Goal: Transaction & Acquisition: Book appointment/travel/reservation

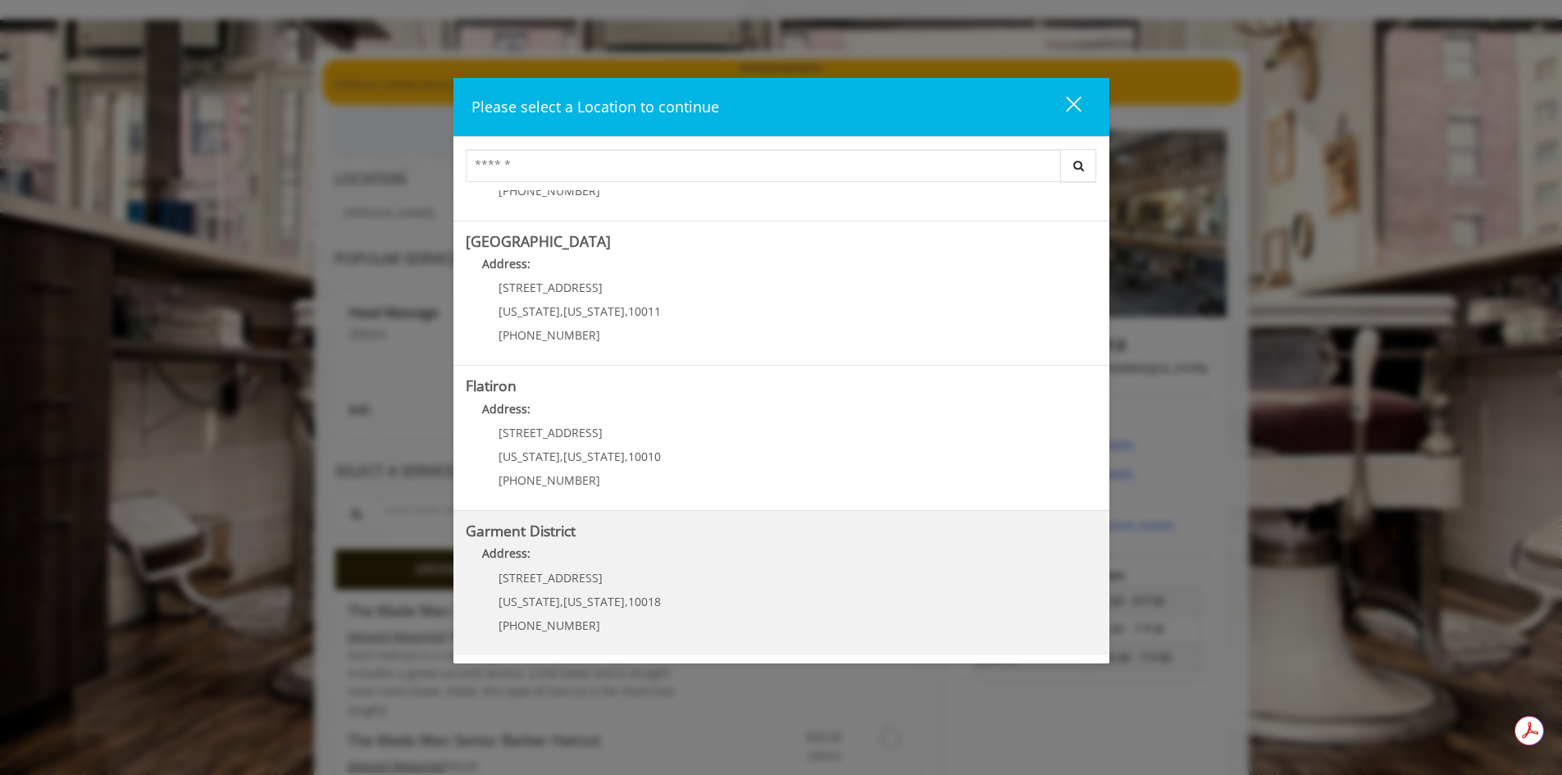
click at [586, 561] on District "Address:" at bounding box center [781, 557] width 631 height 26
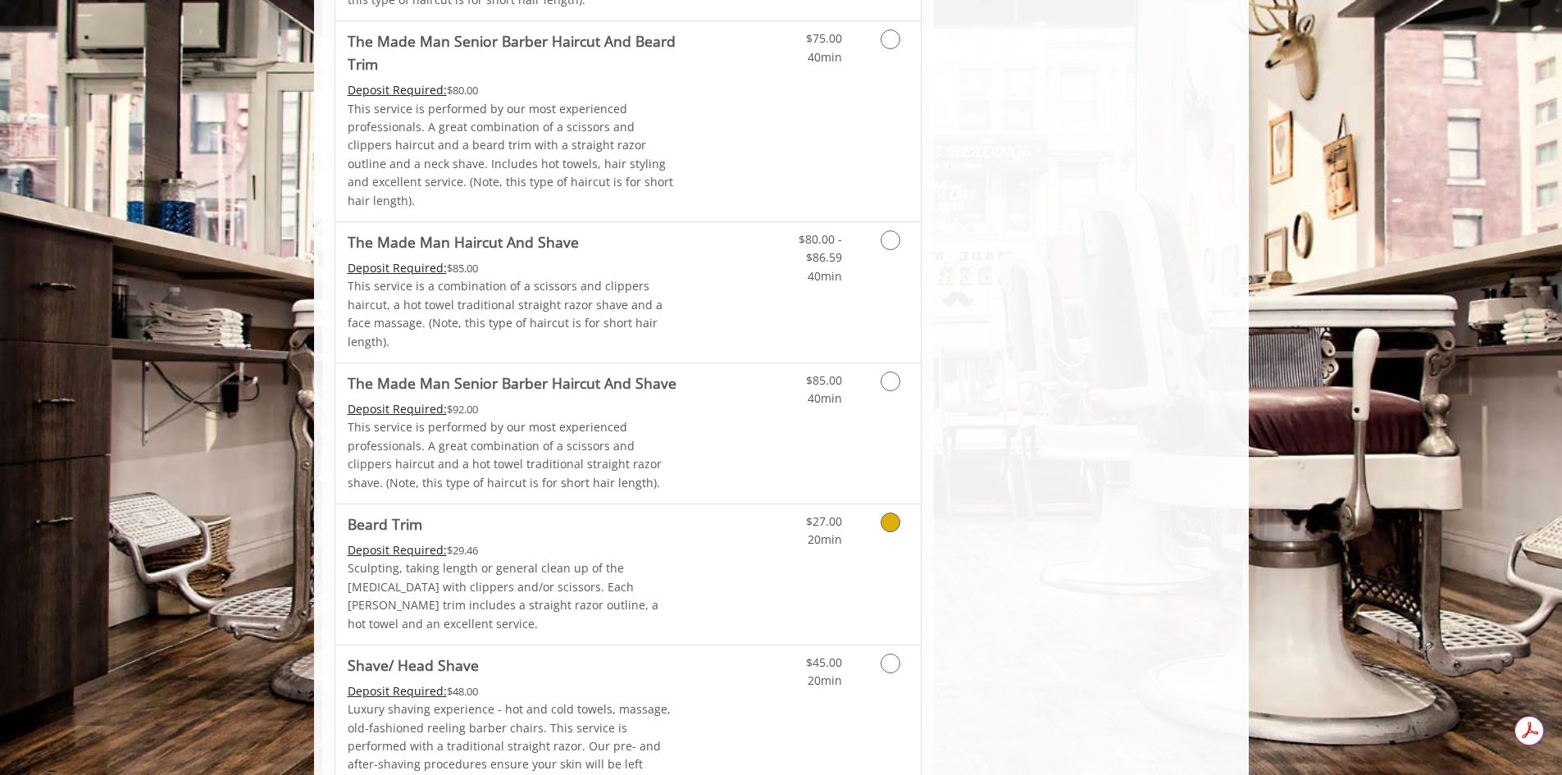
scroll to position [1394, 0]
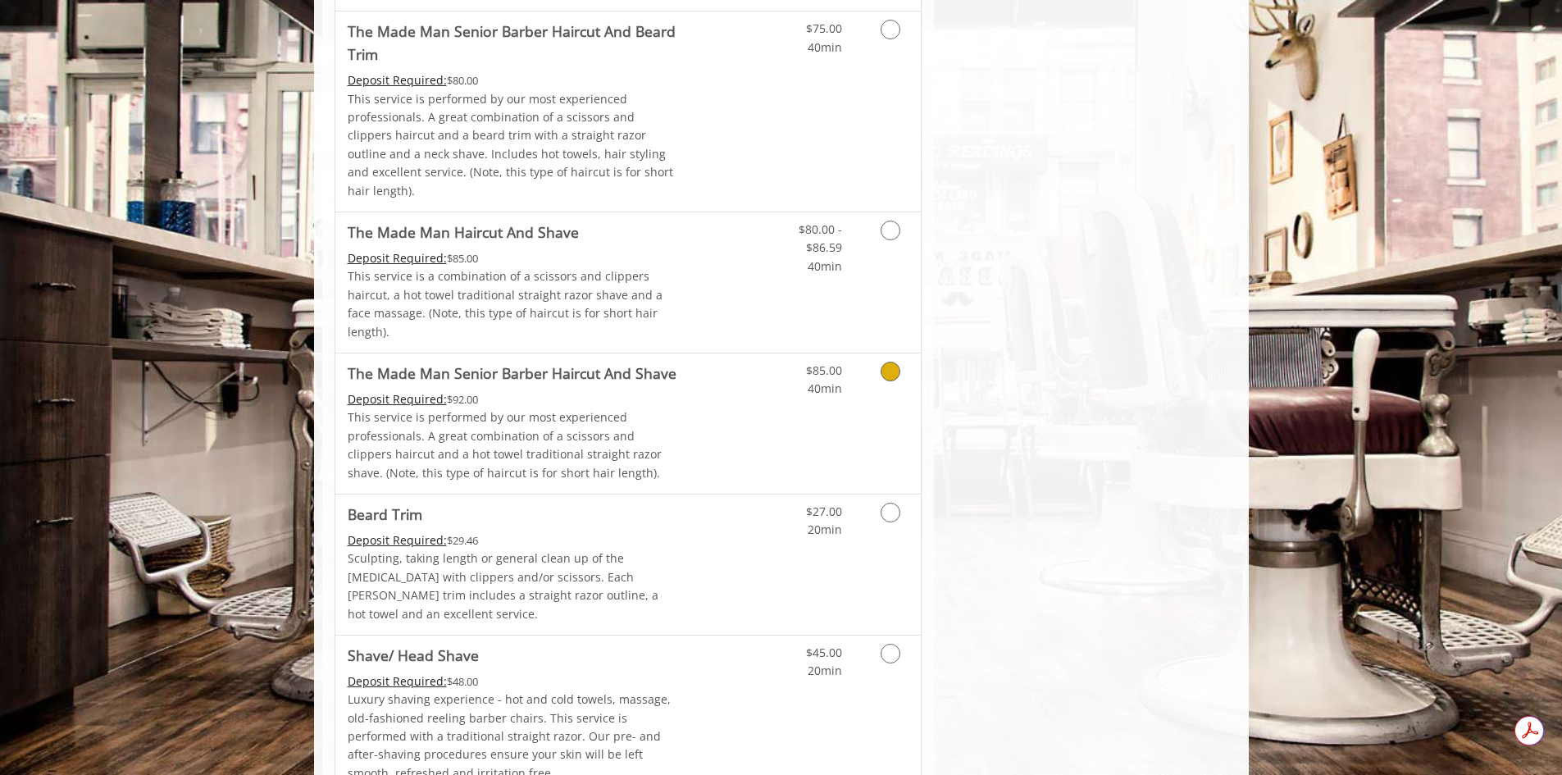
click at [896, 362] on icon "Grooming services" at bounding box center [890, 372] width 20 height 20
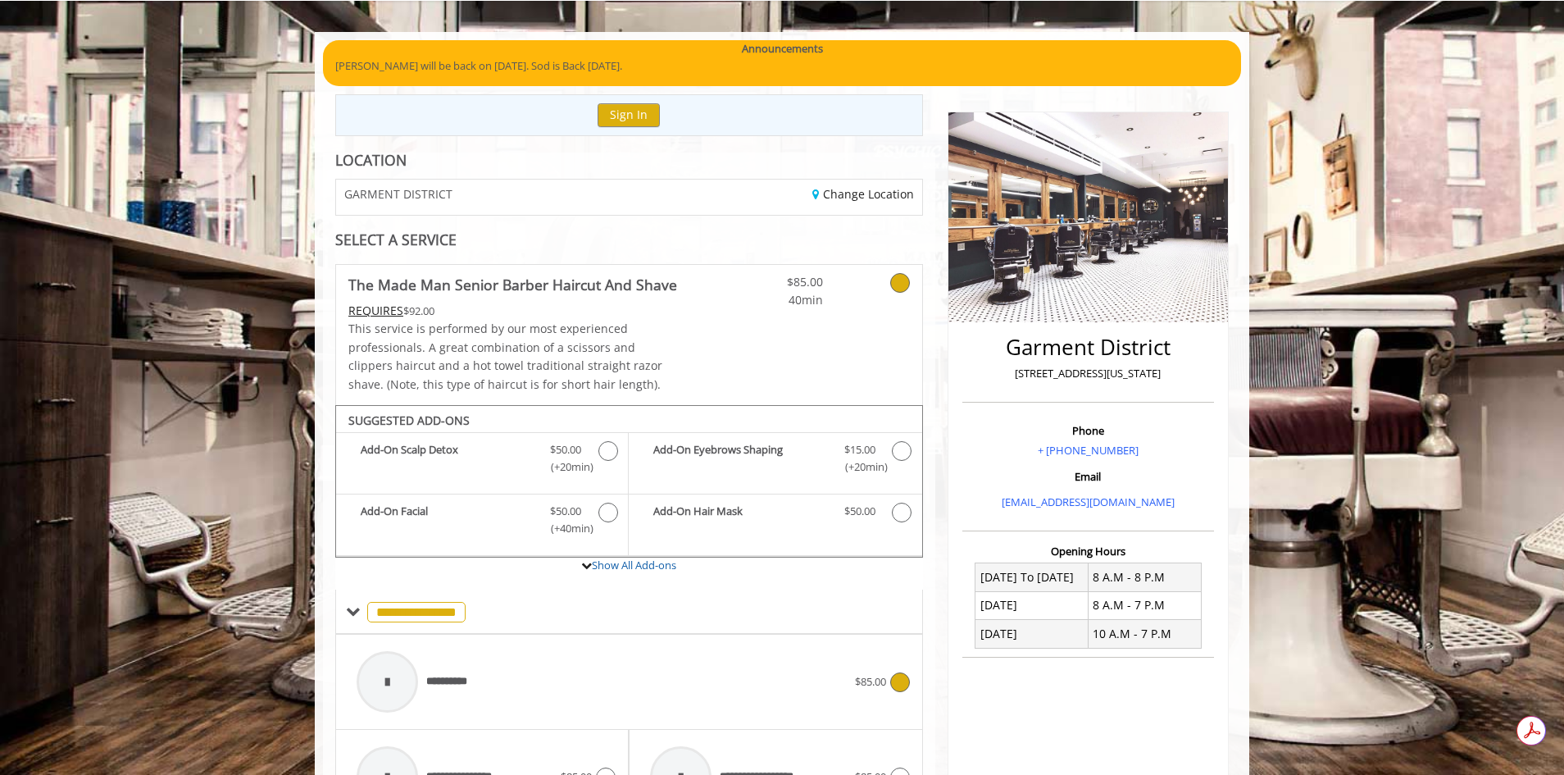
scroll to position [71, 0]
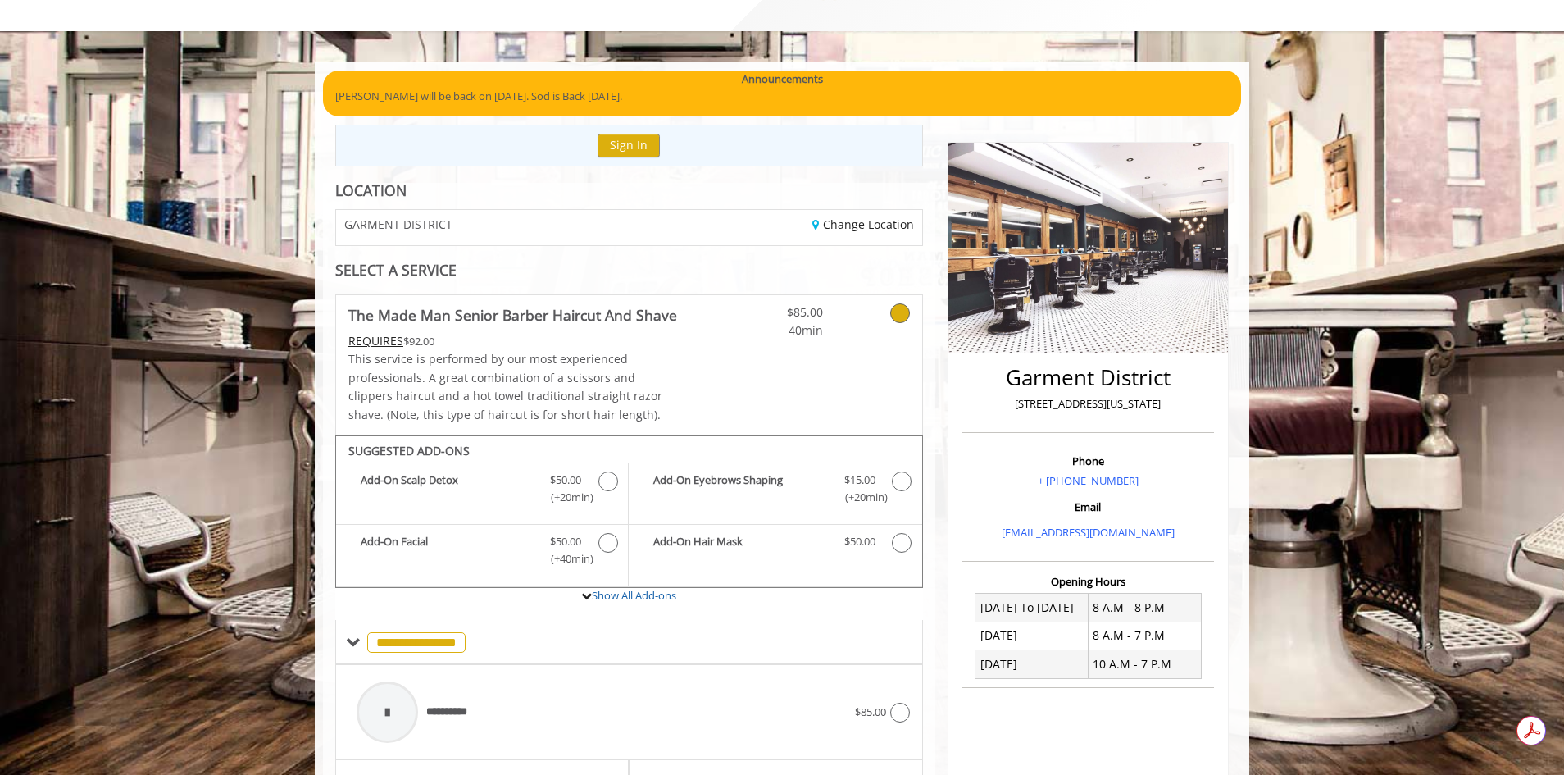
click at [604, 586] on div "Add-On Scalp Detox Discounted Price $50.00 (+20min ) Add-On Eyebrows Shaping Di…" at bounding box center [629, 524] width 586 height 124
click at [614, 594] on link "Show All Add-ons" at bounding box center [634, 595] width 84 height 15
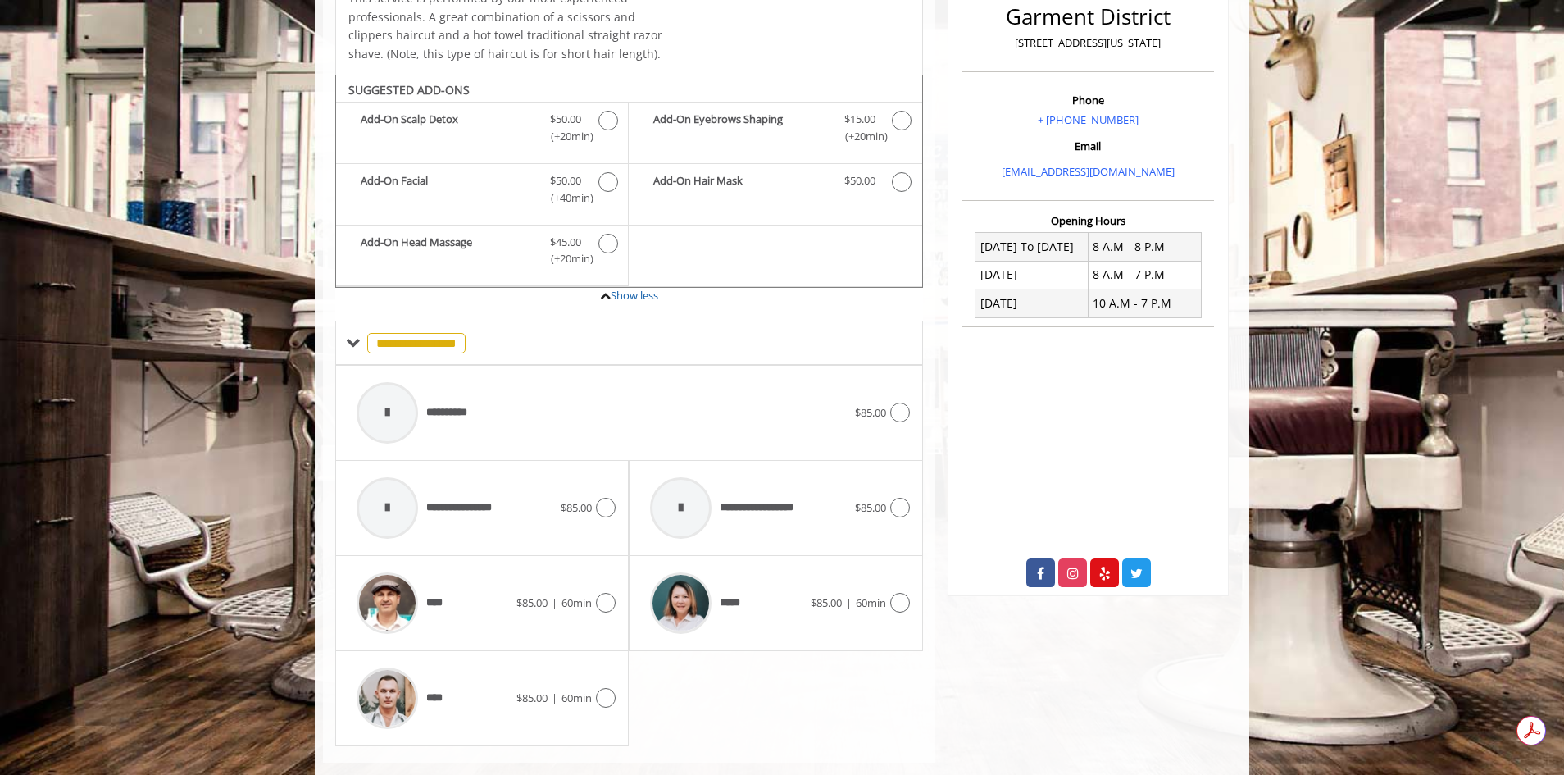
scroll to position [460, 0]
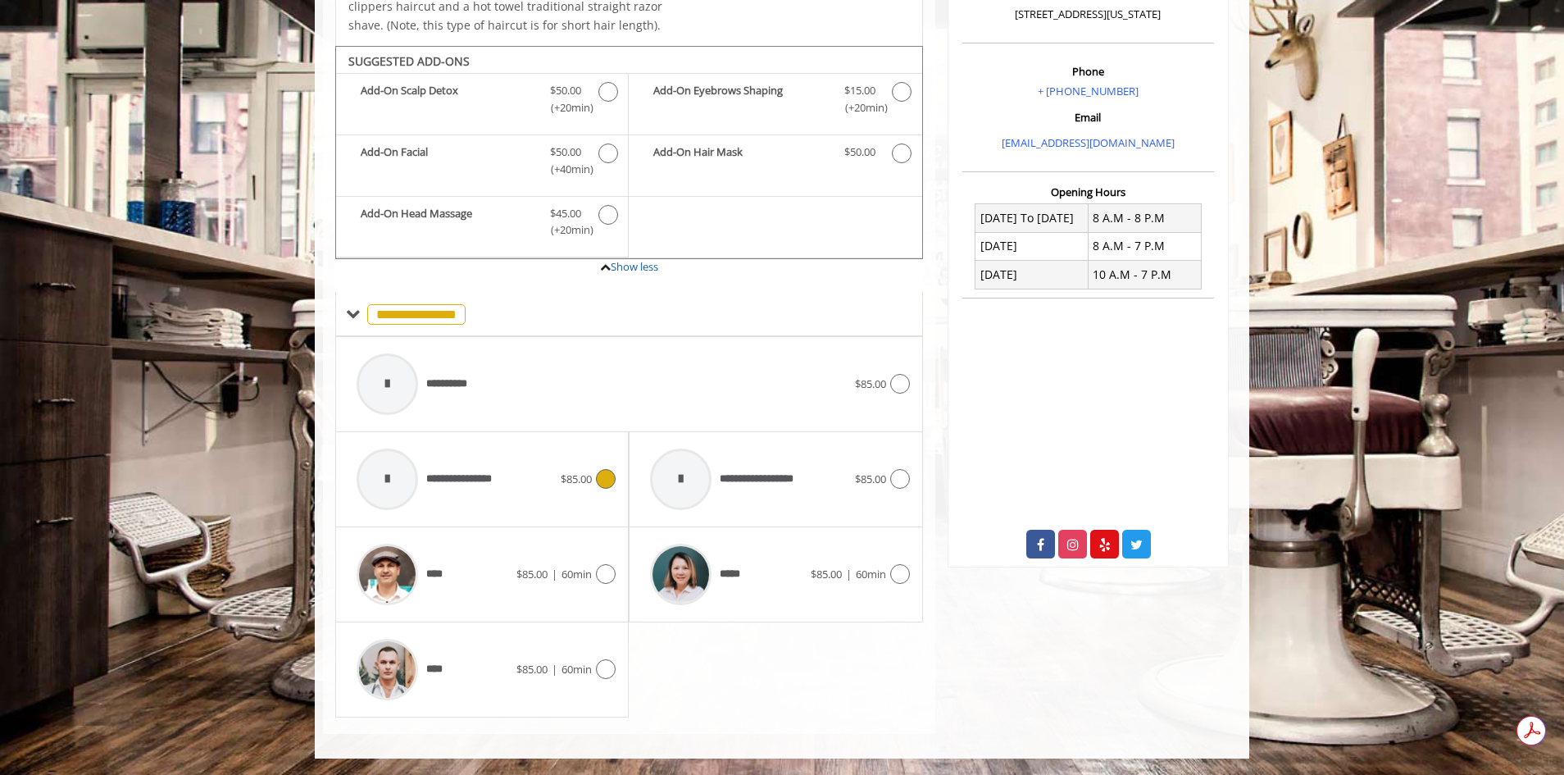
click at [597, 481] on icon at bounding box center [606, 479] width 20 height 20
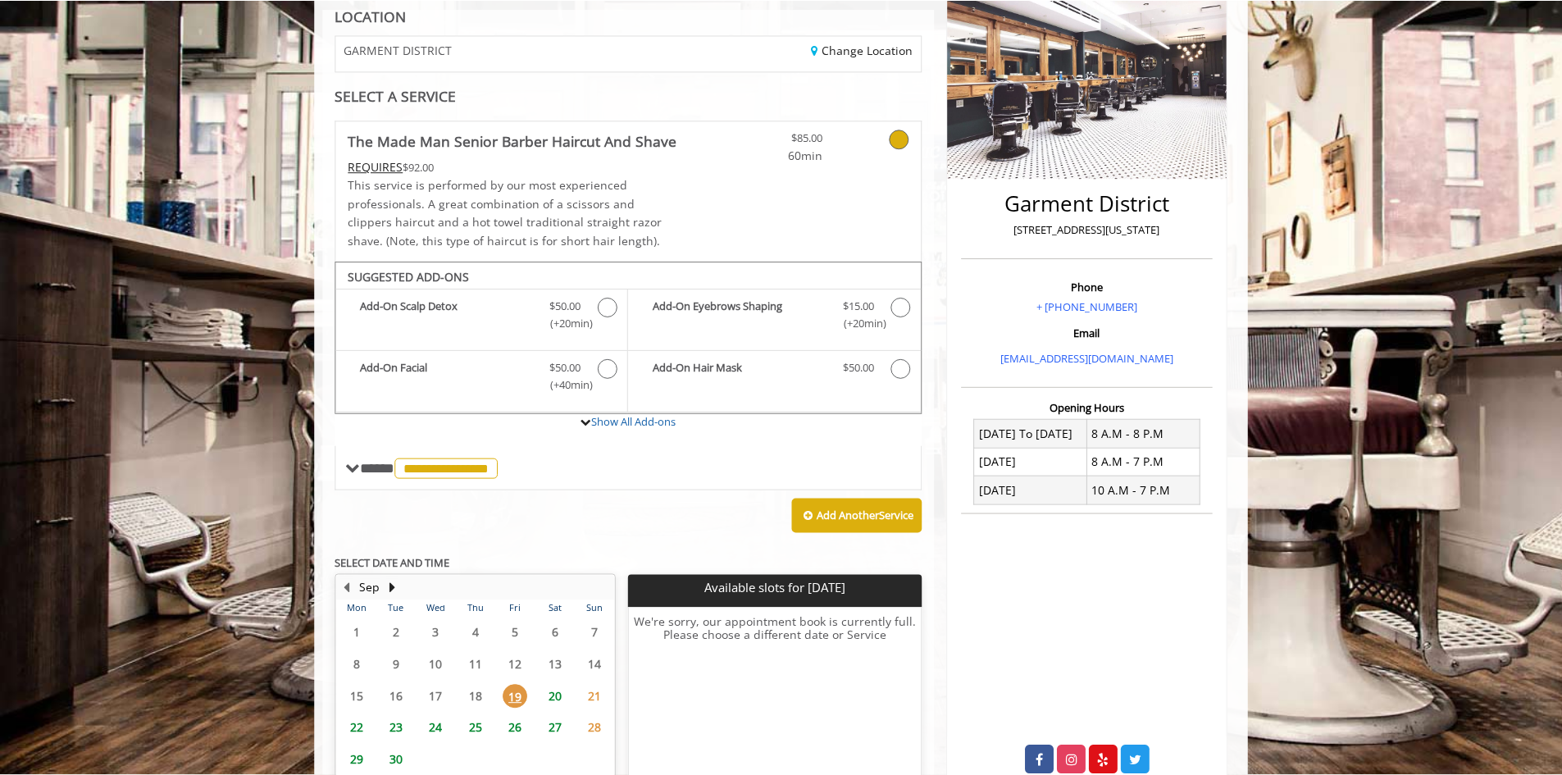
scroll to position [246, 0]
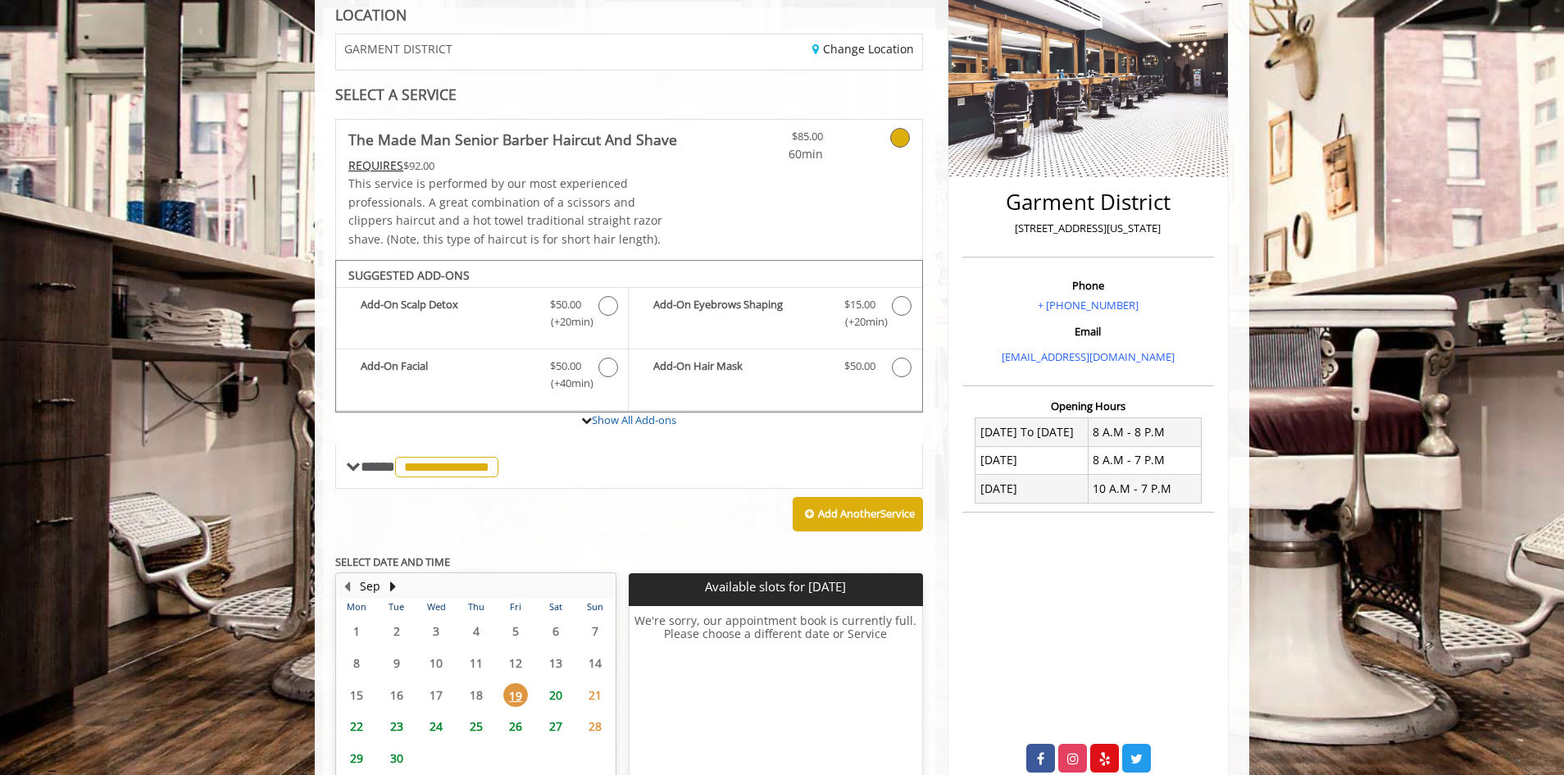
click at [895, 135] on icon at bounding box center [900, 138] width 20 height 20
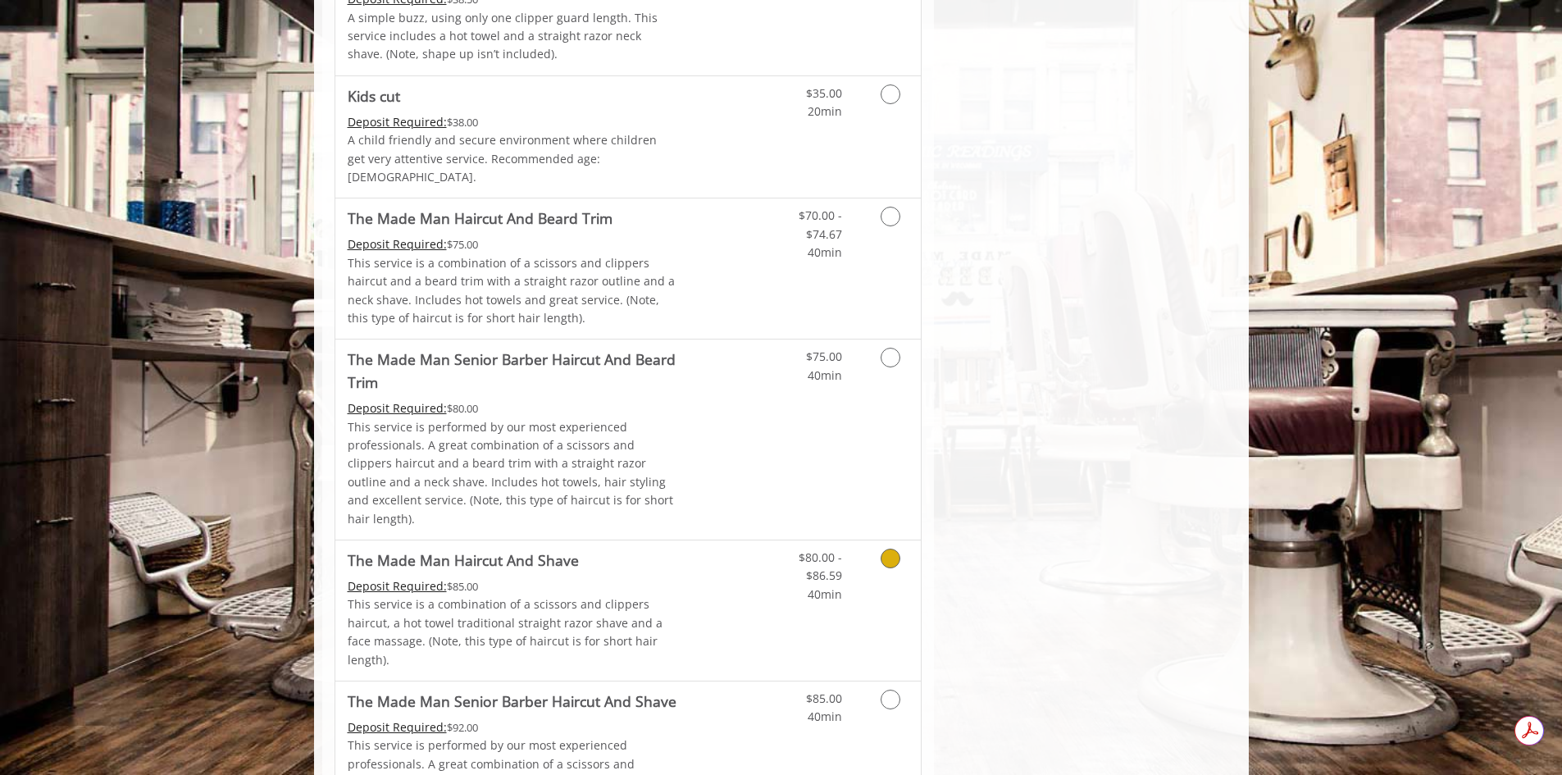
scroll to position [0, 0]
click at [894, 540] on link "Grooming services" at bounding box center [888, 571] width 42 height 63
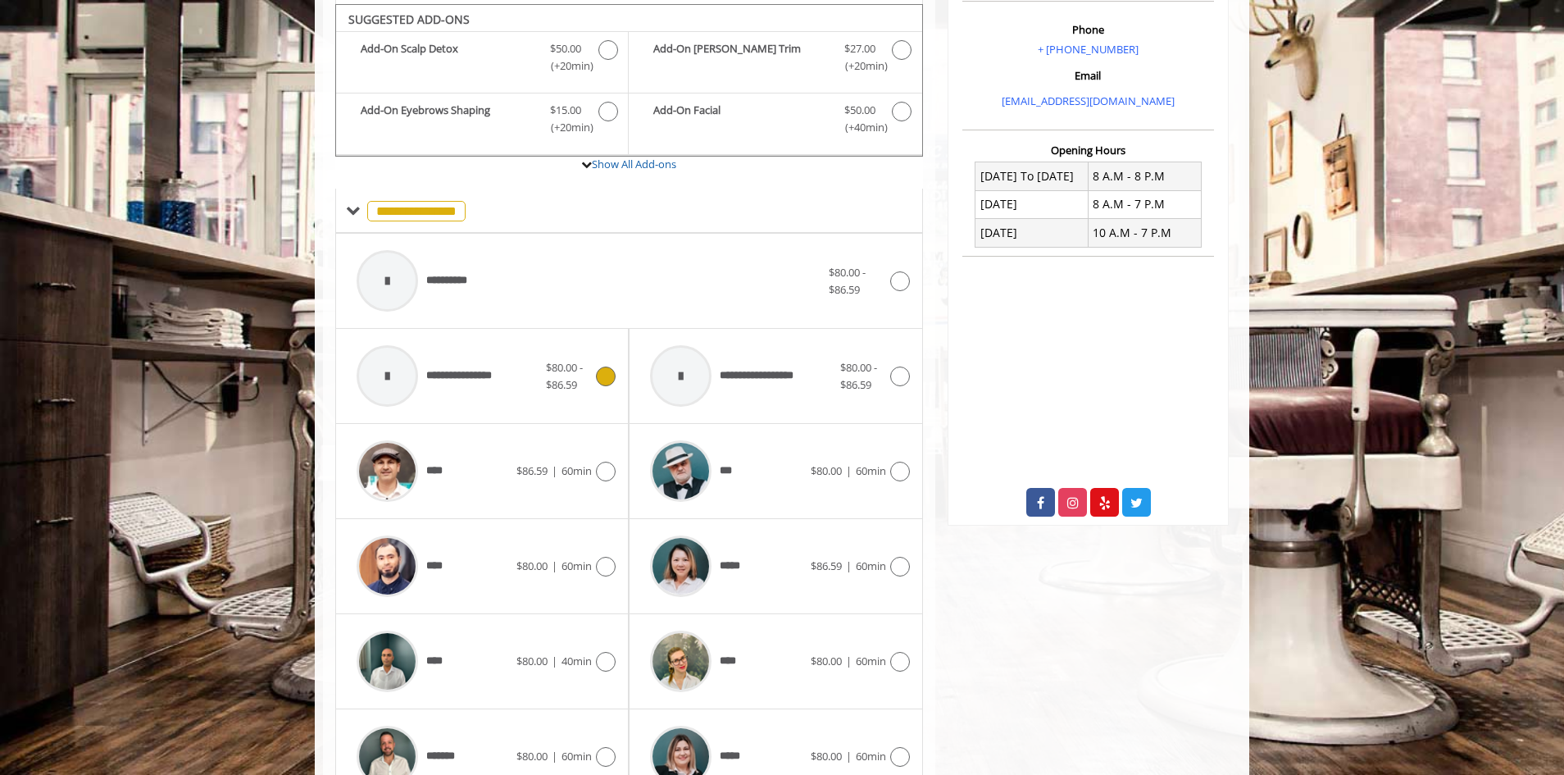
click at [606, 366] on icon at bounding box center [606, 376] width 20 height 20
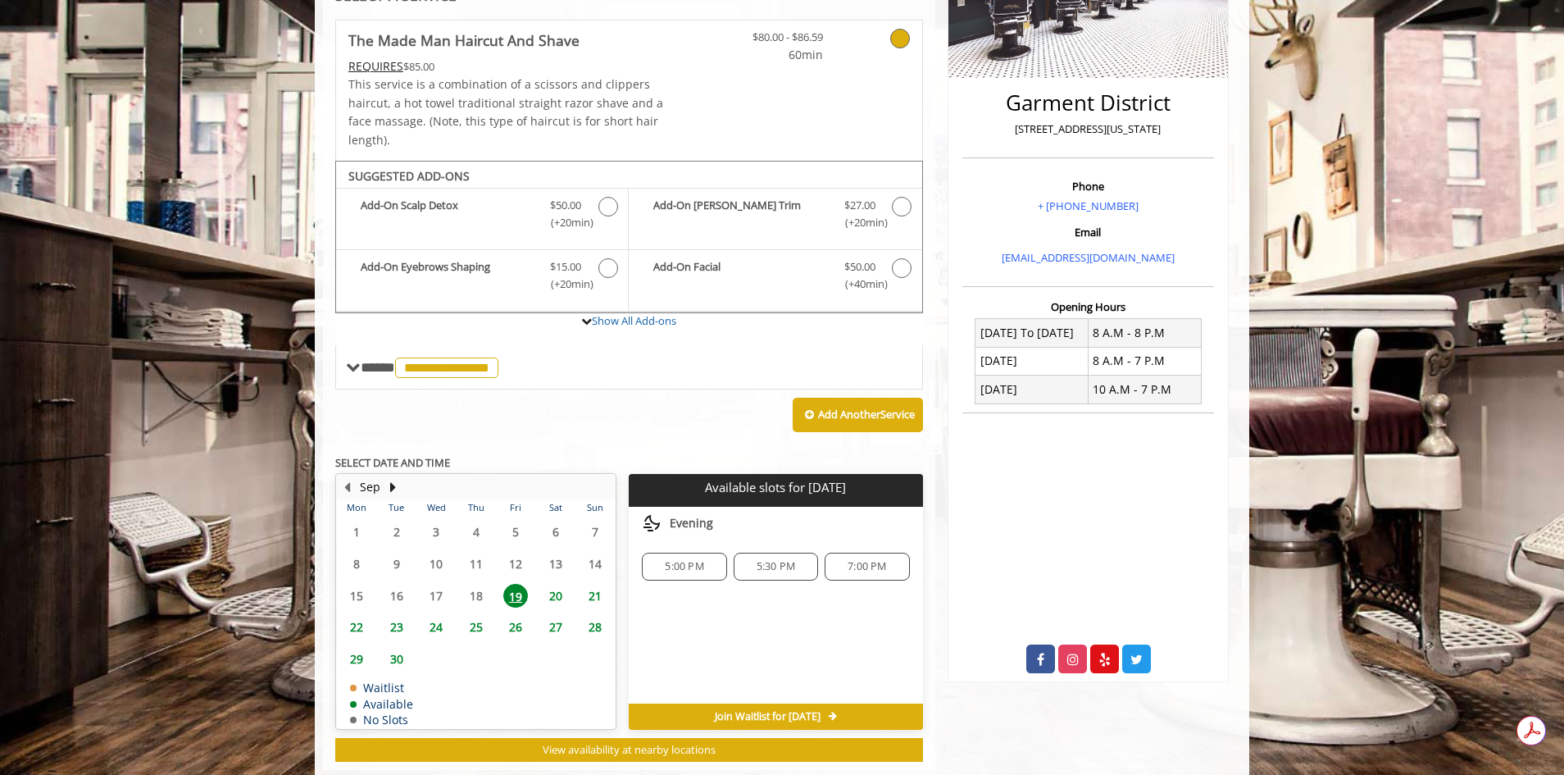
scroll to position [363, 0]
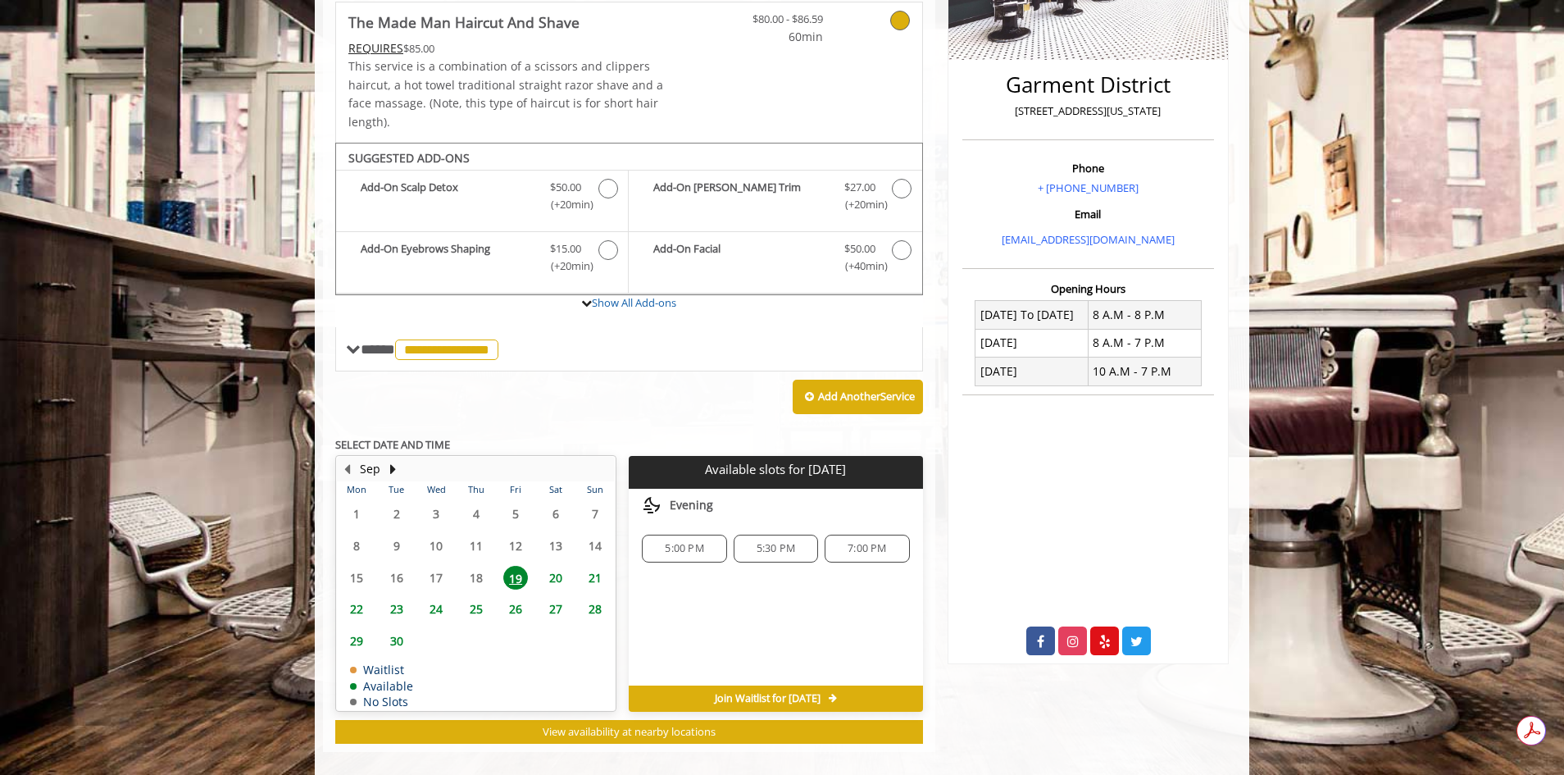
click at [685, 542] on span "5:00 PM" at bounding box center [684, 548] width 39 height 13
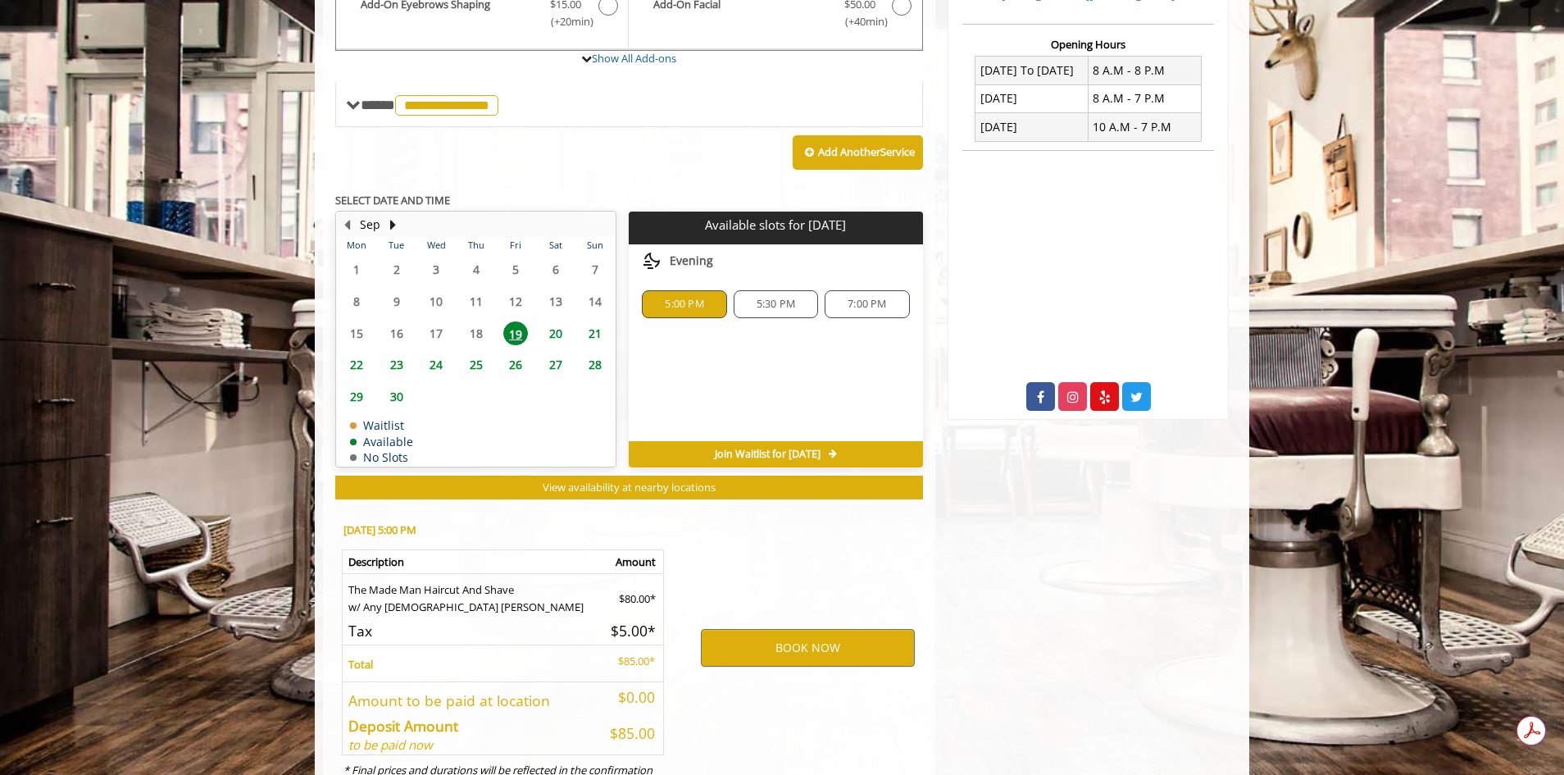
scroll to position [659, 0]
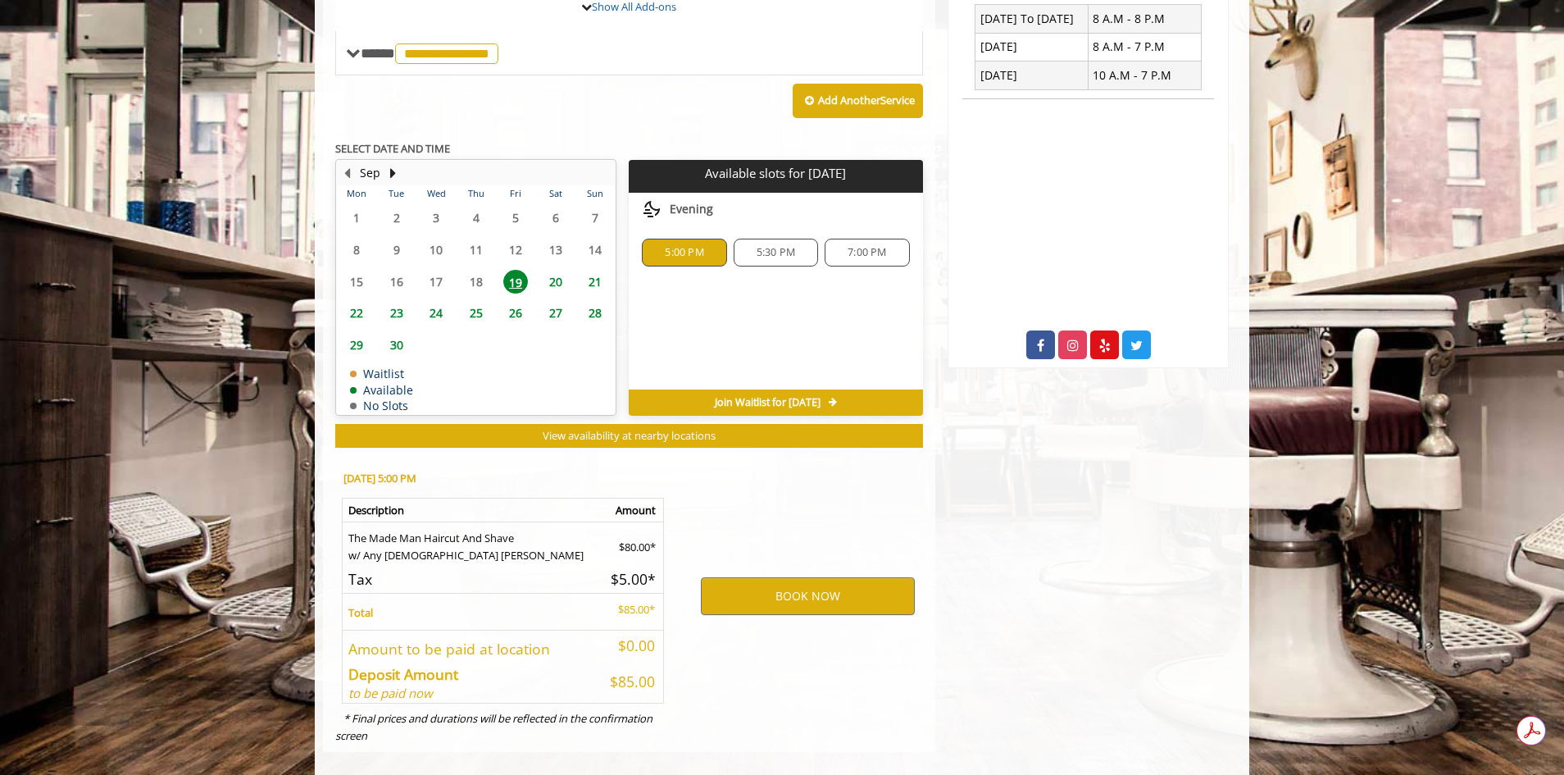
click at [780, 286] on div "Choose a time below for Fri, Sep 19 2025 Evening 5:00 PM 5:30 PM 7:00 PM" at bounding box center [775, 291] width 293 height 197
click at [786, 246] on span "5:30 PM" at bounding box center [776, 252] width 39 height 13
click at [862, 239] on div "7:00 PM" at bounding box center [867, 253] width 84 height 28
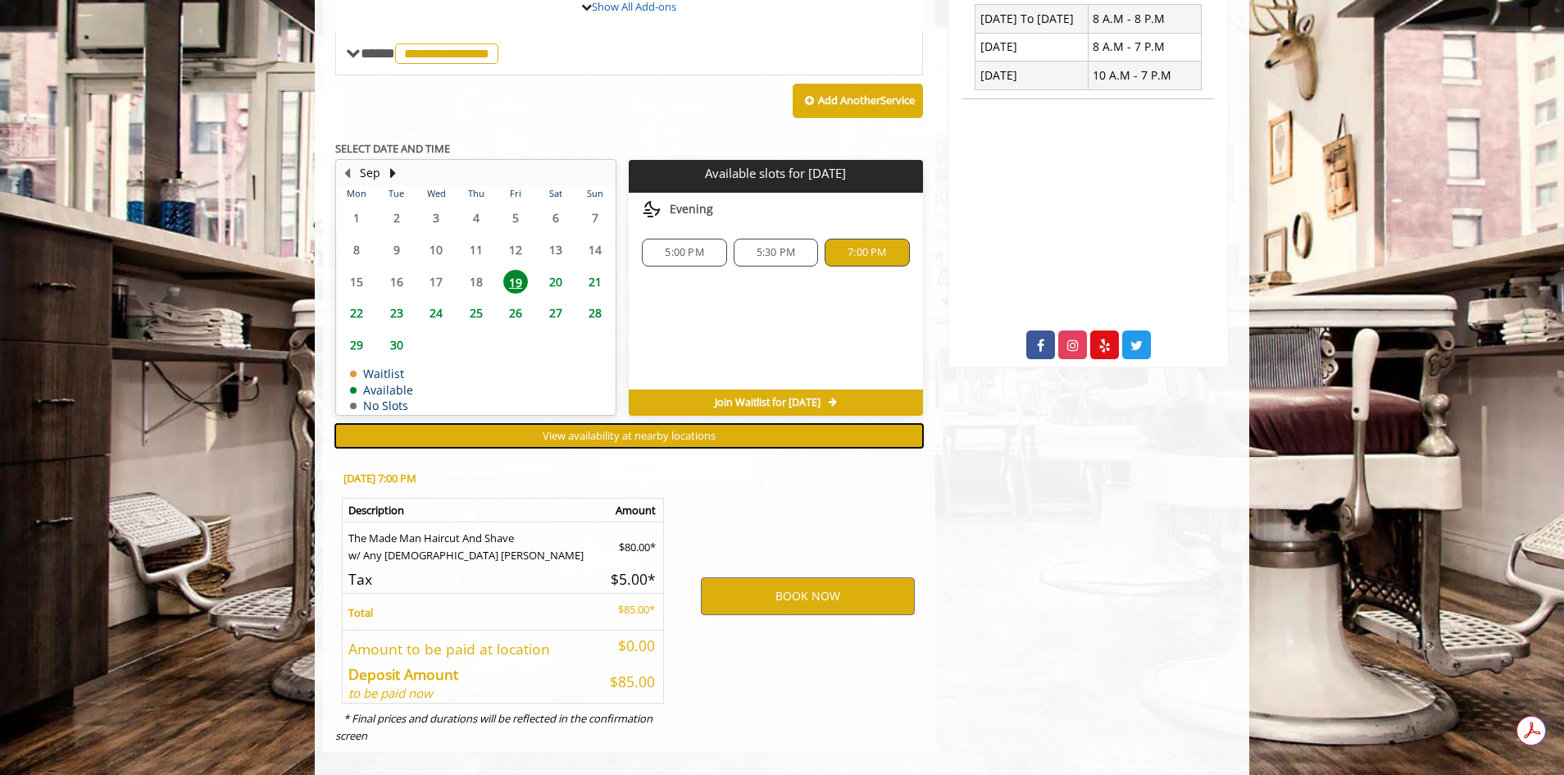
click at [634, 428] on span "View availability at nearby locations" at bounding box center [629, 435] width 173 height 15
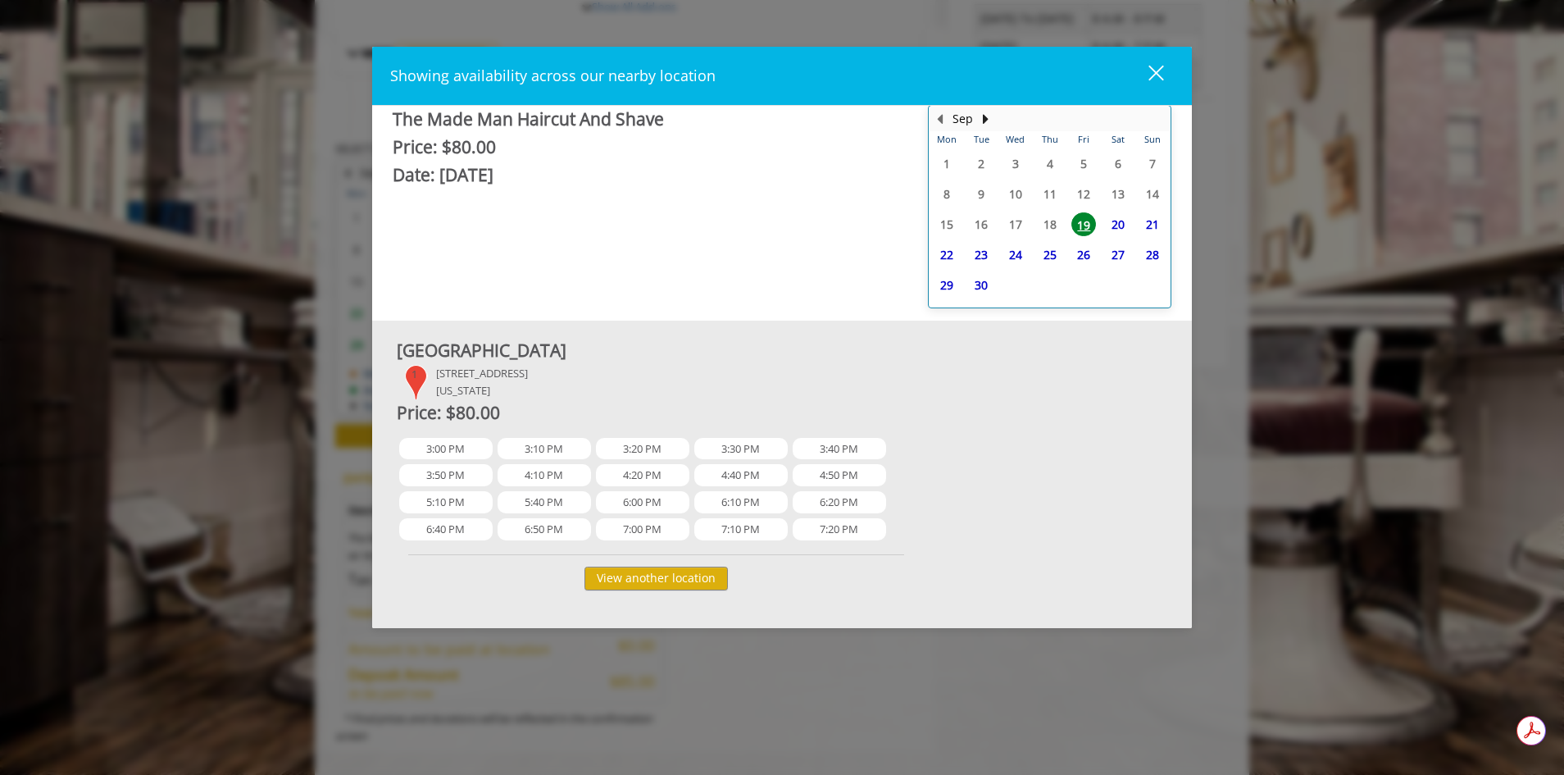
scroll to position [0, 0]
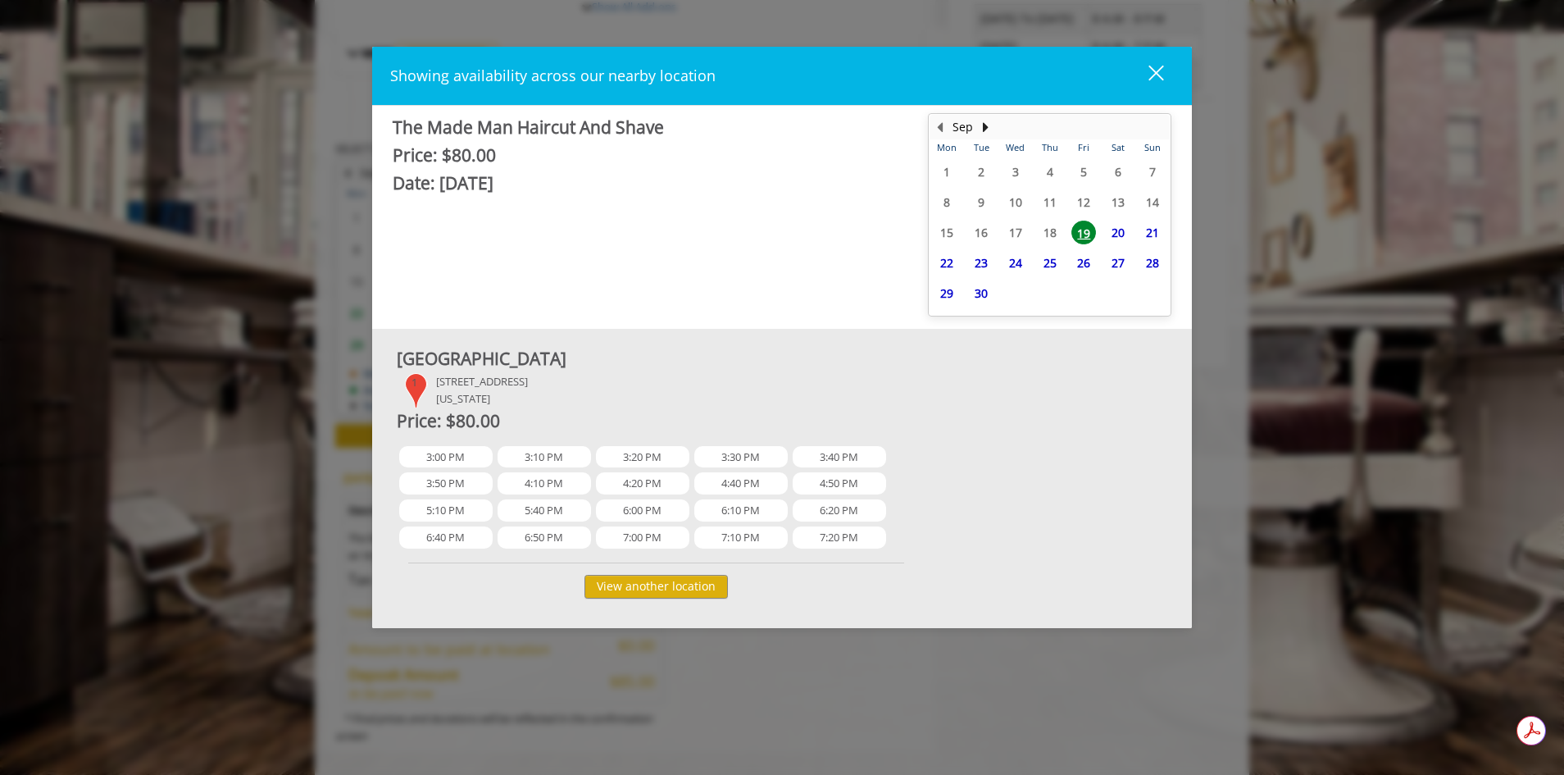
click at [1152, 67] on div "close dialog" at bounding box center [1157, 73] width 16 height 16
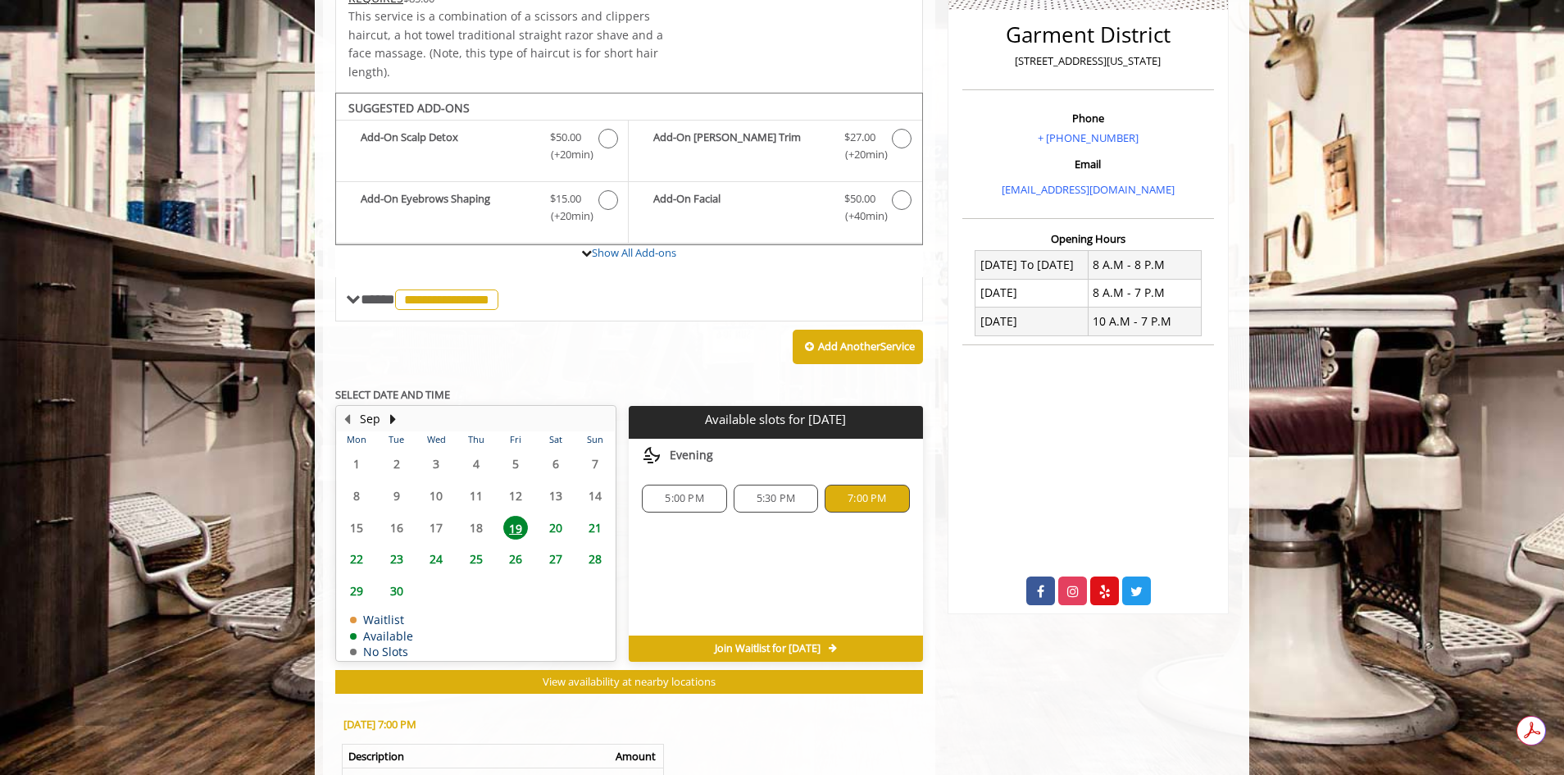
click at [691, 492] on span "5:00 PM" at bounding box center [684, 498] width 39 height 13
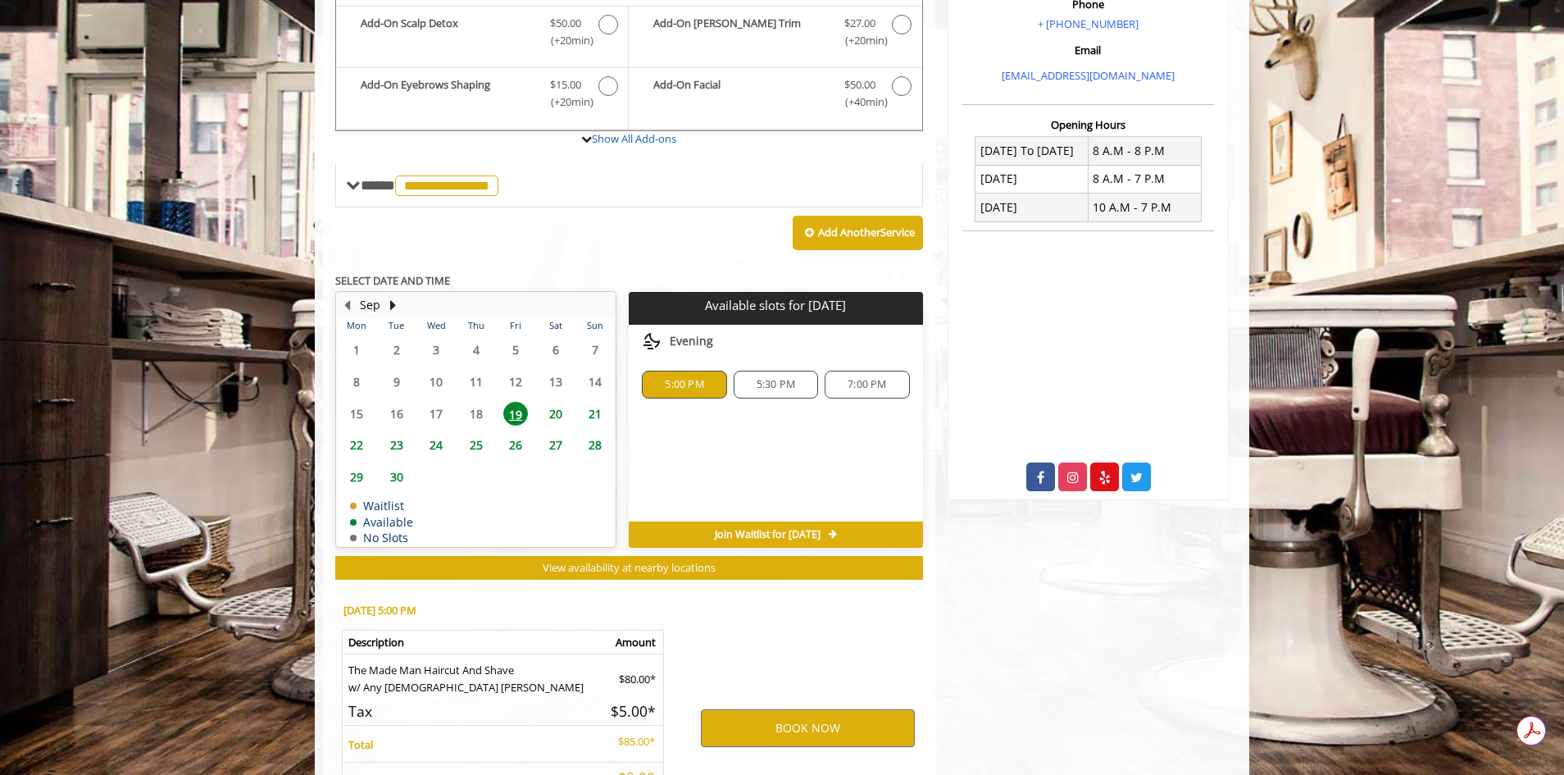
scroll to position [659, 0]
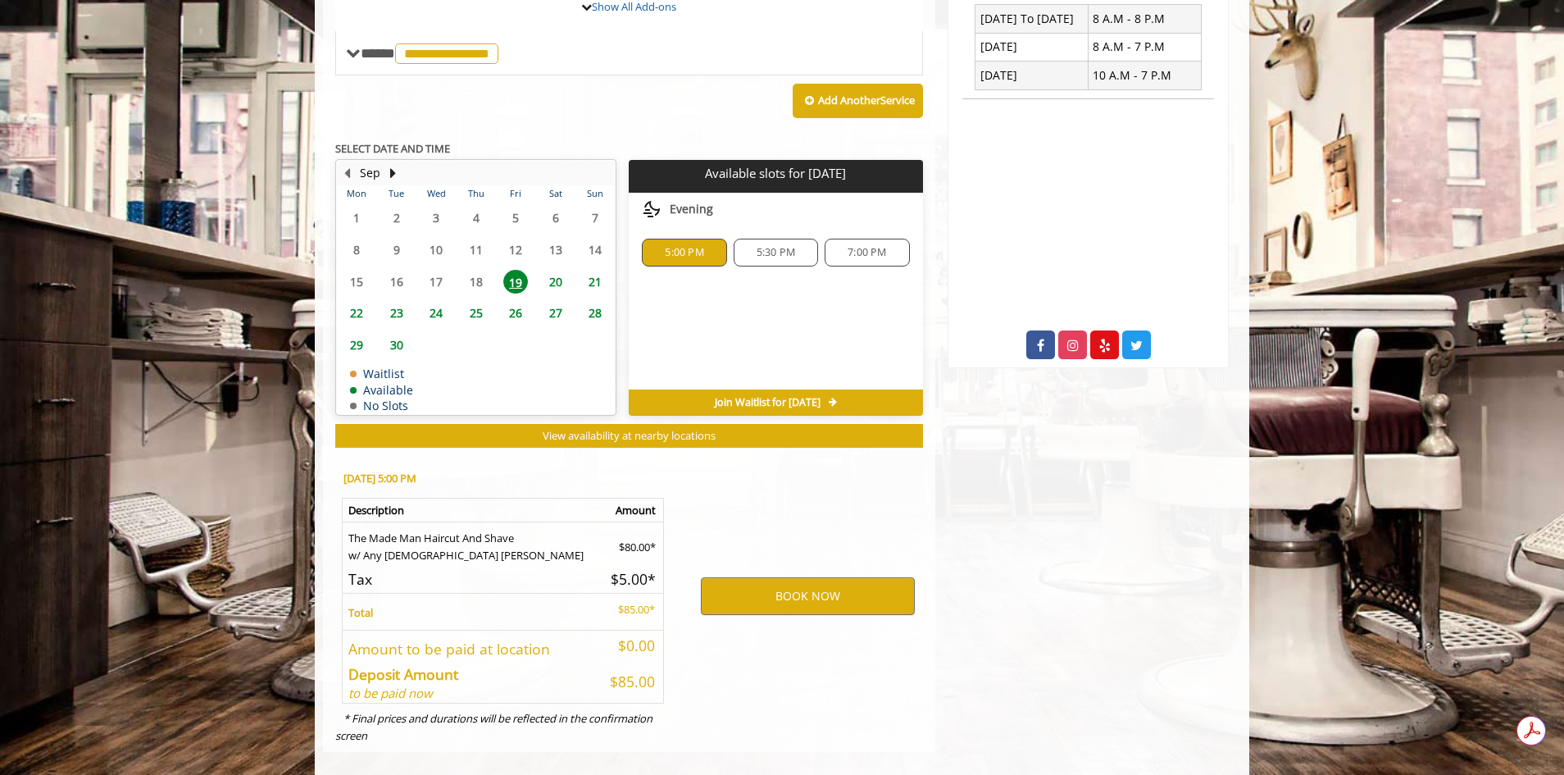
click at [789, 246] on span "5:30 PM" at bounding box center [776, 252] width 39 height 13
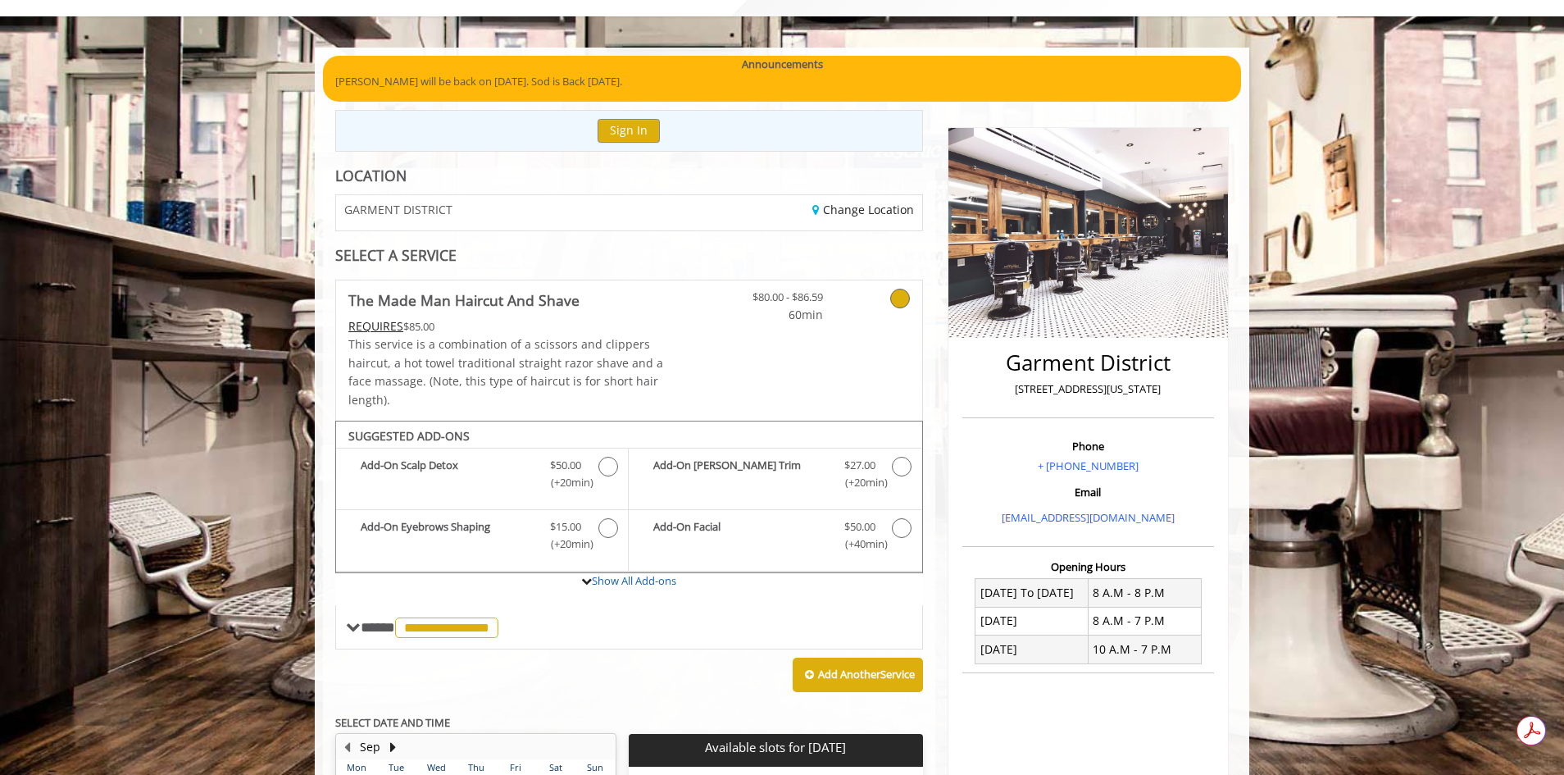
scroll to position [413, 0]
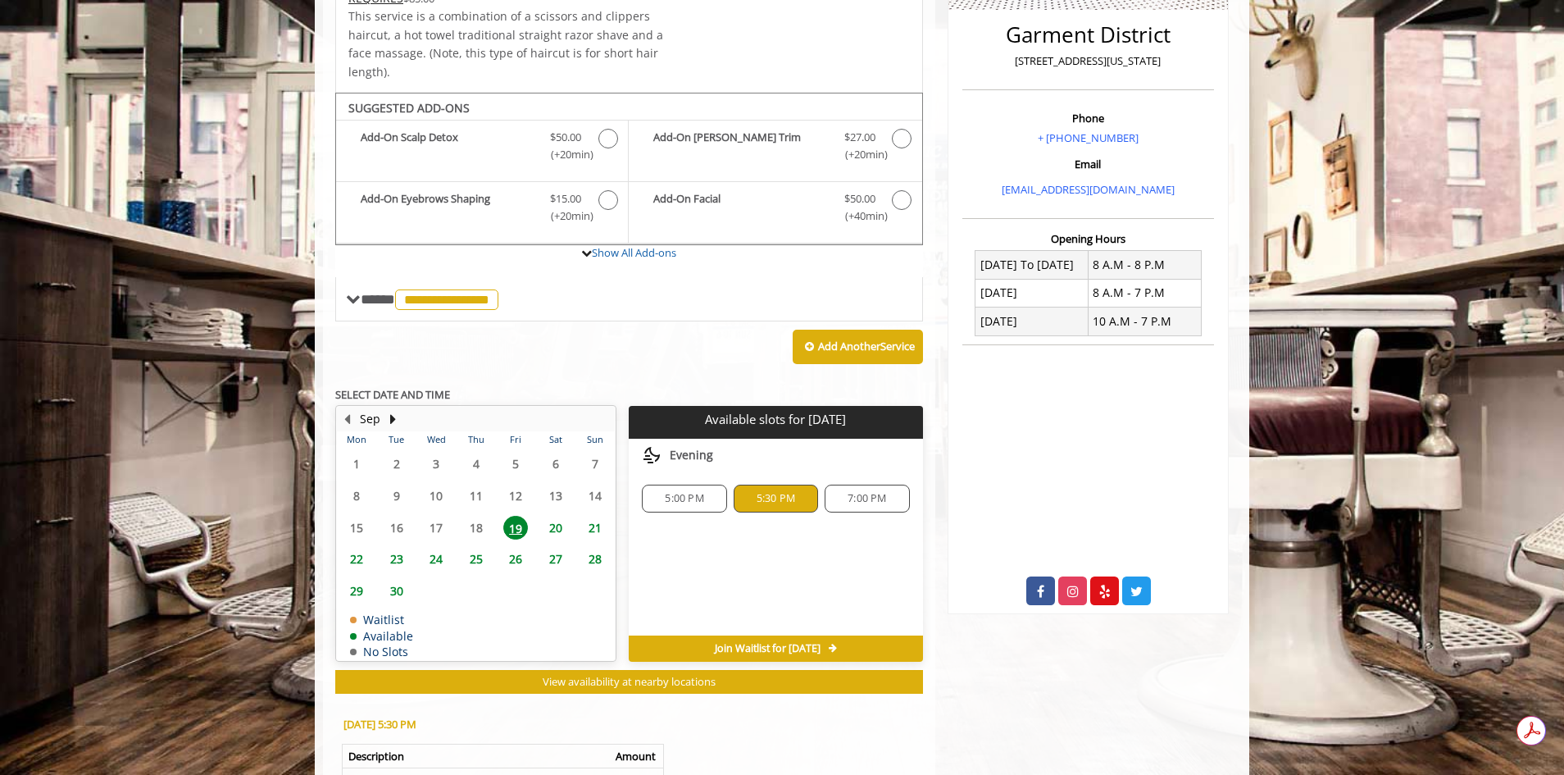
click at [699, 492] on span "5:00 PM" at bounding box center [684, 498] width 39 height 13
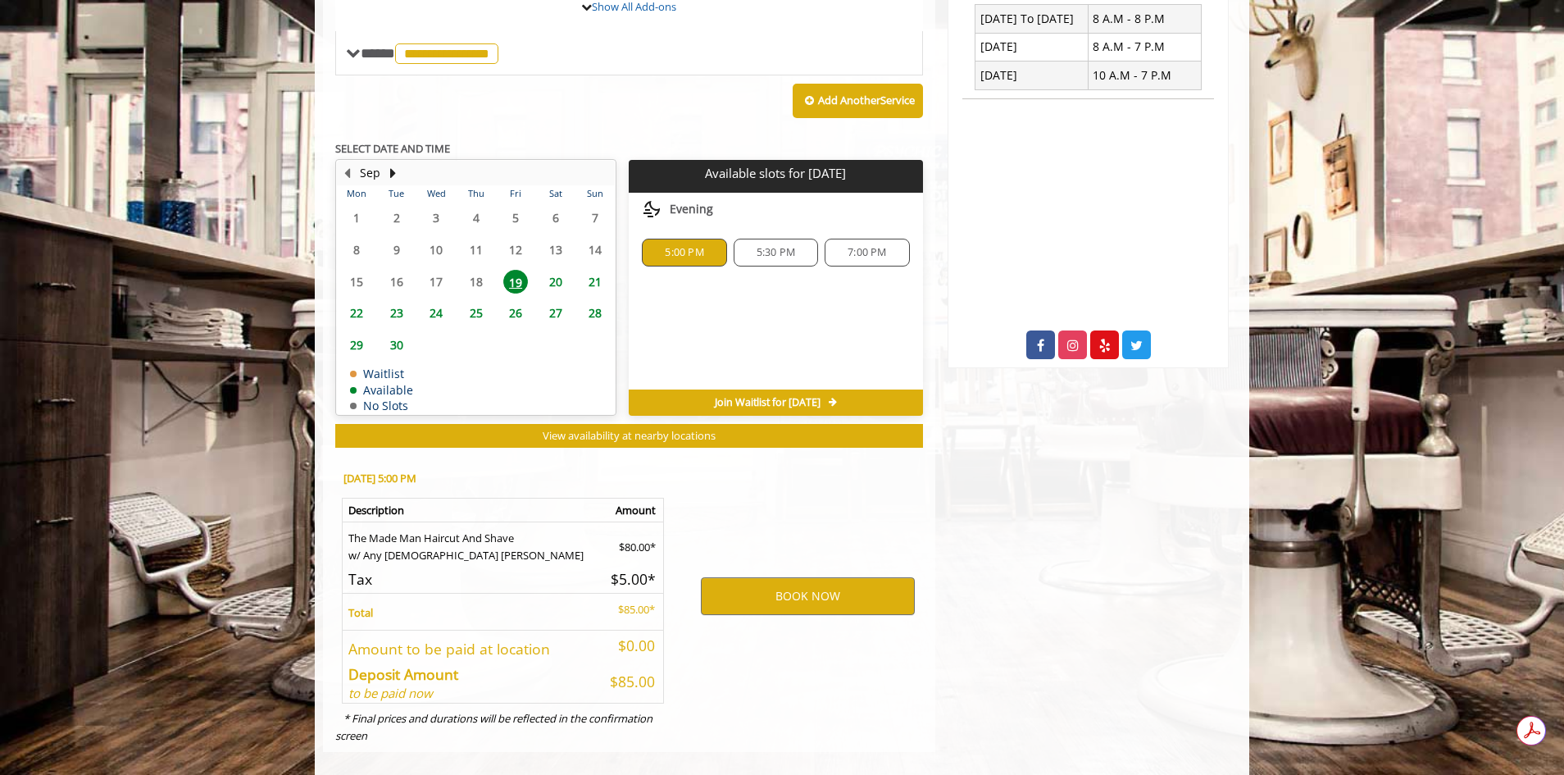
click at [765, 246] on span "5:30 PM" at bounding box center [776, 252] width 39 height 13
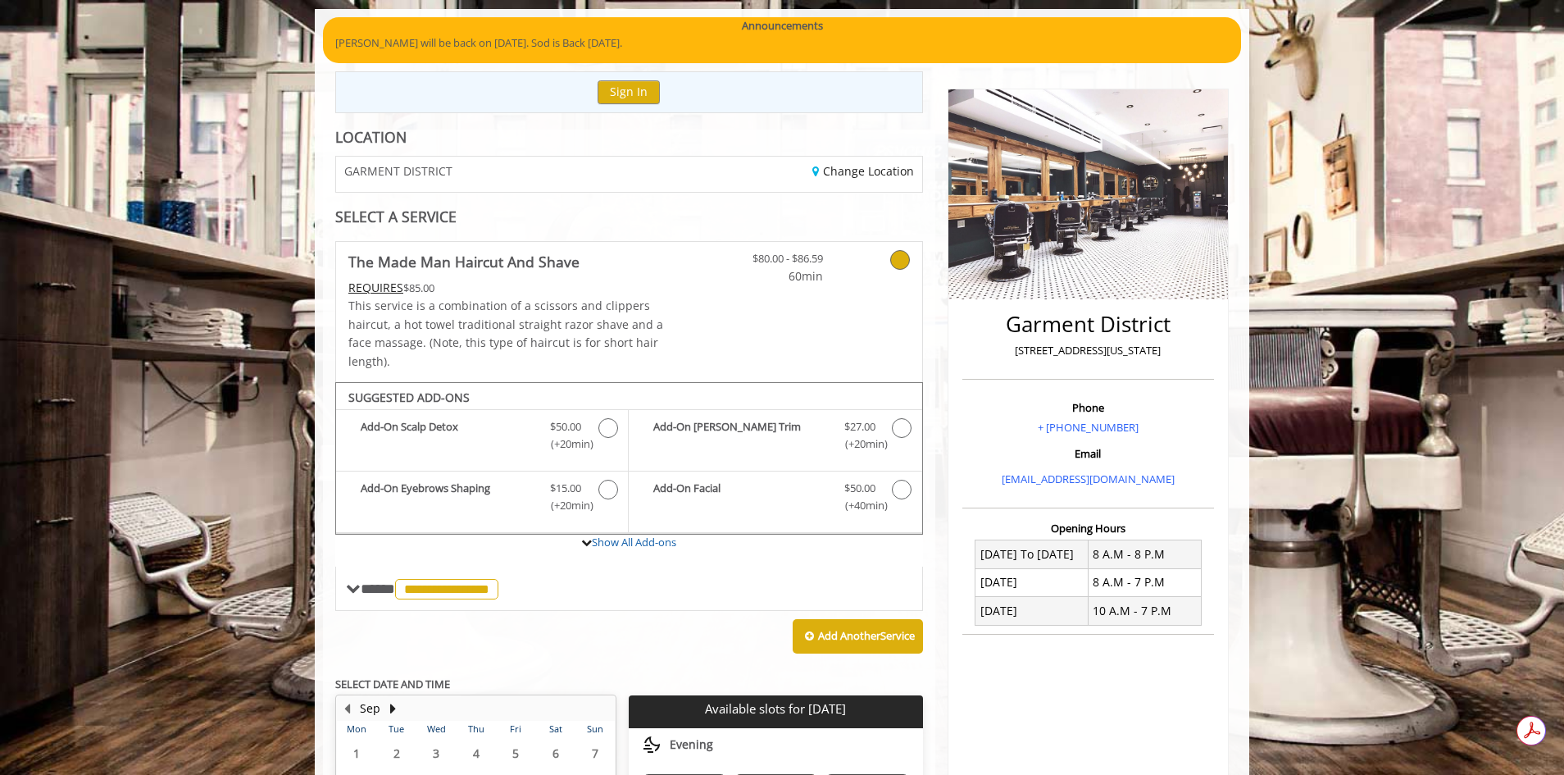
scroll to position [164, 0]
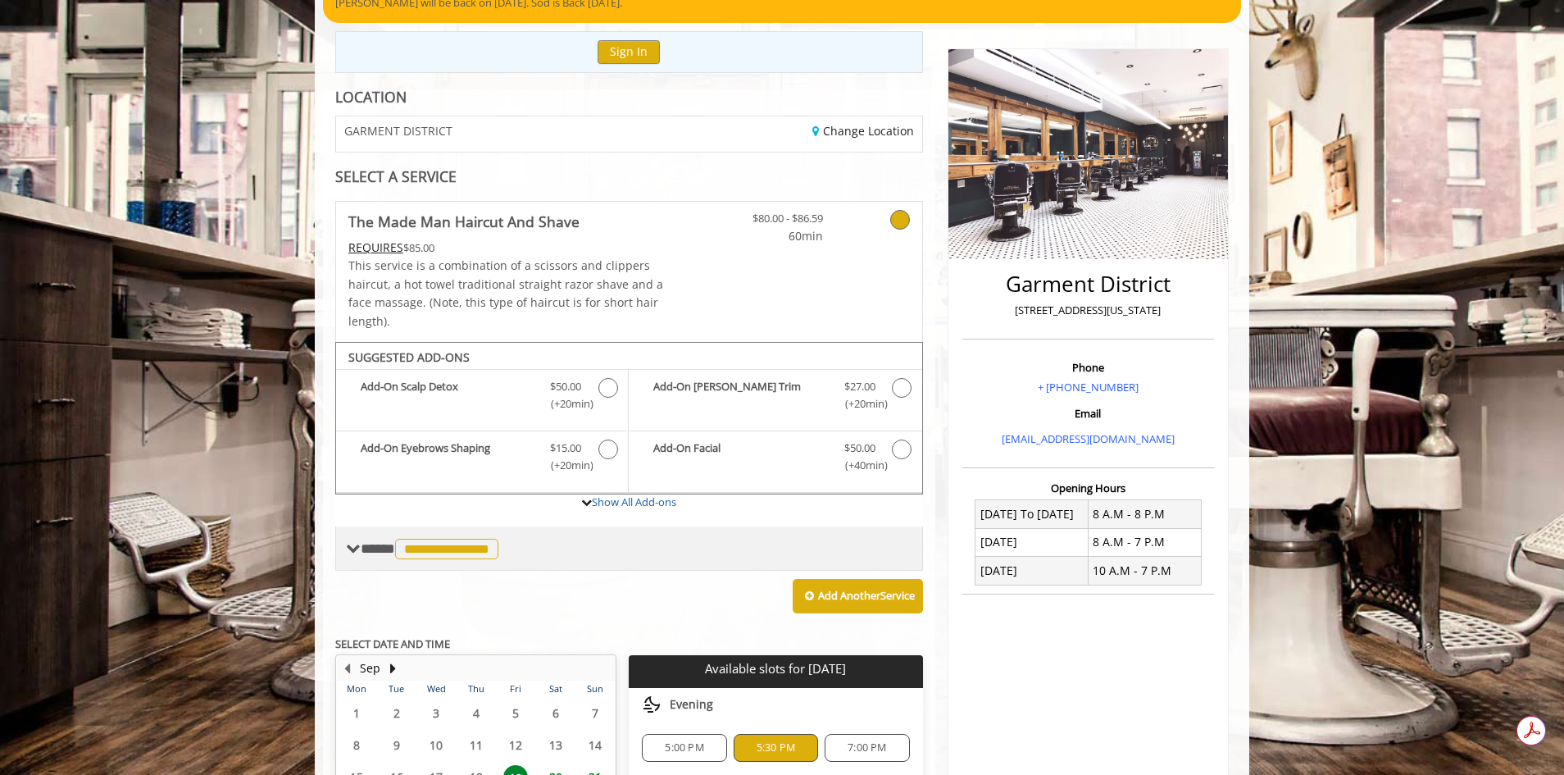
click at [362, 541] on span "**********" at bounding box center [432, 548] width 142 height 15
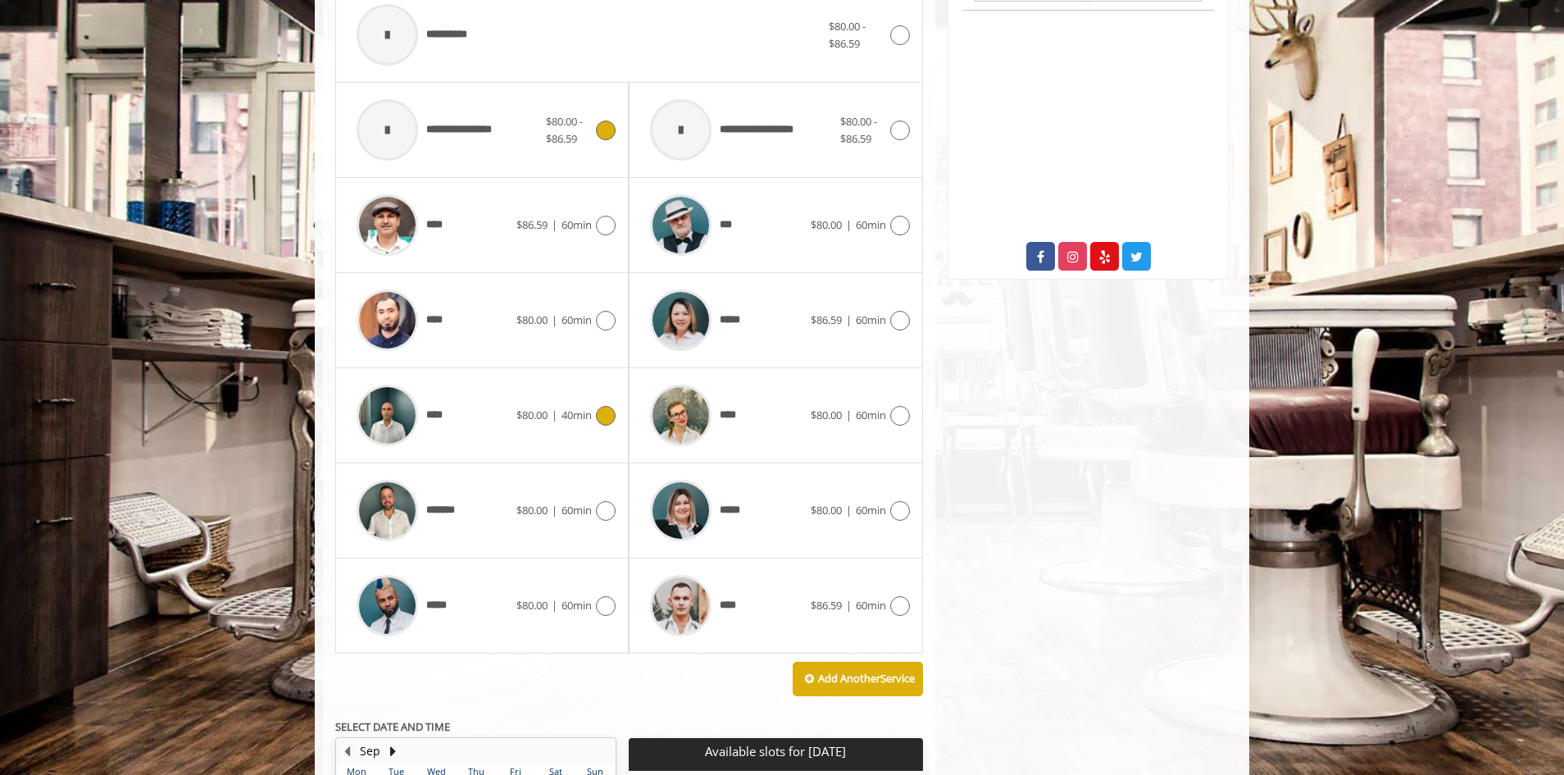
scroll to position [574, 0]
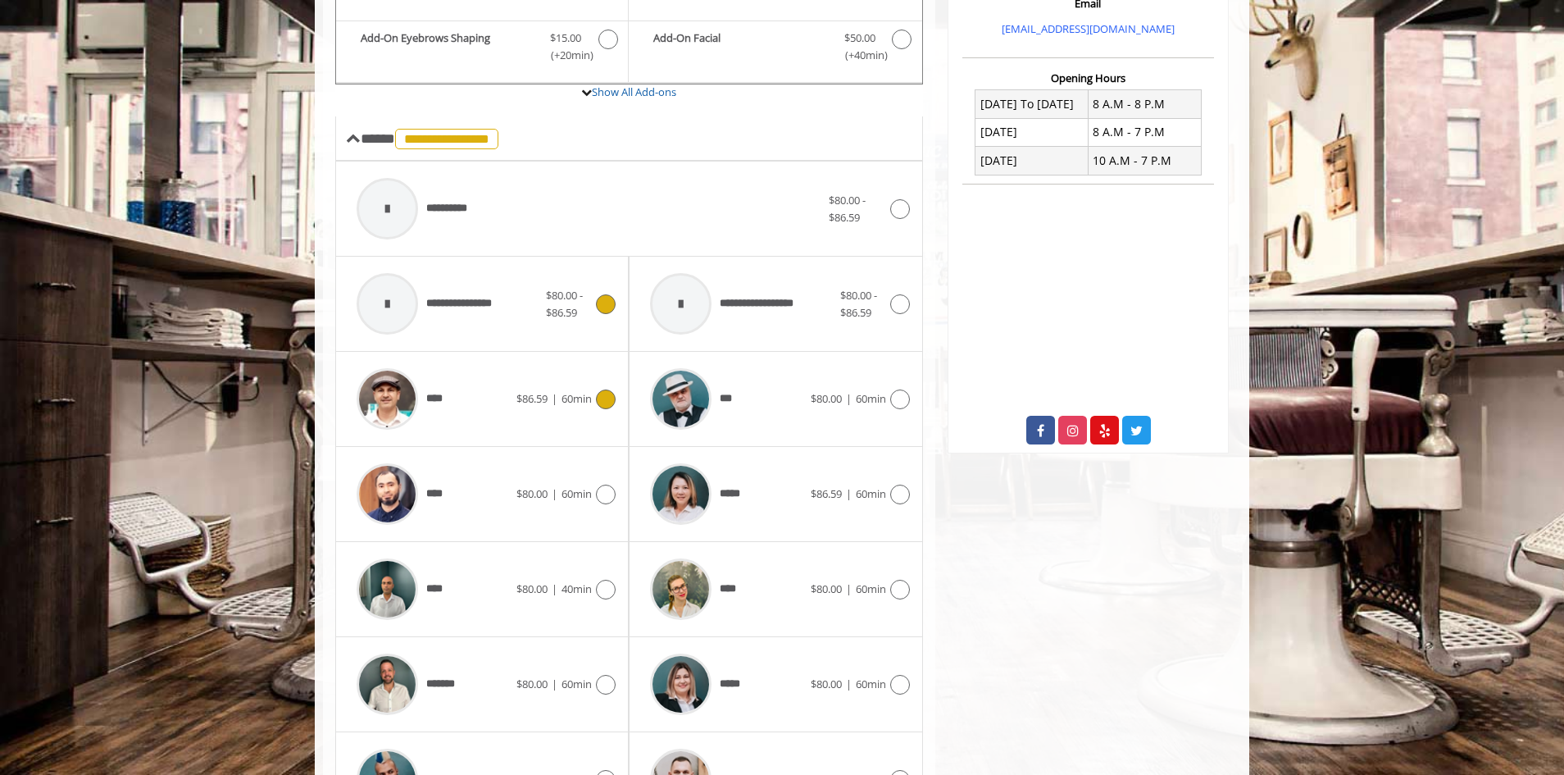
click at [593, 389] on div at bounding box center [604, 399] width 24 height 20
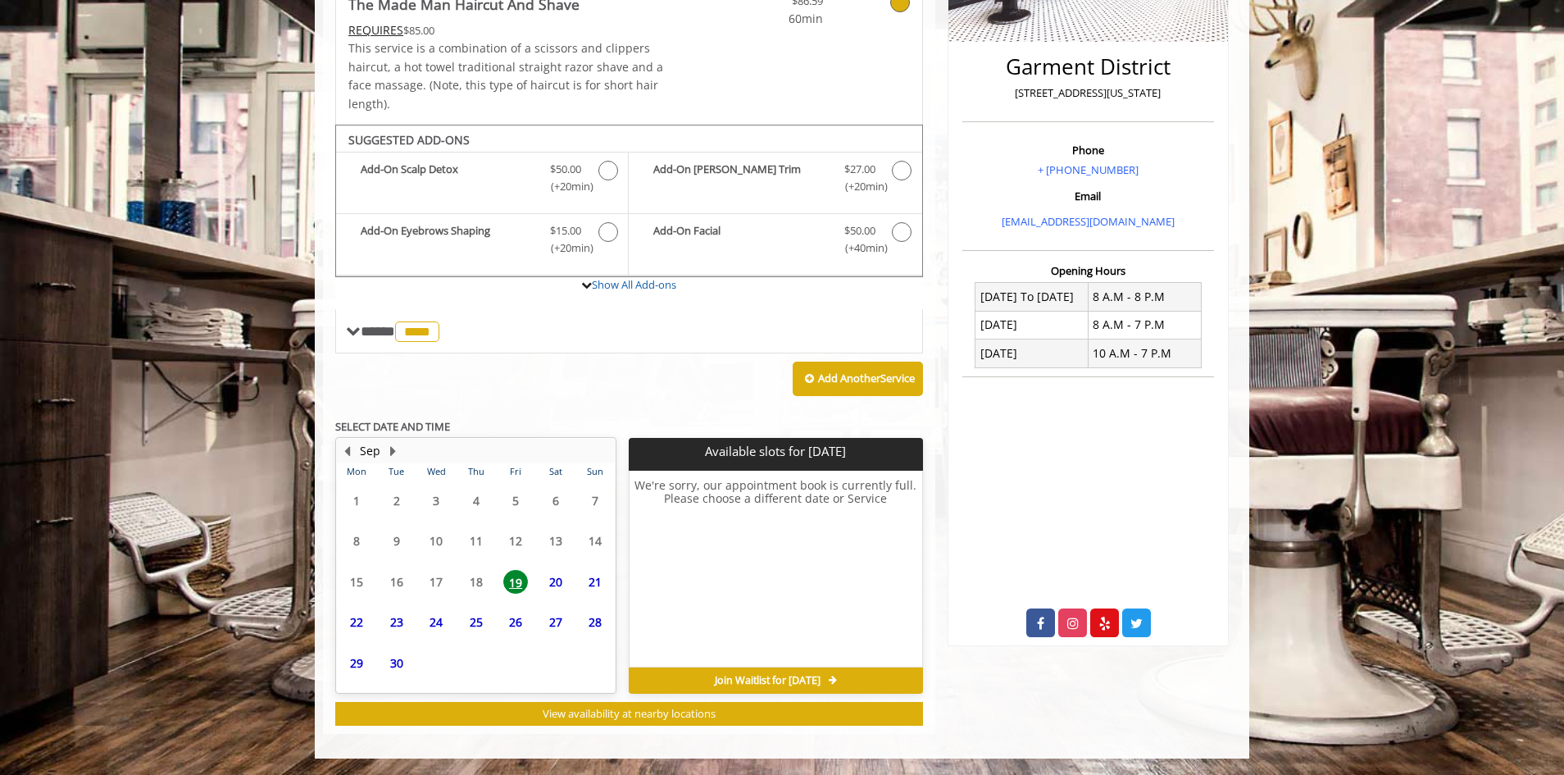
scroll to position [363, 0]
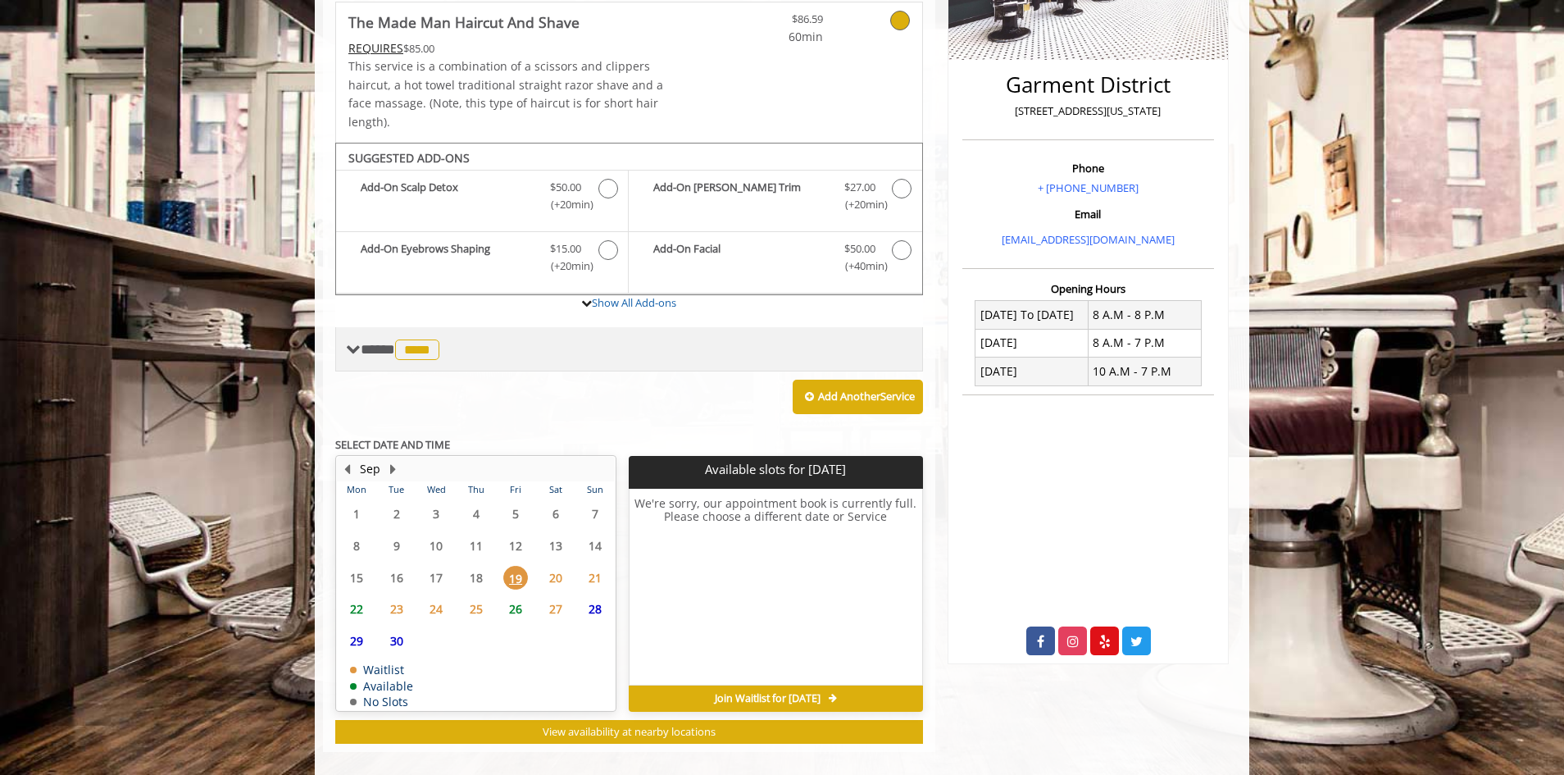
click at [375, 342] on span "**** **** ********" at bounding box center [402, 349] width 83 height 15
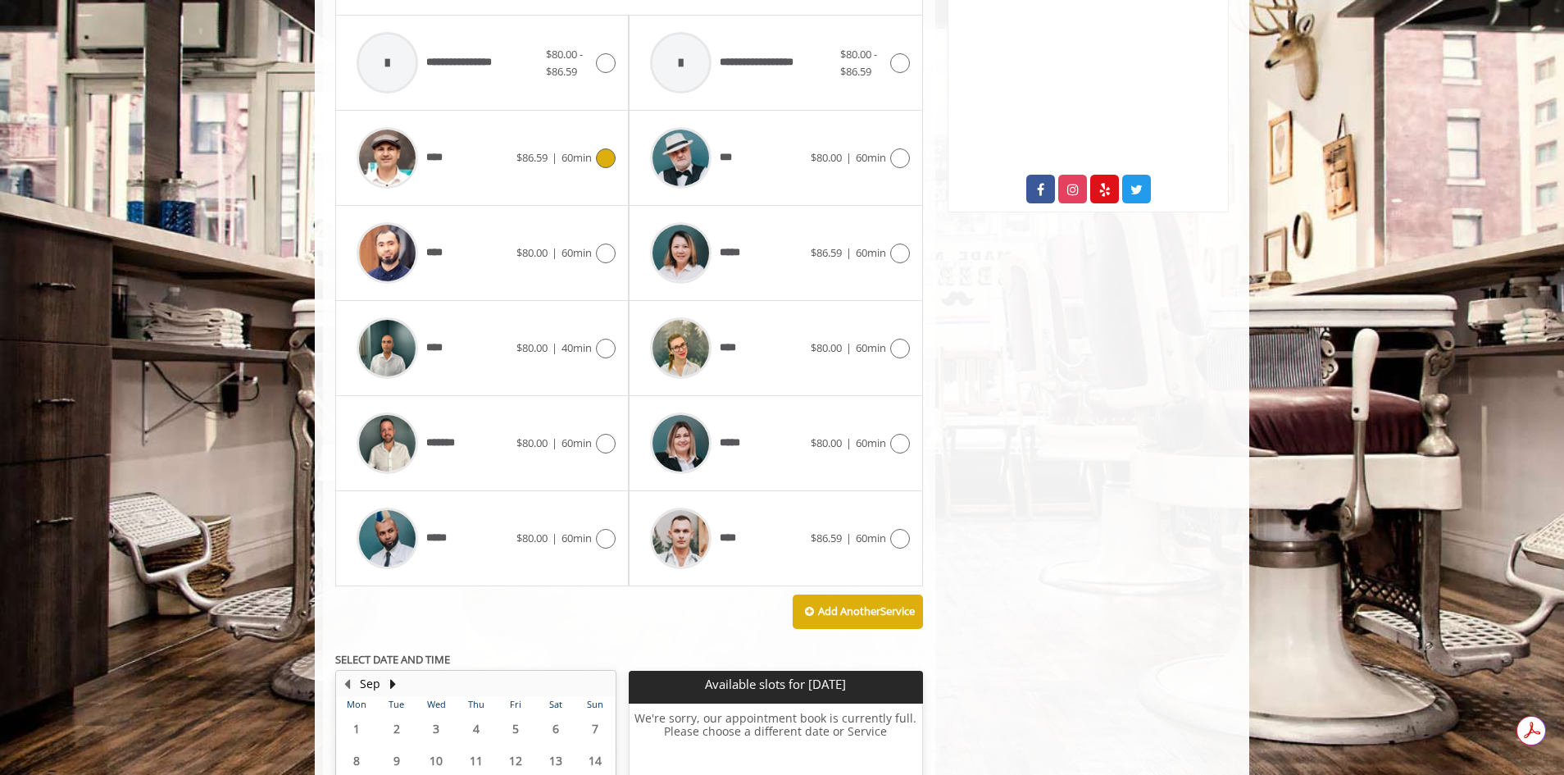
scroll to position [816, 0]
click at [614, 433] on icon at bounding box center [606, 443] width 20 height 20
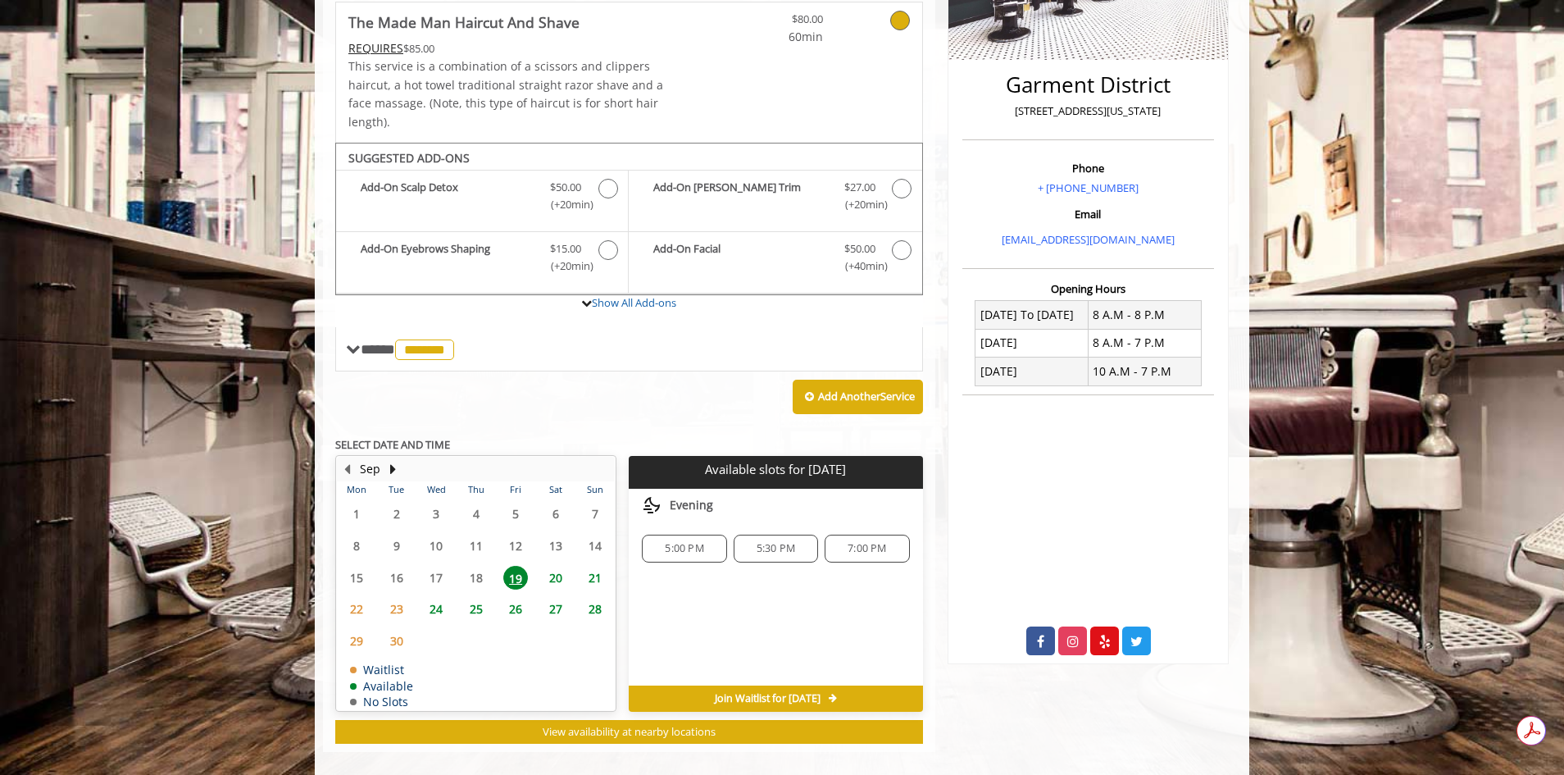
scroll to position [0, 0]
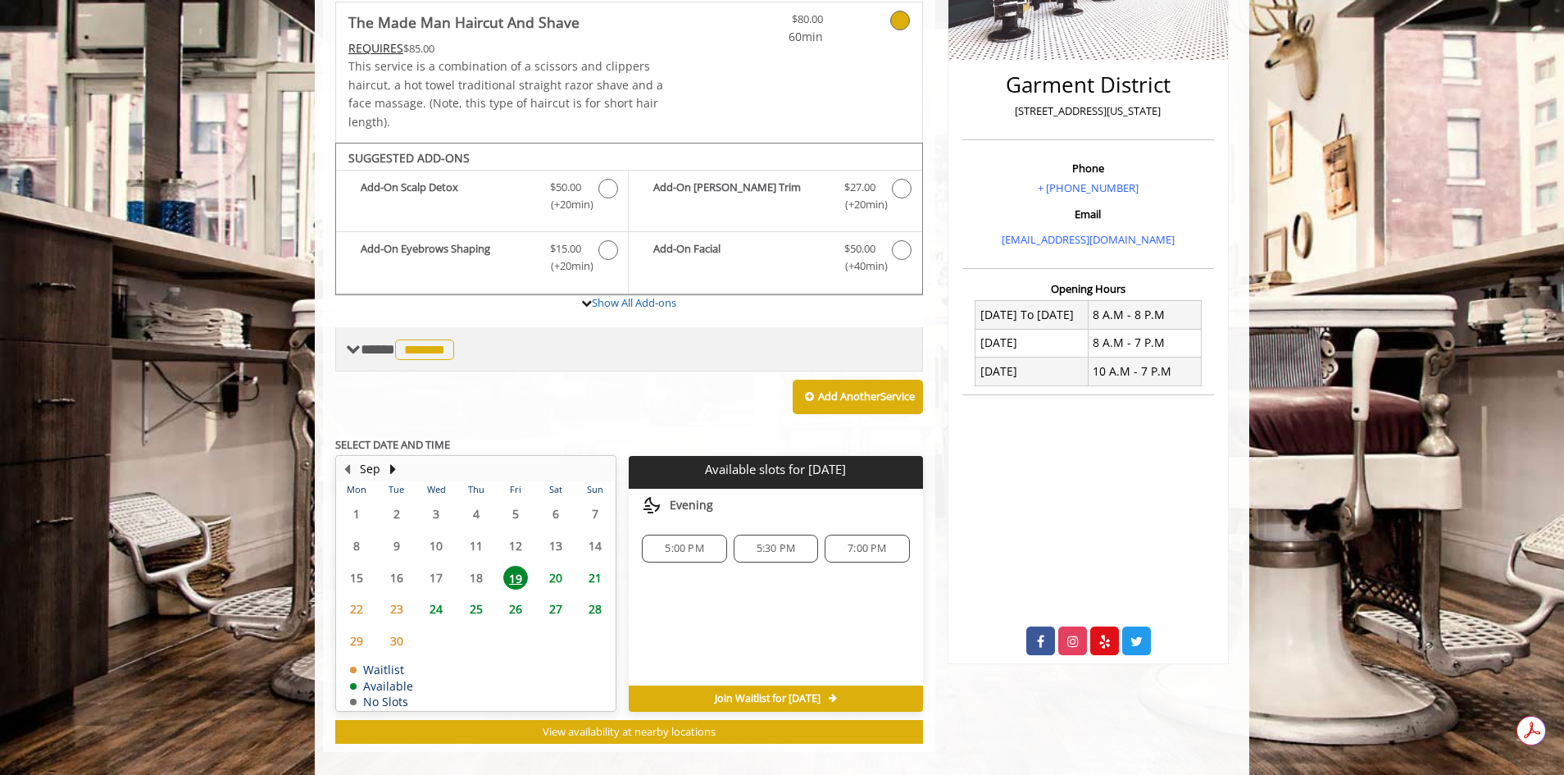
click at [366, 342] on span "**** ******* ********" at bounding box center [410, 349] width 98 height 15
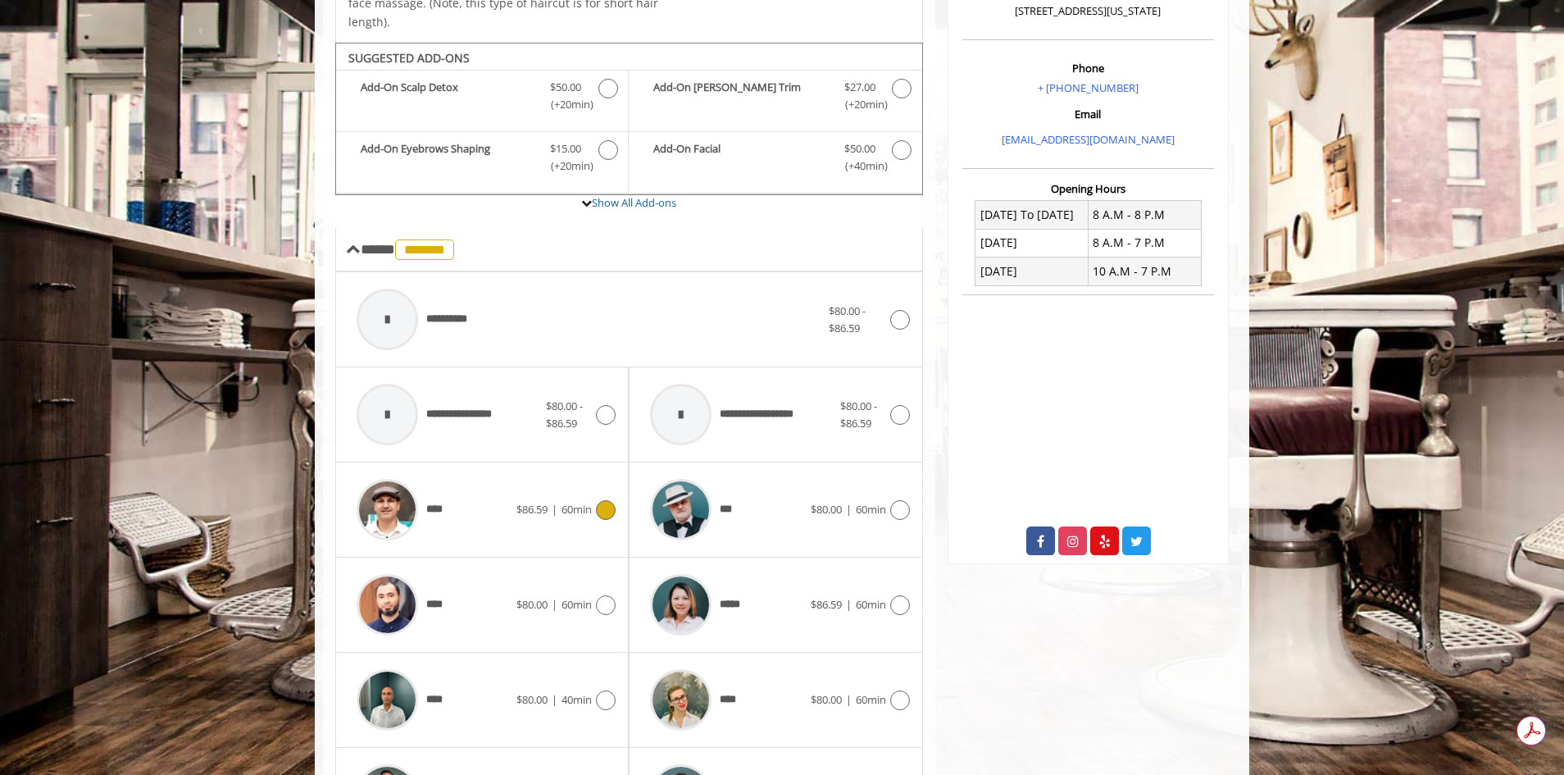
scroll to position [855, 0]
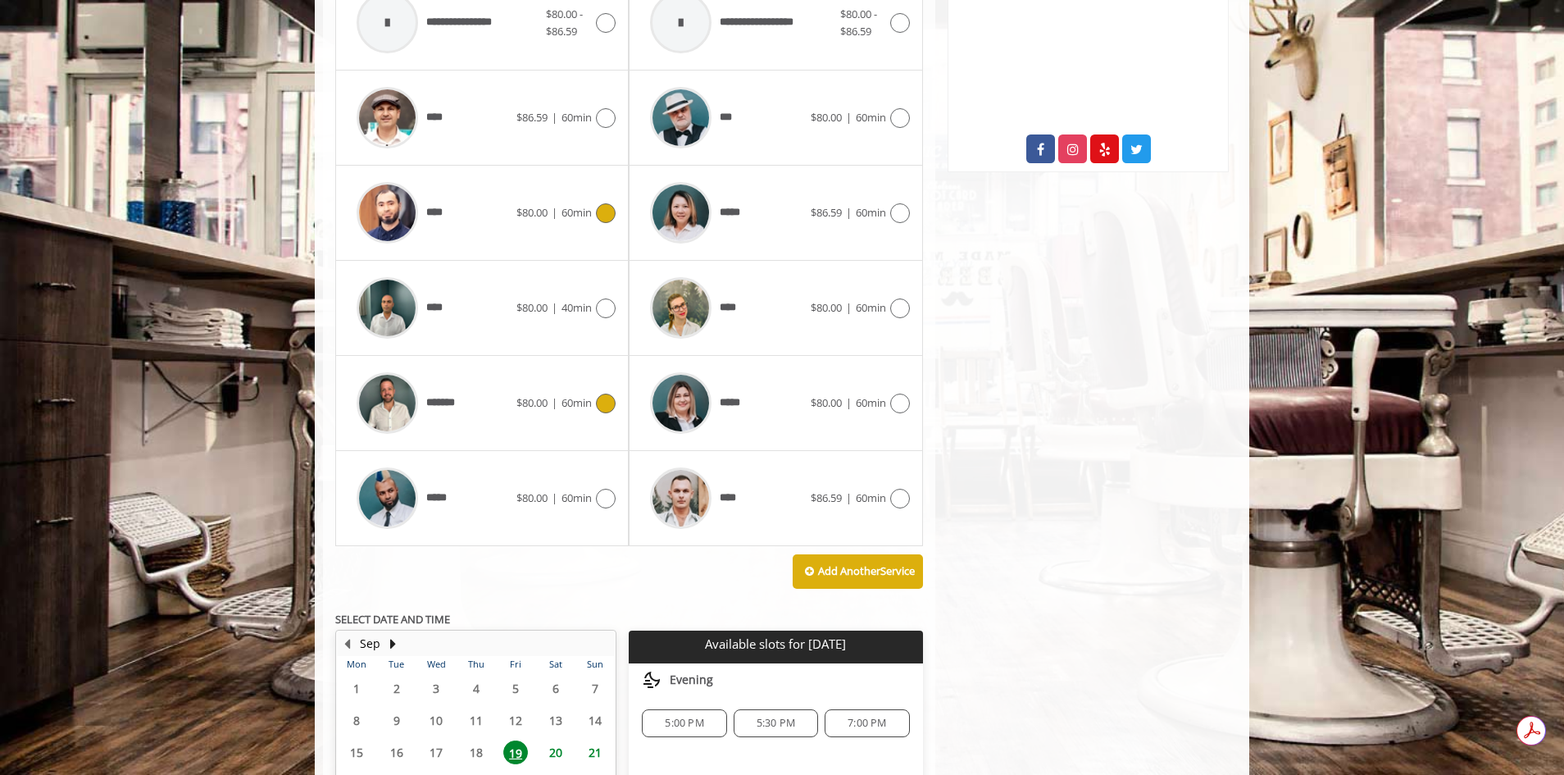
click at [603, 203] on icon at bounding box center [606, 213] width 20 height 20
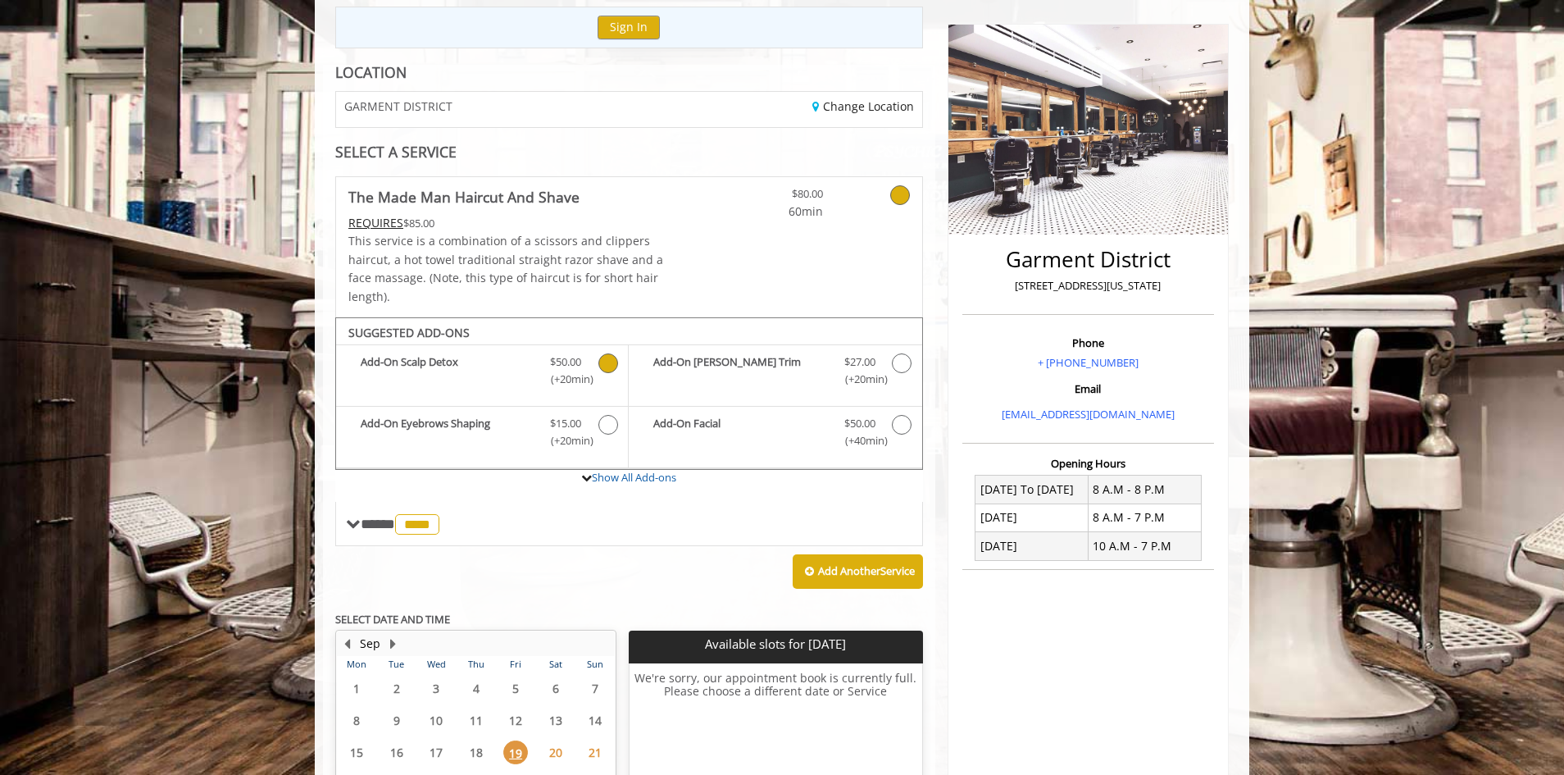
scroll to position [363, 0]
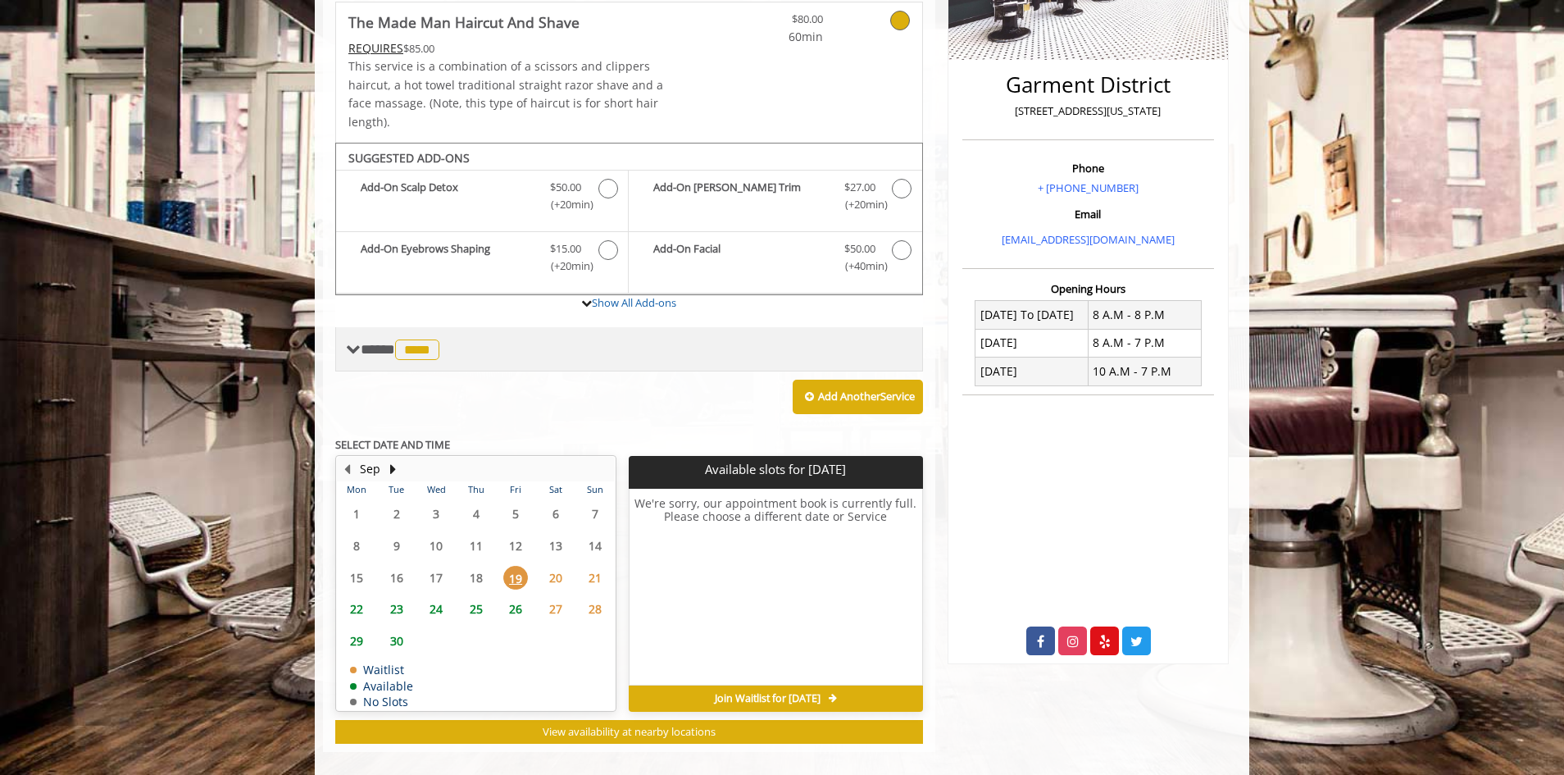
click at [359, 342] on span at bounding box center [353, 349] width 15 height 15
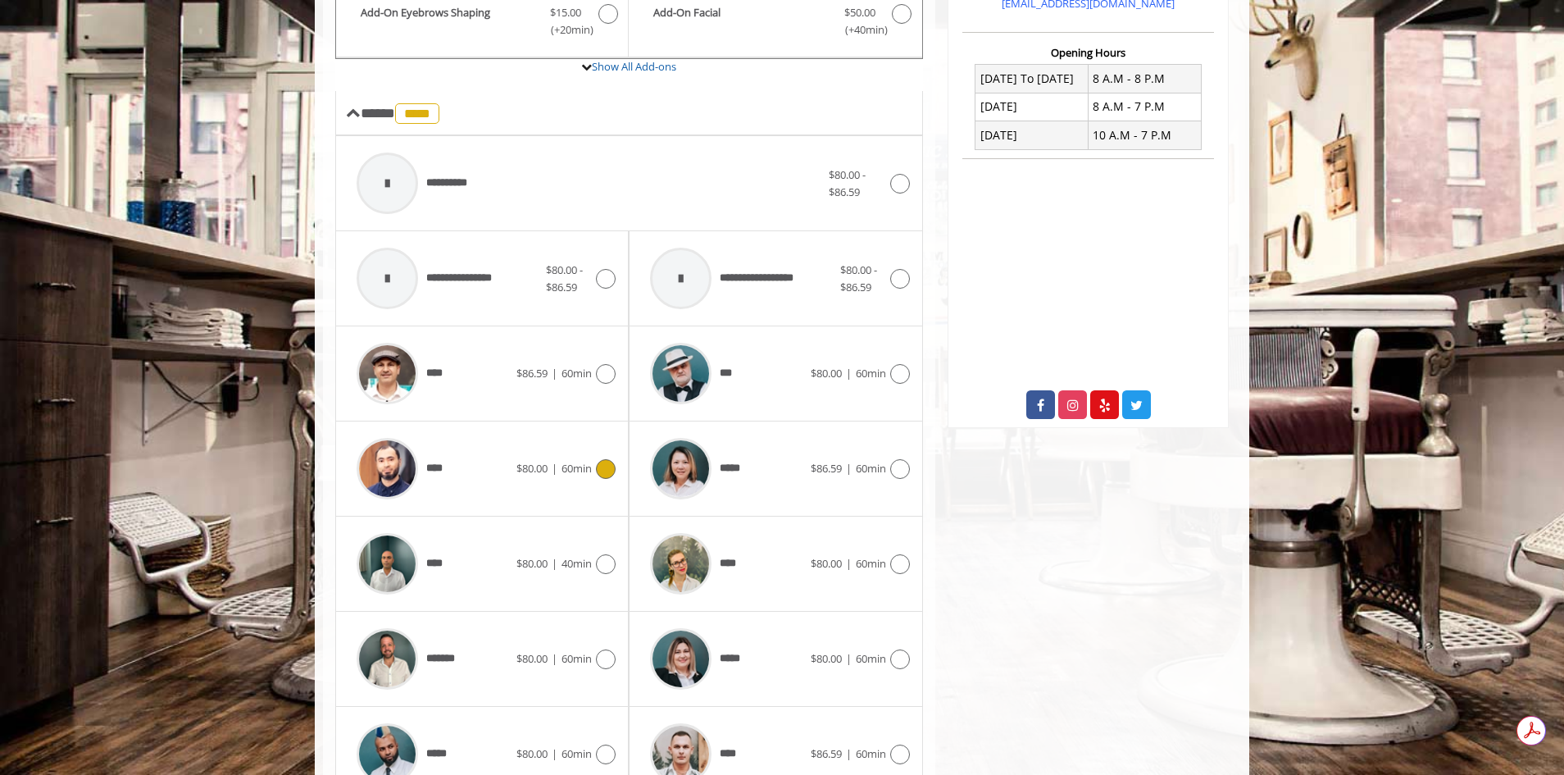
scroll to position [609, 0]
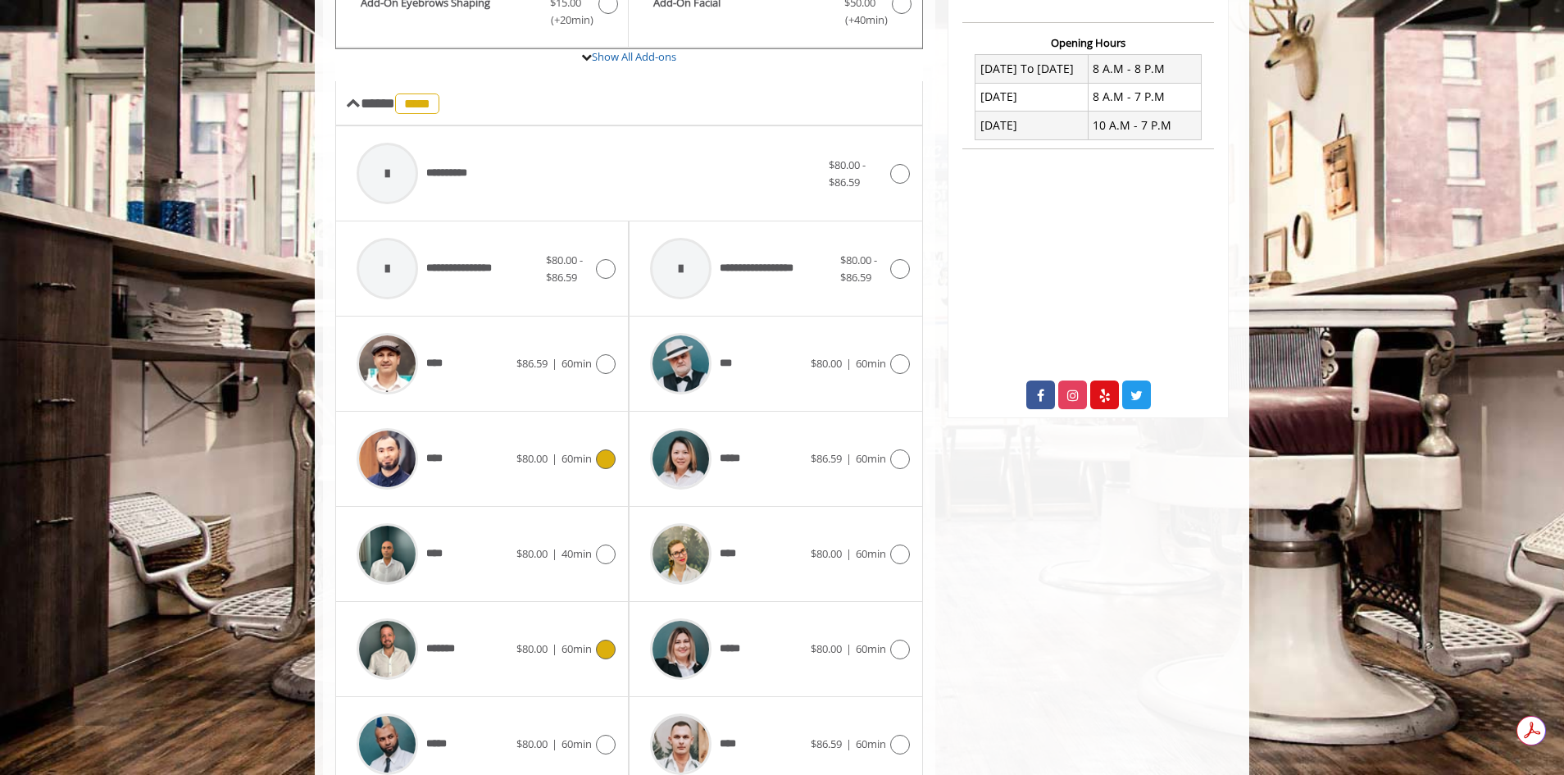
click at [398, 621] on img at bounding box center [387, 648] width 61 height 61
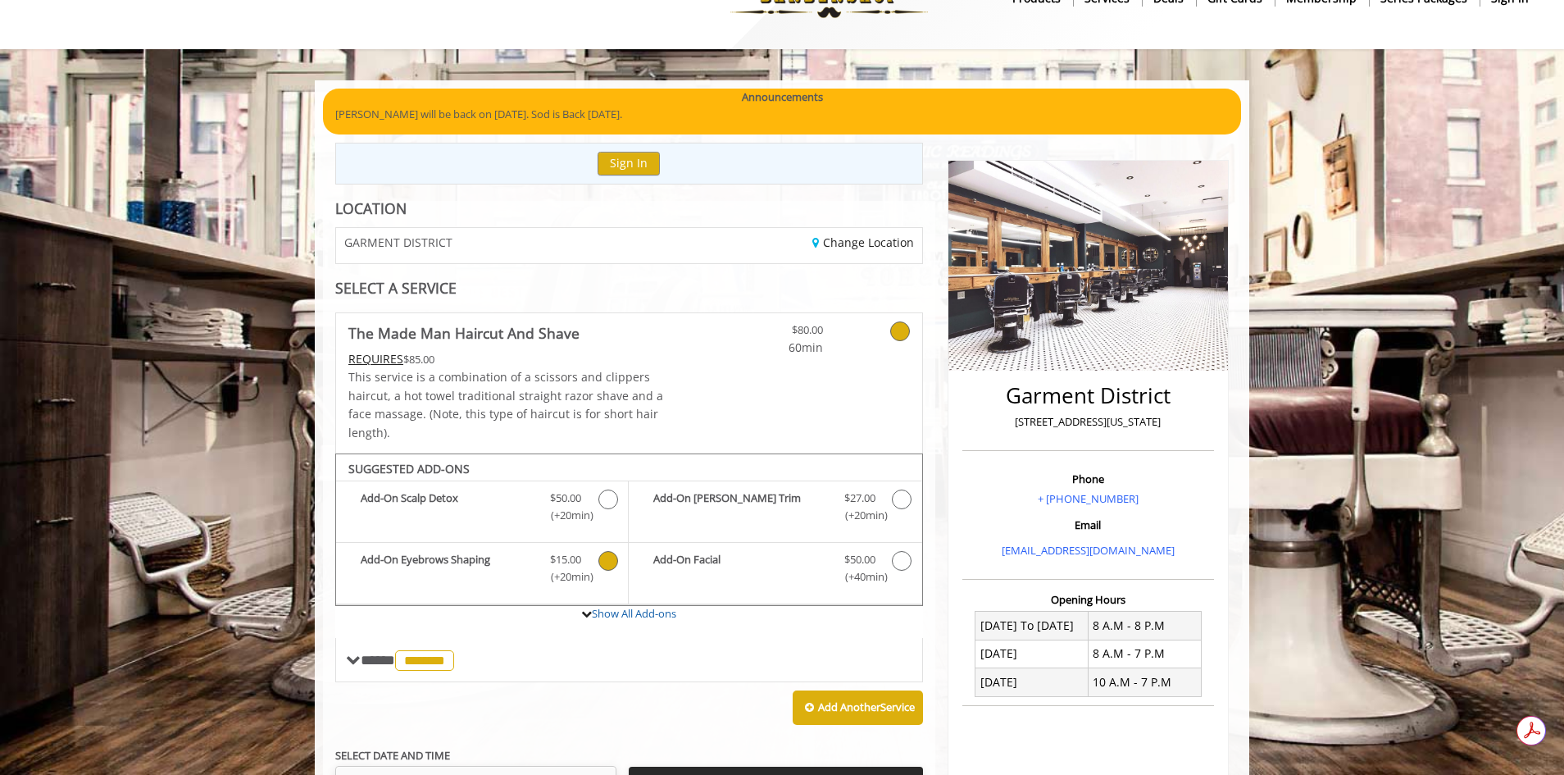
scroll to position [328, 0]
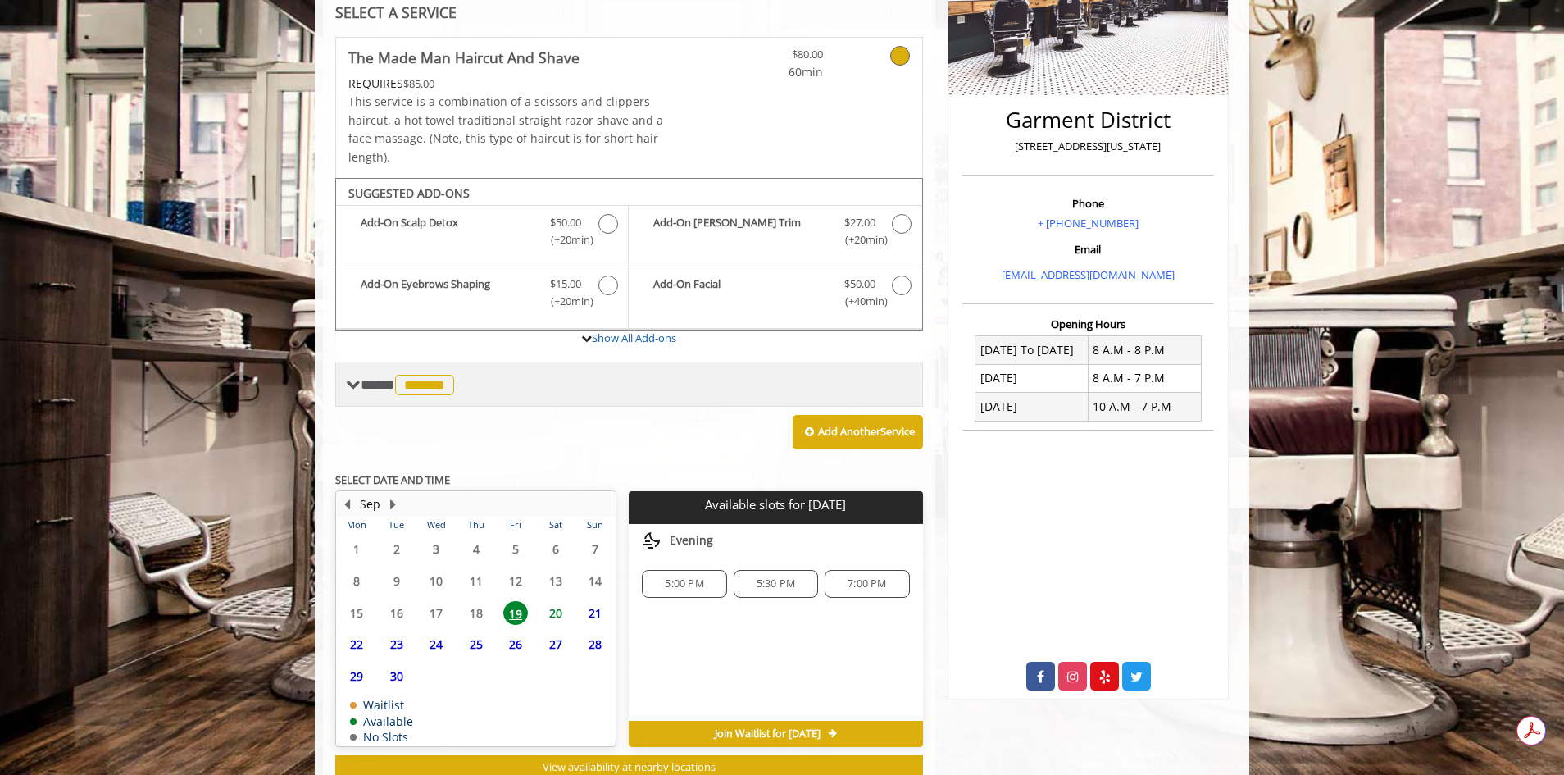
click at [372, 377] on span "**** ******* ********" at bounding box center [410, 384] width 98 height 15
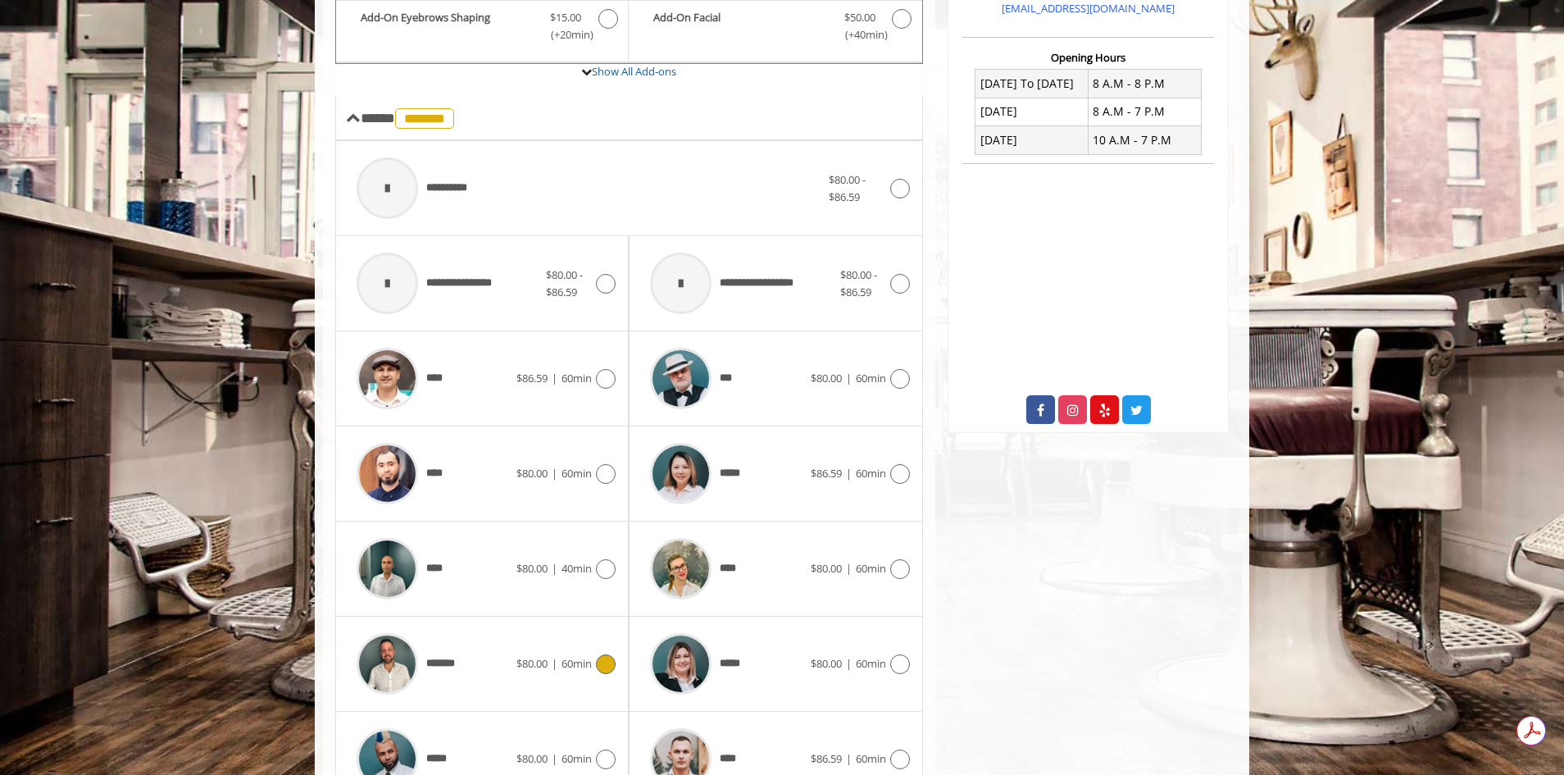
scroll to position [701, 0]
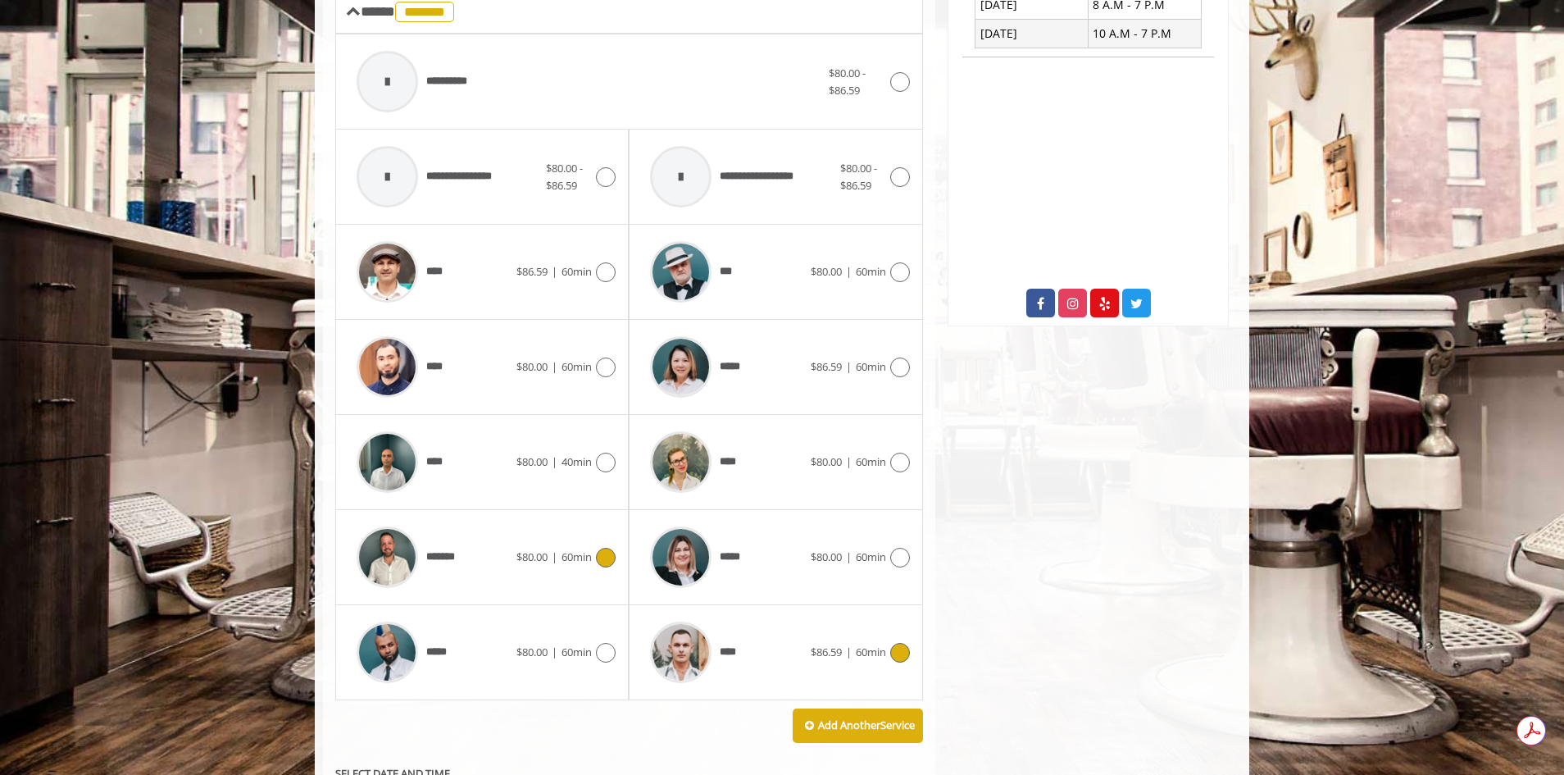
click at [887, 643] on div at bounding box center [898, 653] width 24 height 20
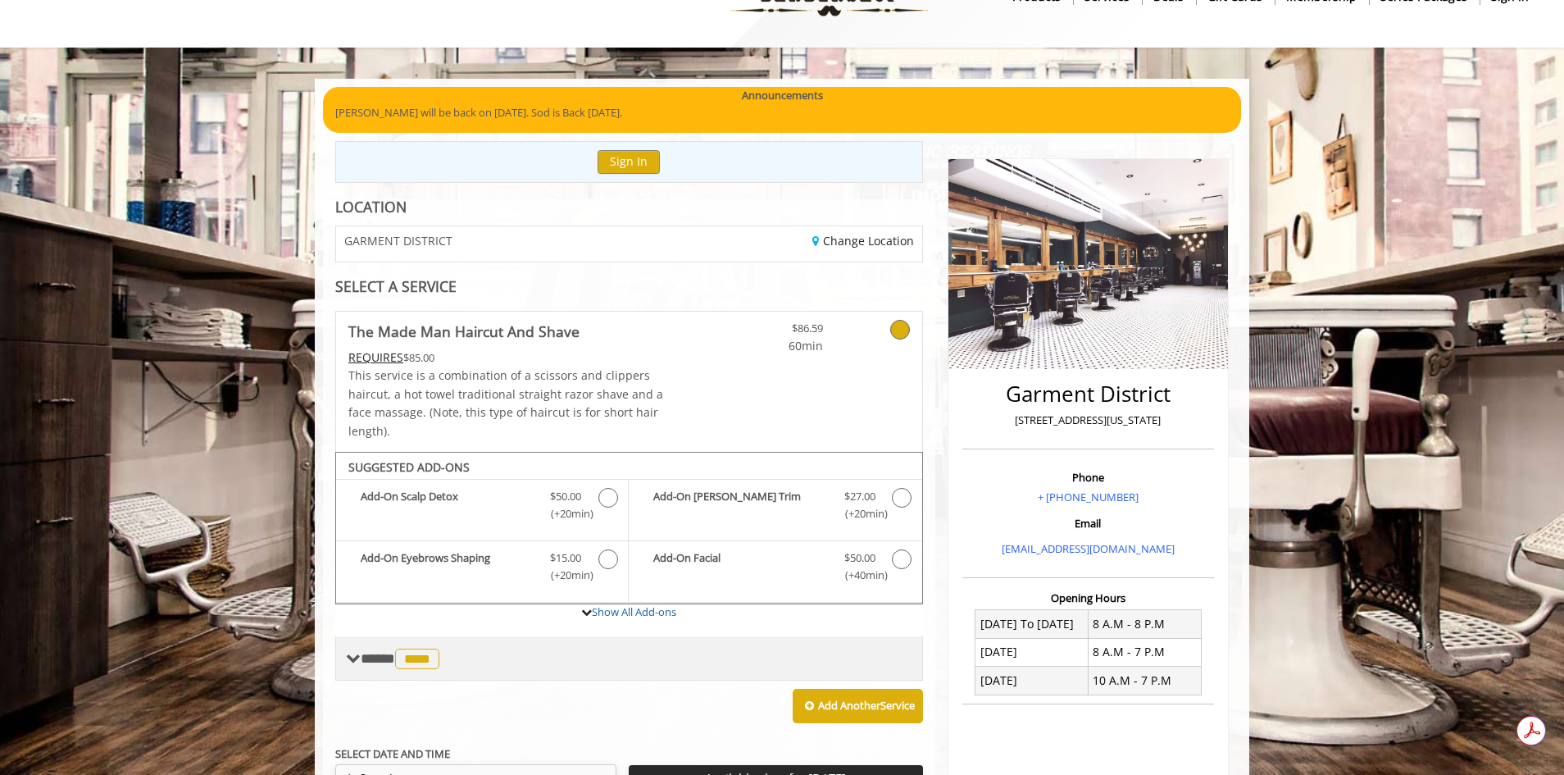
scroll to position [0, 0]
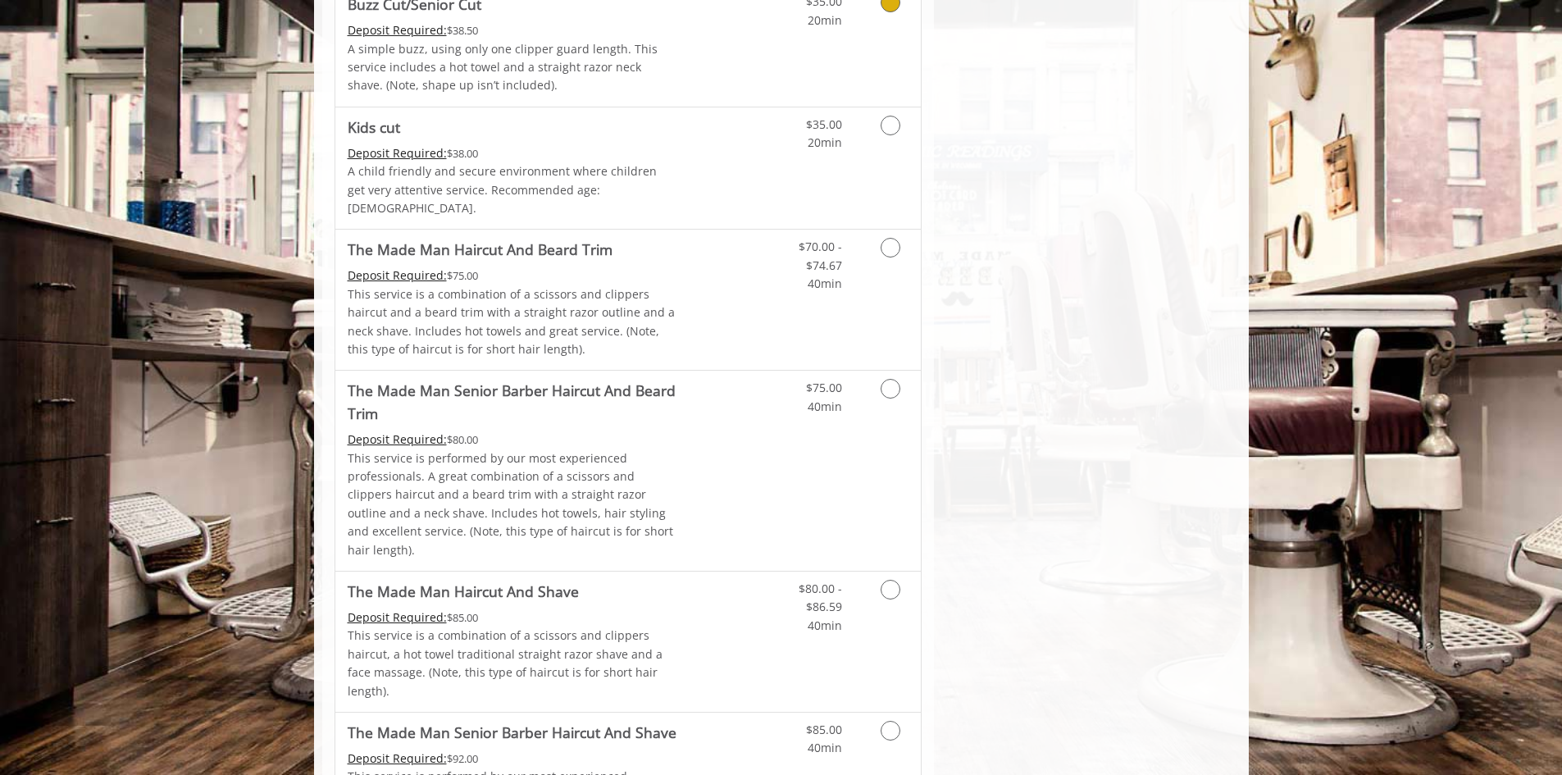
scroll to position [1066, 0]
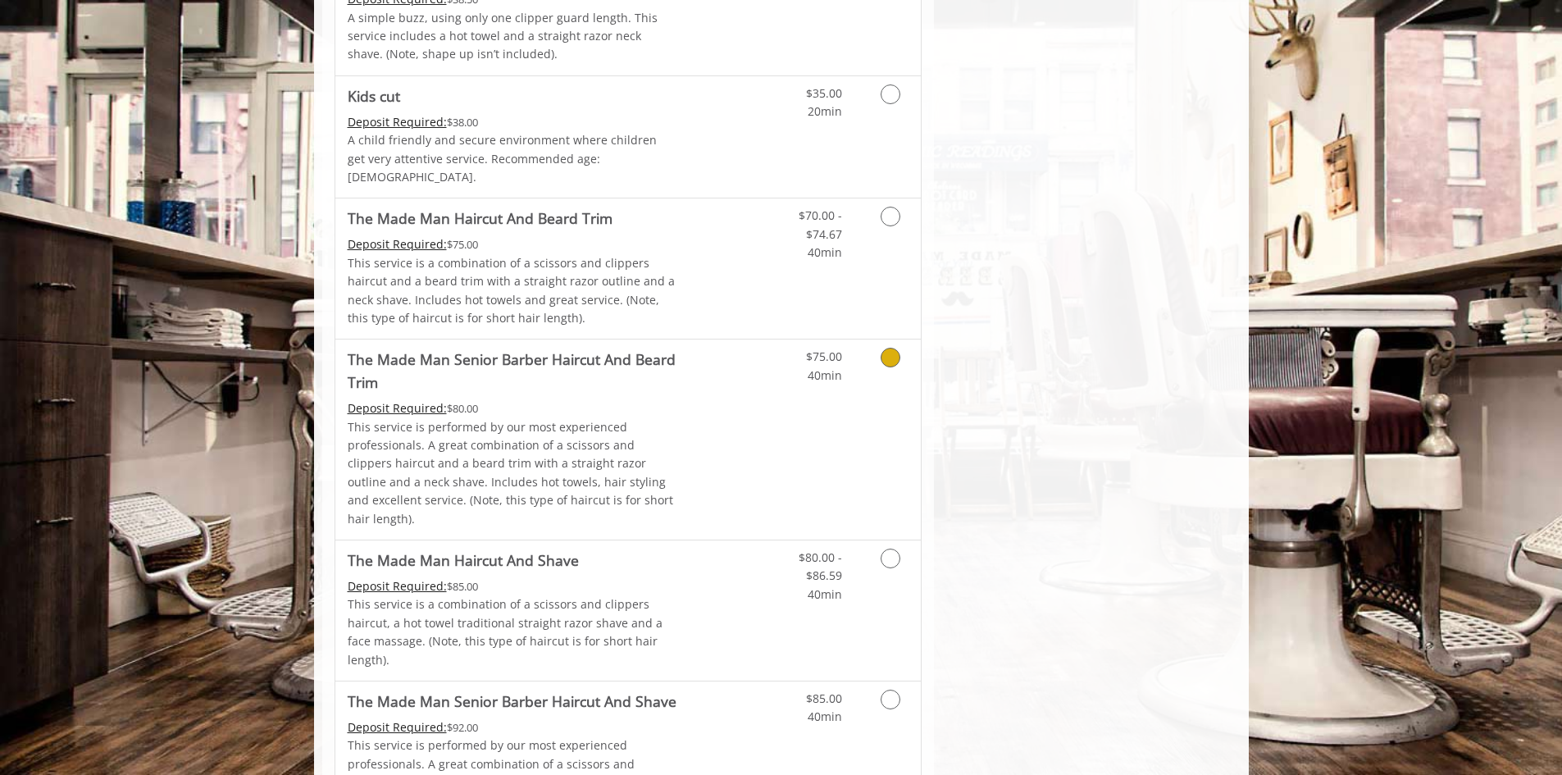
click at [876, 339] on link "Grooming services" at bounding box center [888, 361] width 42 height 45
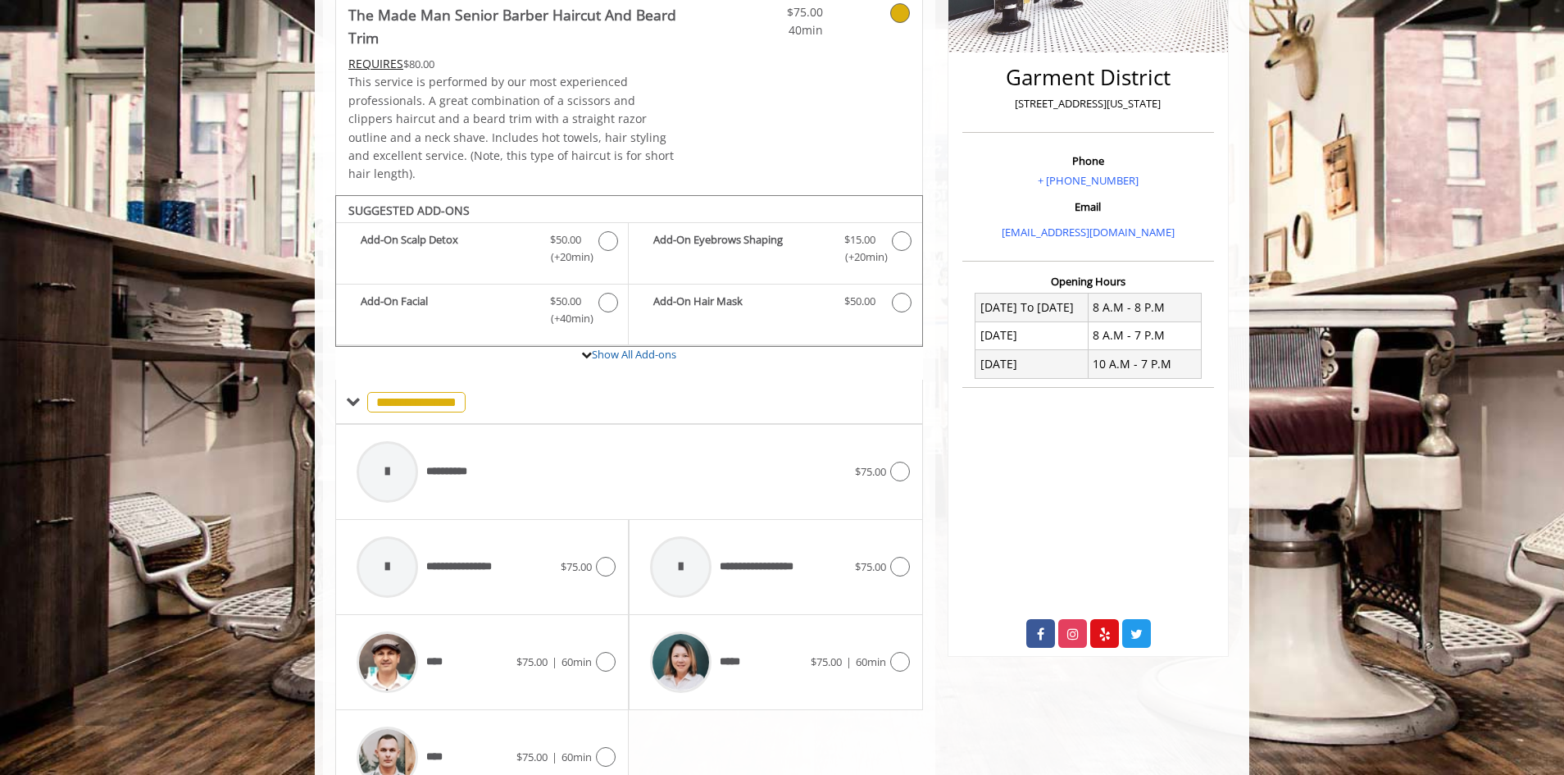
scroll to position [440, 0]
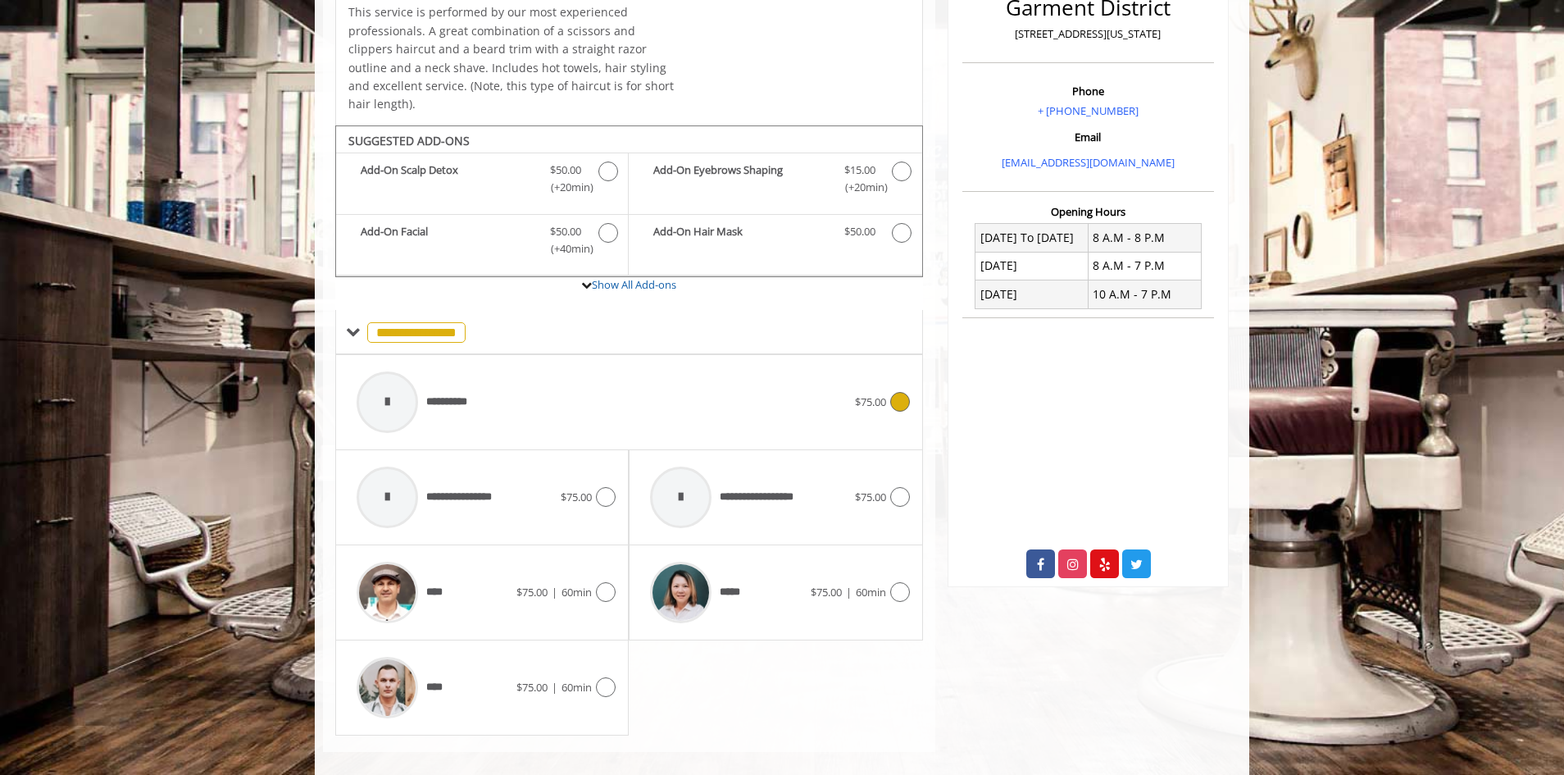
click at [412, 377] on div at bounding box center [387, 401] width 61 height 61
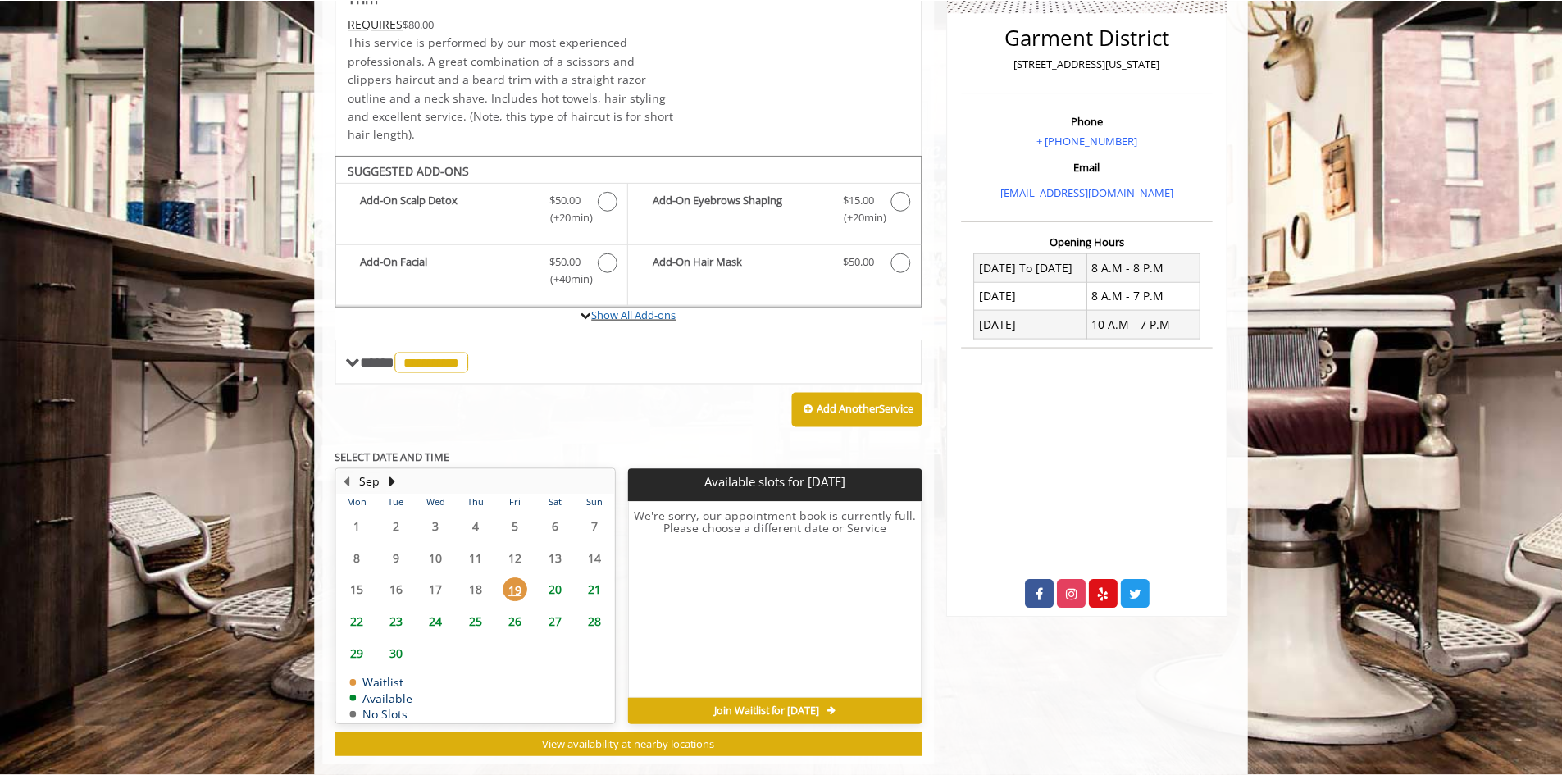
scroll to position [0, 0]
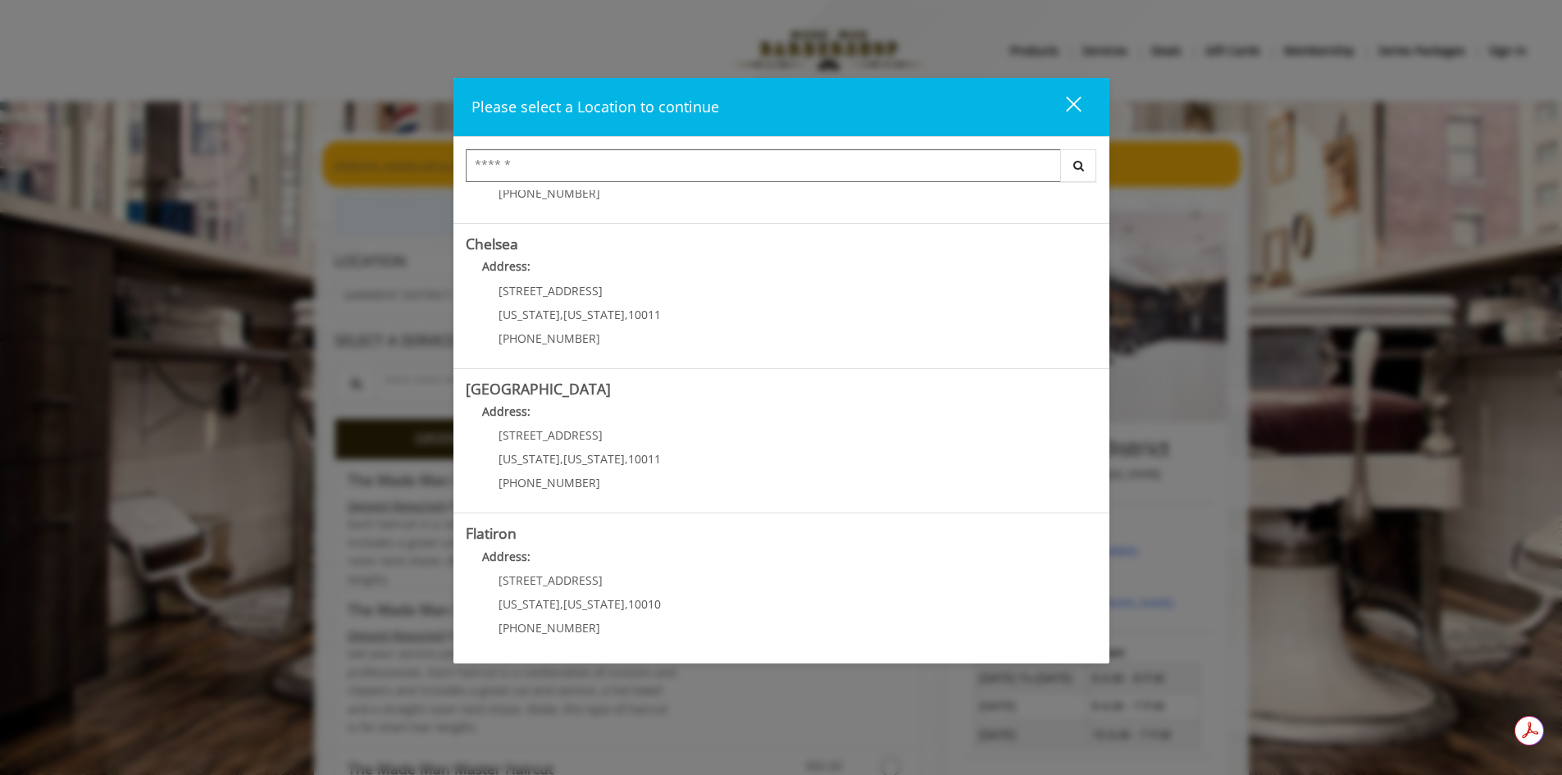
scroll to position [259, 0]
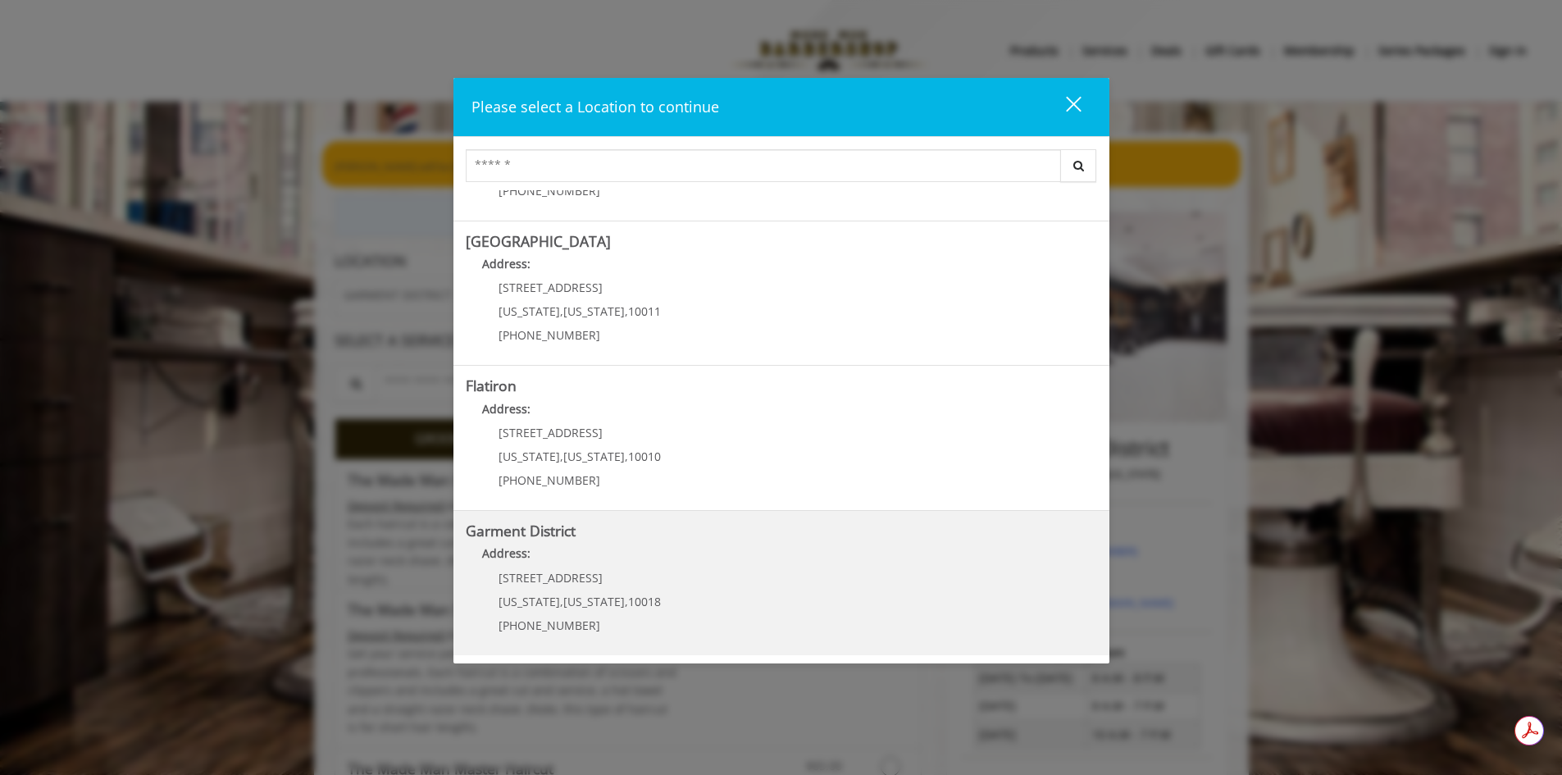
click at [565, 577] on span "1400 Broadway" at bounding box center [550, 578] width 104 height 16
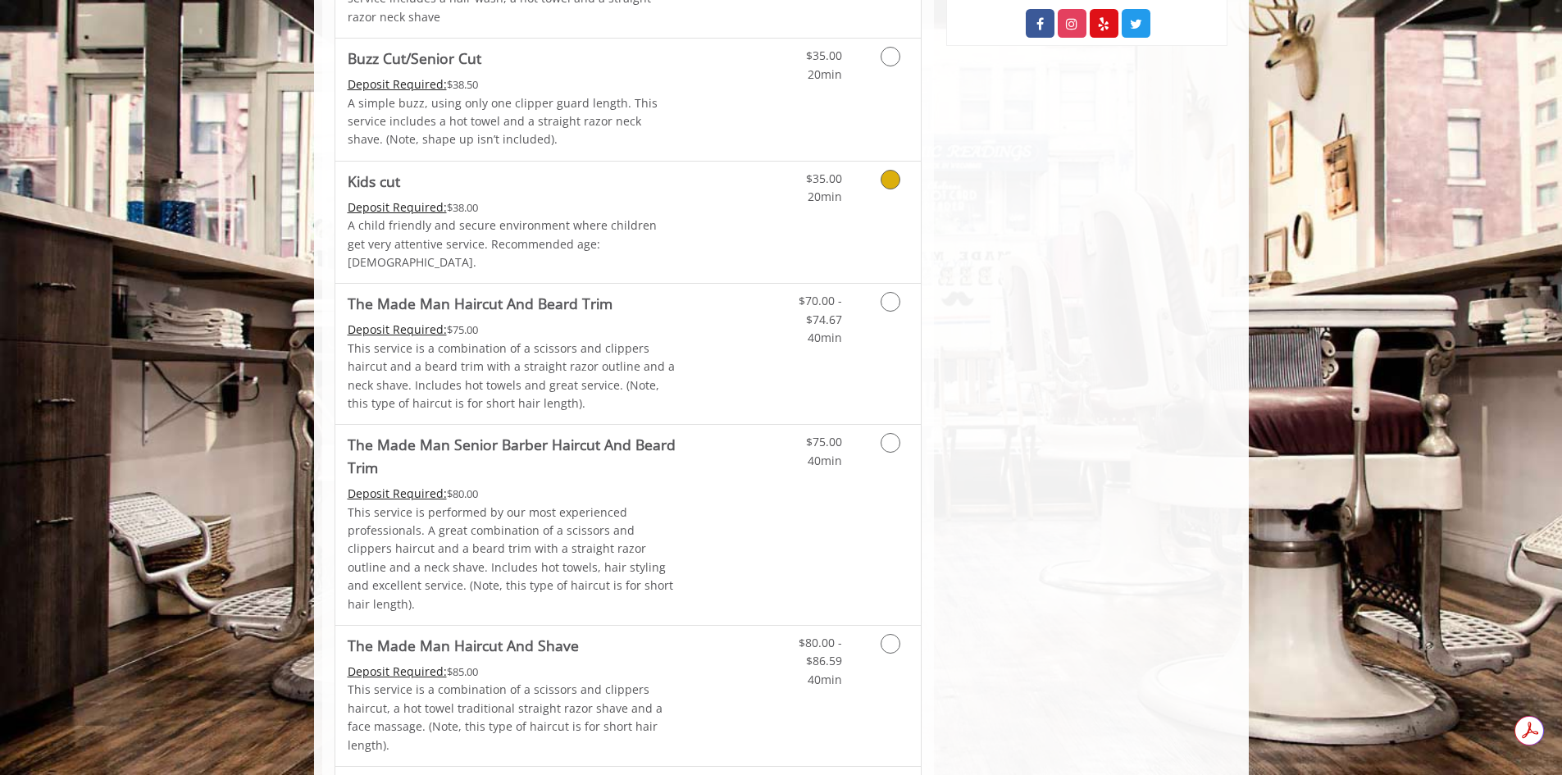
scroll to position [984, 0]
click at [885, 300] on link "Grooming services" at bounding box center [888, 311] width 42 height 63
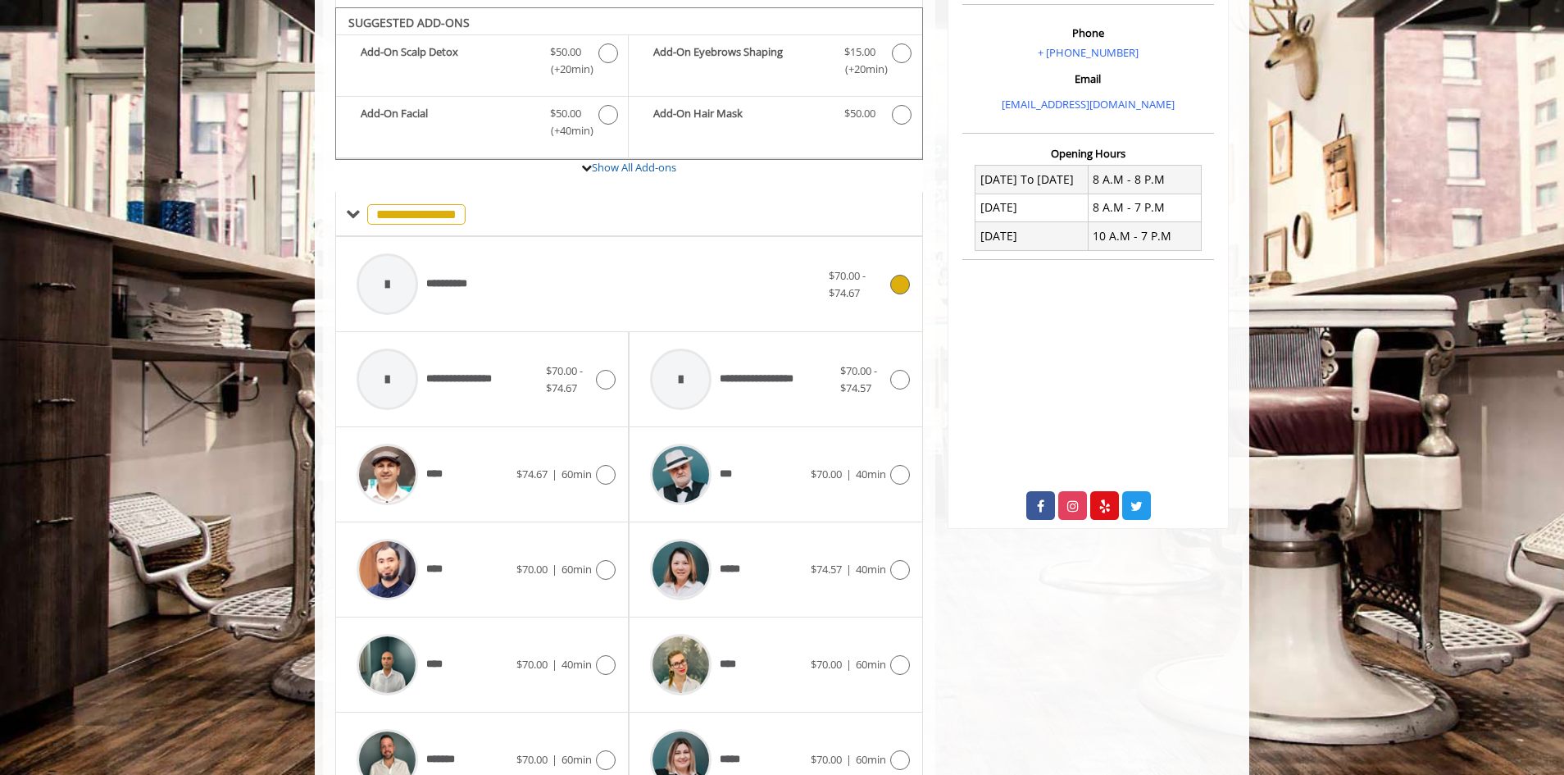
scroll to position [506, 0]
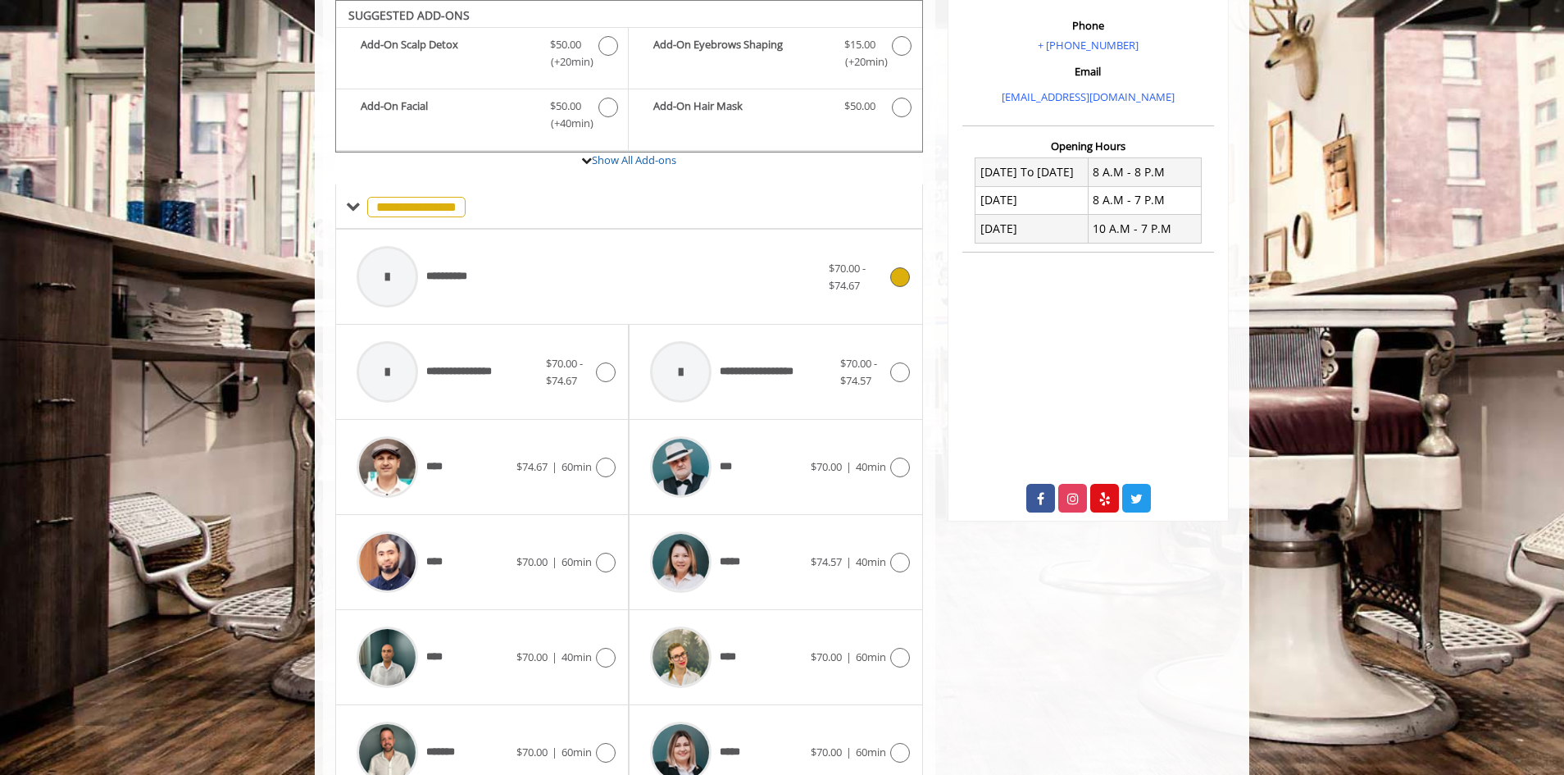
click at [425, 271] on div at bounding box center [387, 277] width 78 height 78
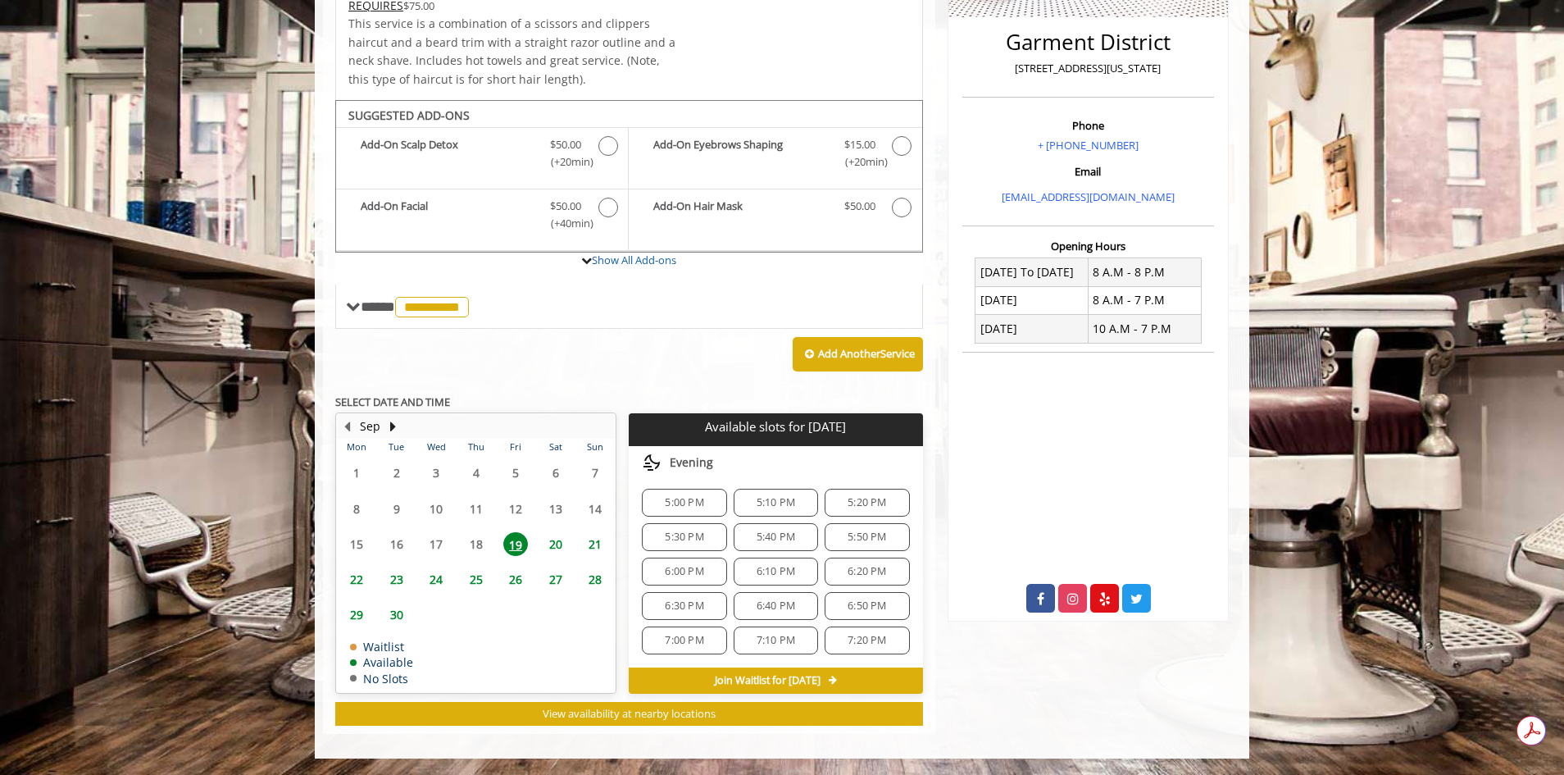
scroll to position [0, 0]
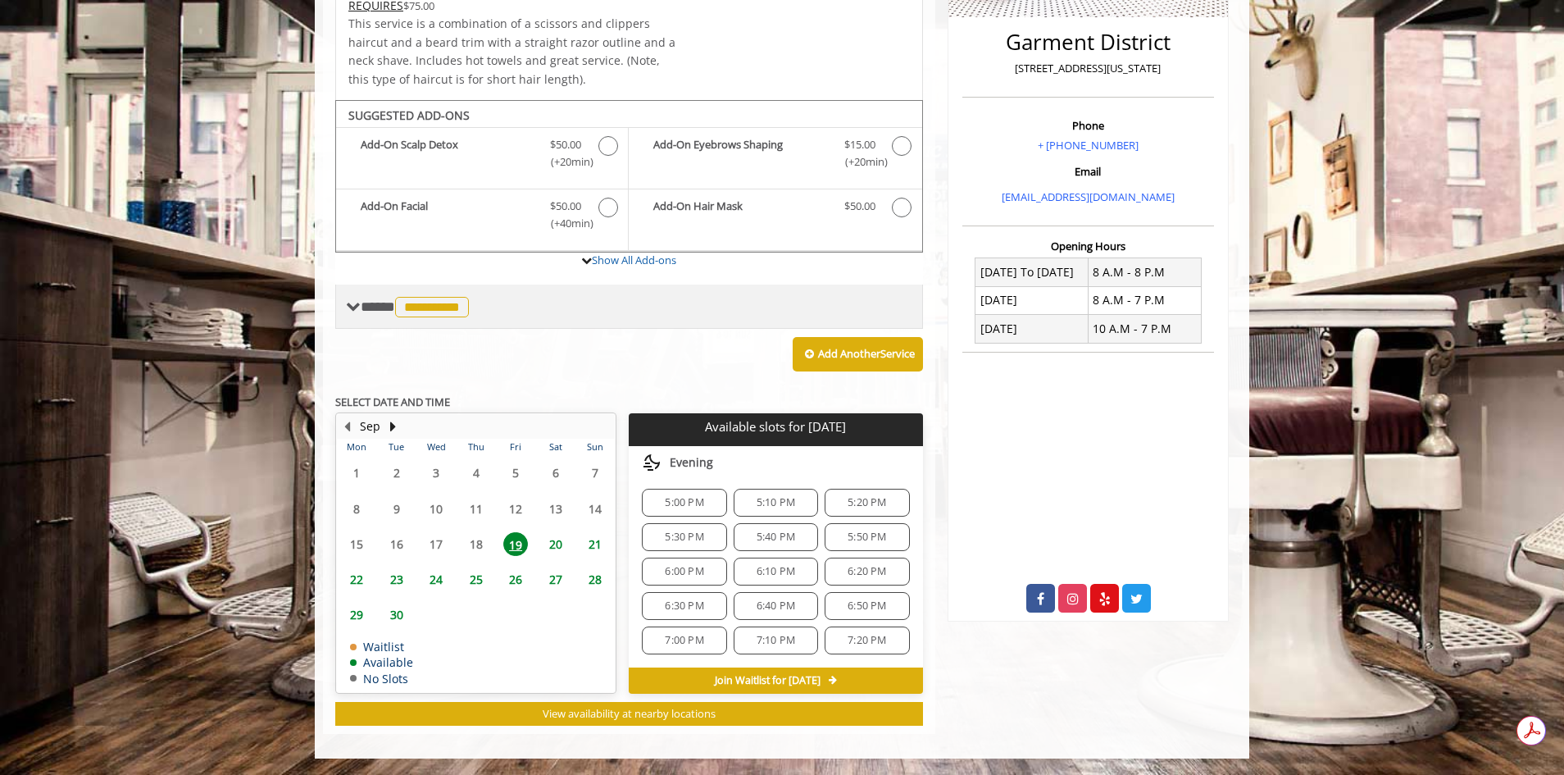
click at [366, 307] on span "**********" at bounding box center [417, 306] width 112 height 15
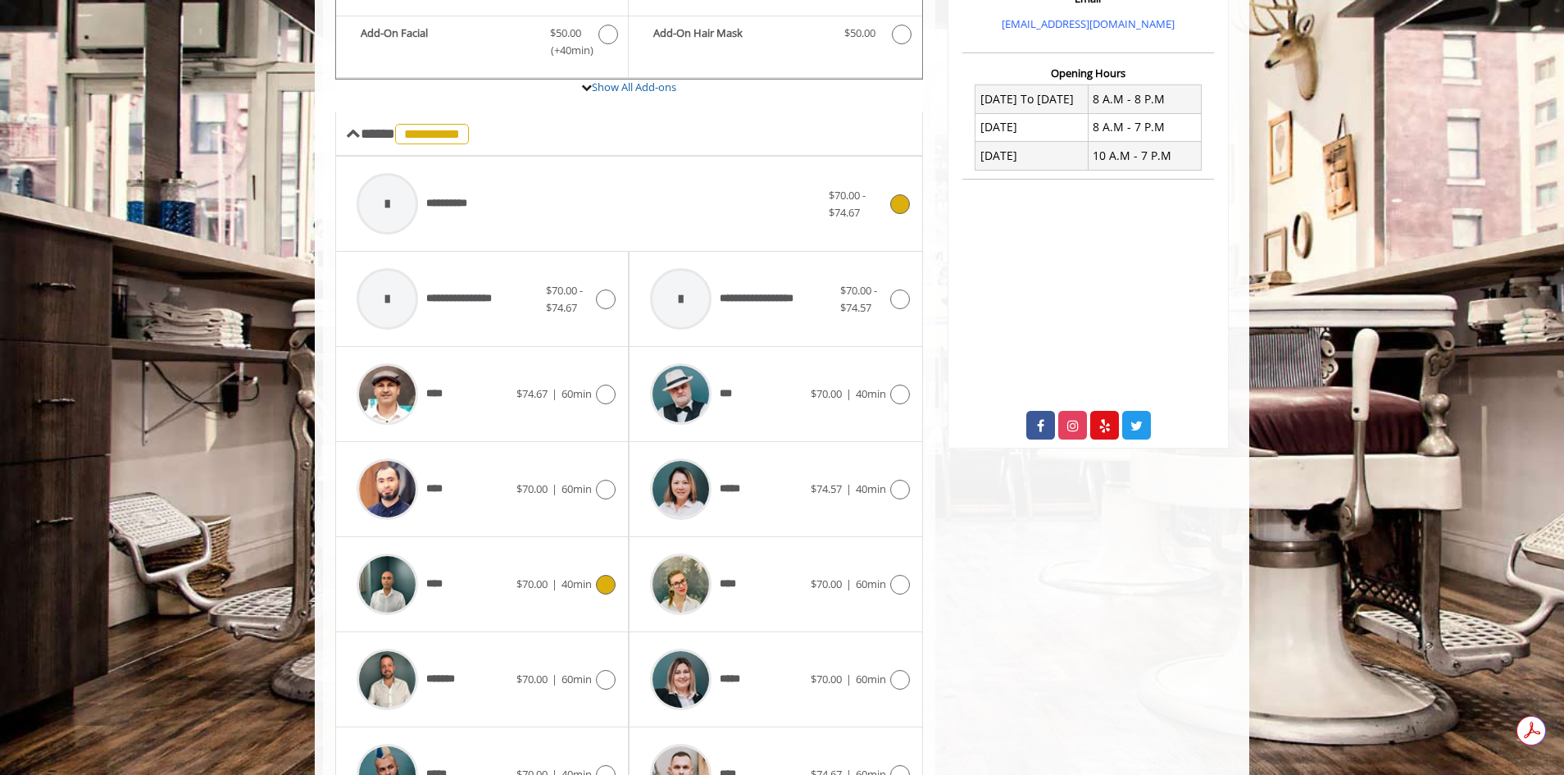
scroll to position [570, 0]
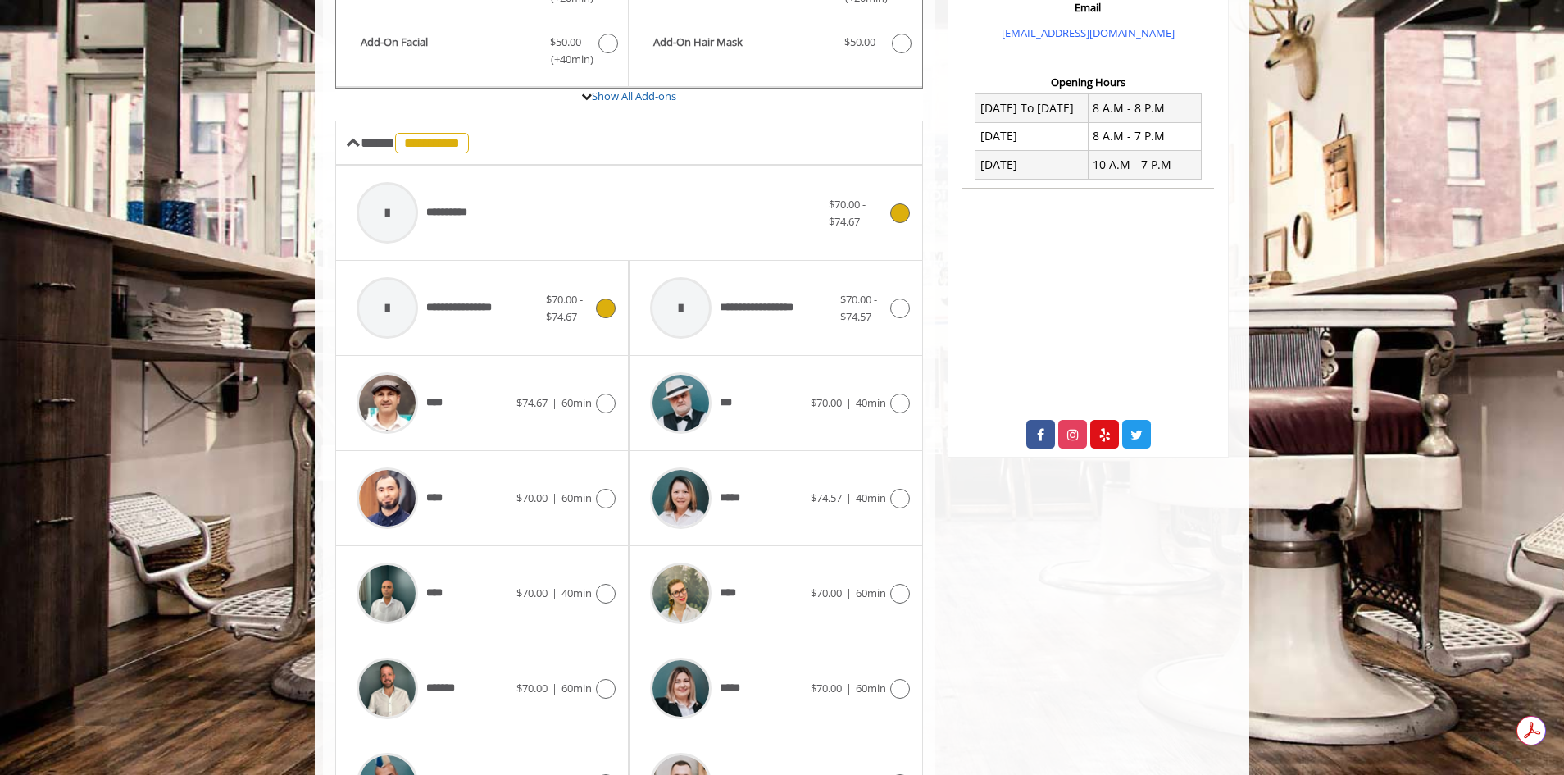
click at [381, 289] on div at bounding box center [387, 307] width 61 height 61
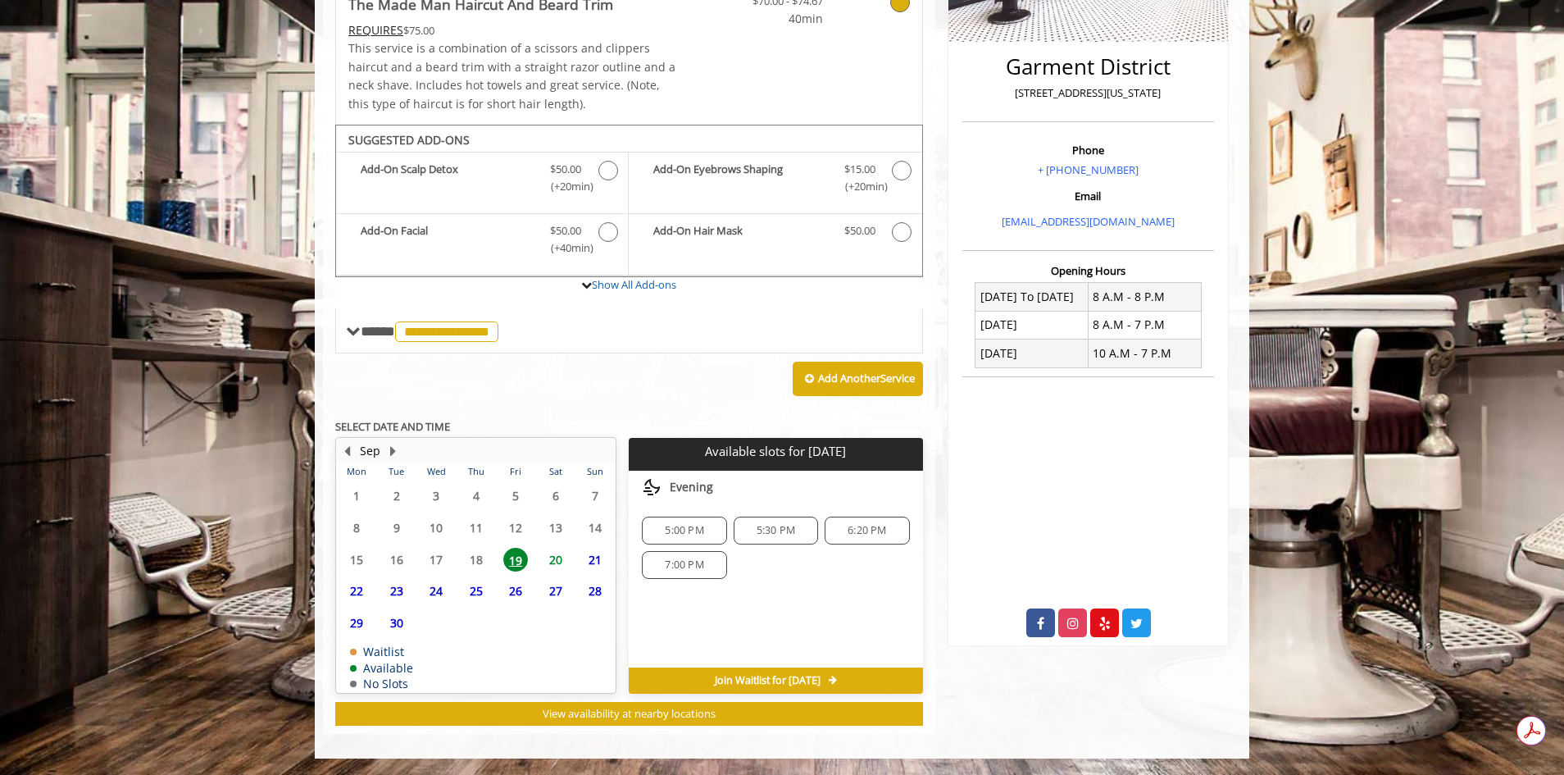
scroll to position [0, 0]
click at [763, 528] on span "5:30 PM" at bounding box center [776, 530] width 39 height 13
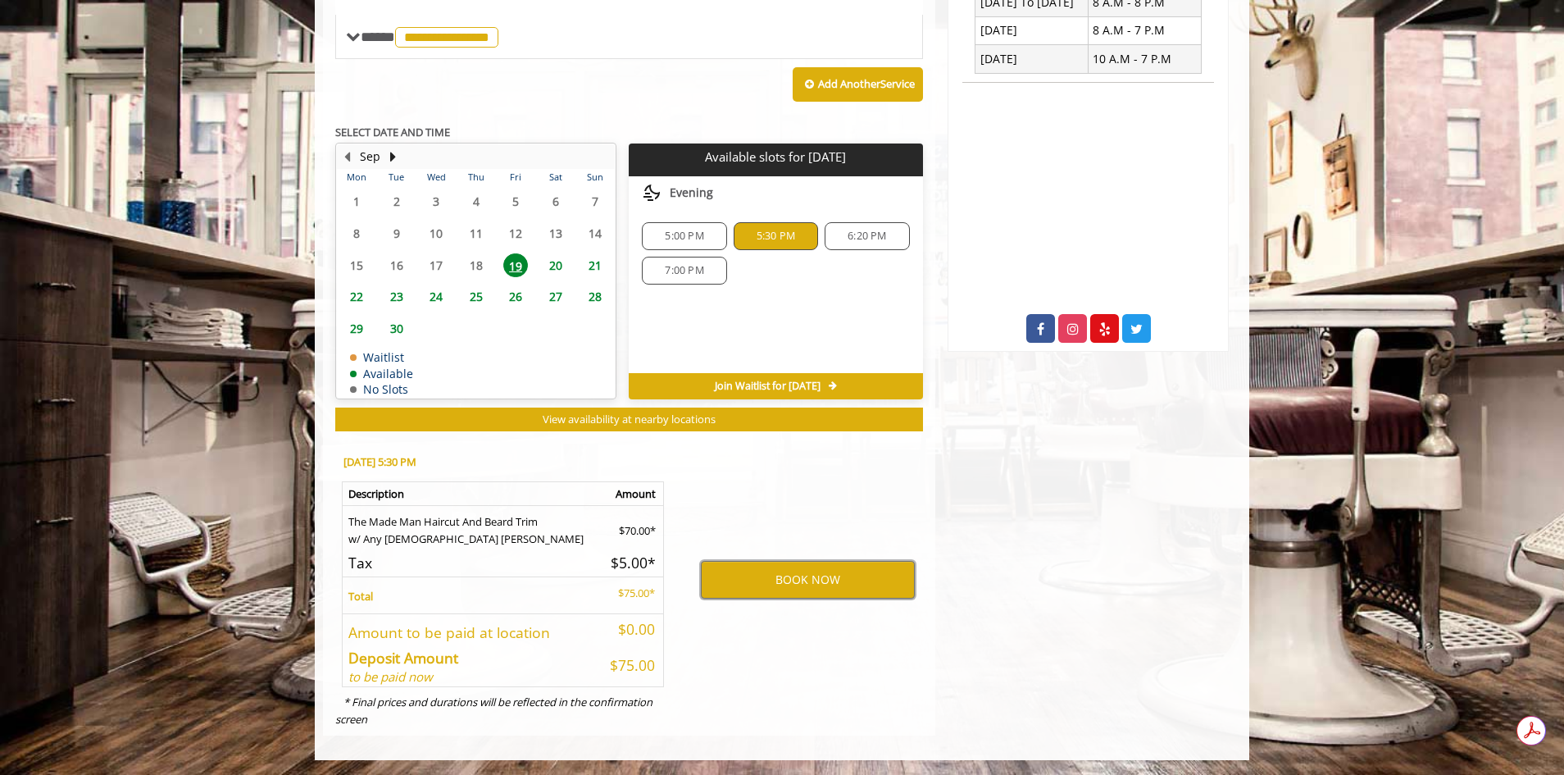
scroll to position [677, 0]
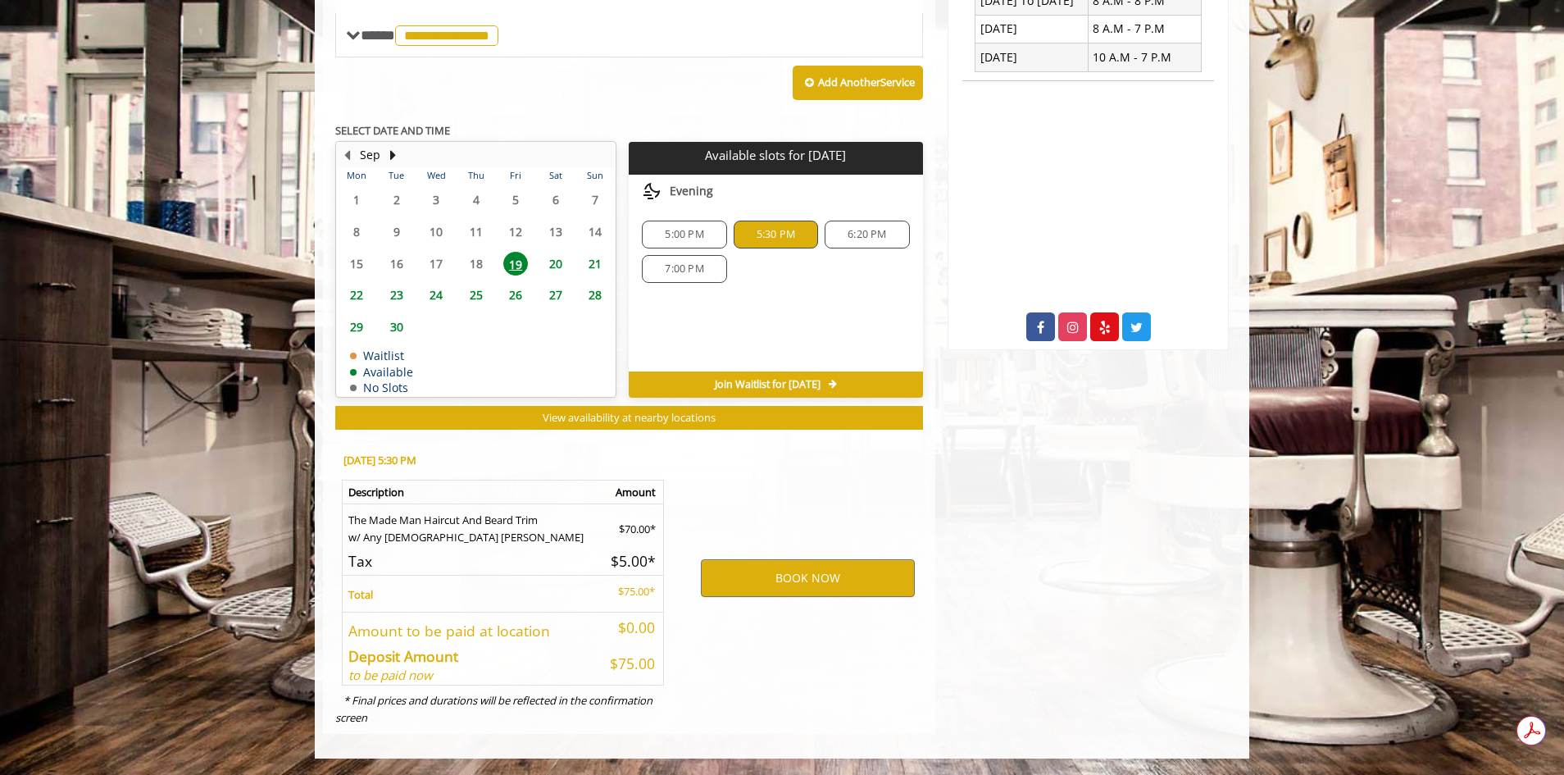
click at [769, 385] on span "Join Waitlist for [DATE]" at bounding box center [768, 384] width 106 height 13
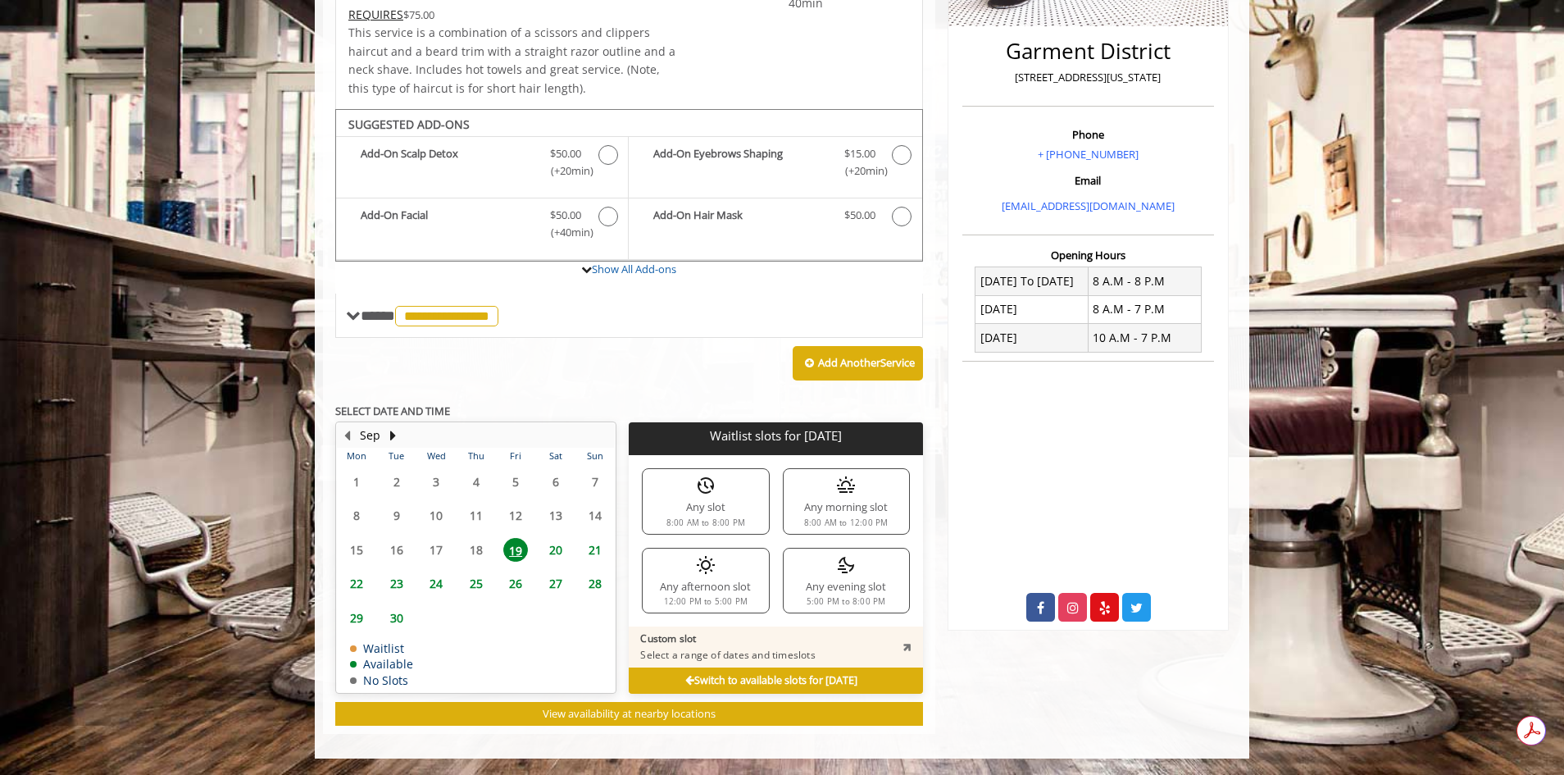
scroll to position [0, 0]
click at [656, 672] on div "Switch to available slots for [DATE]" at bounding box center [775, 680] width 293 height 26
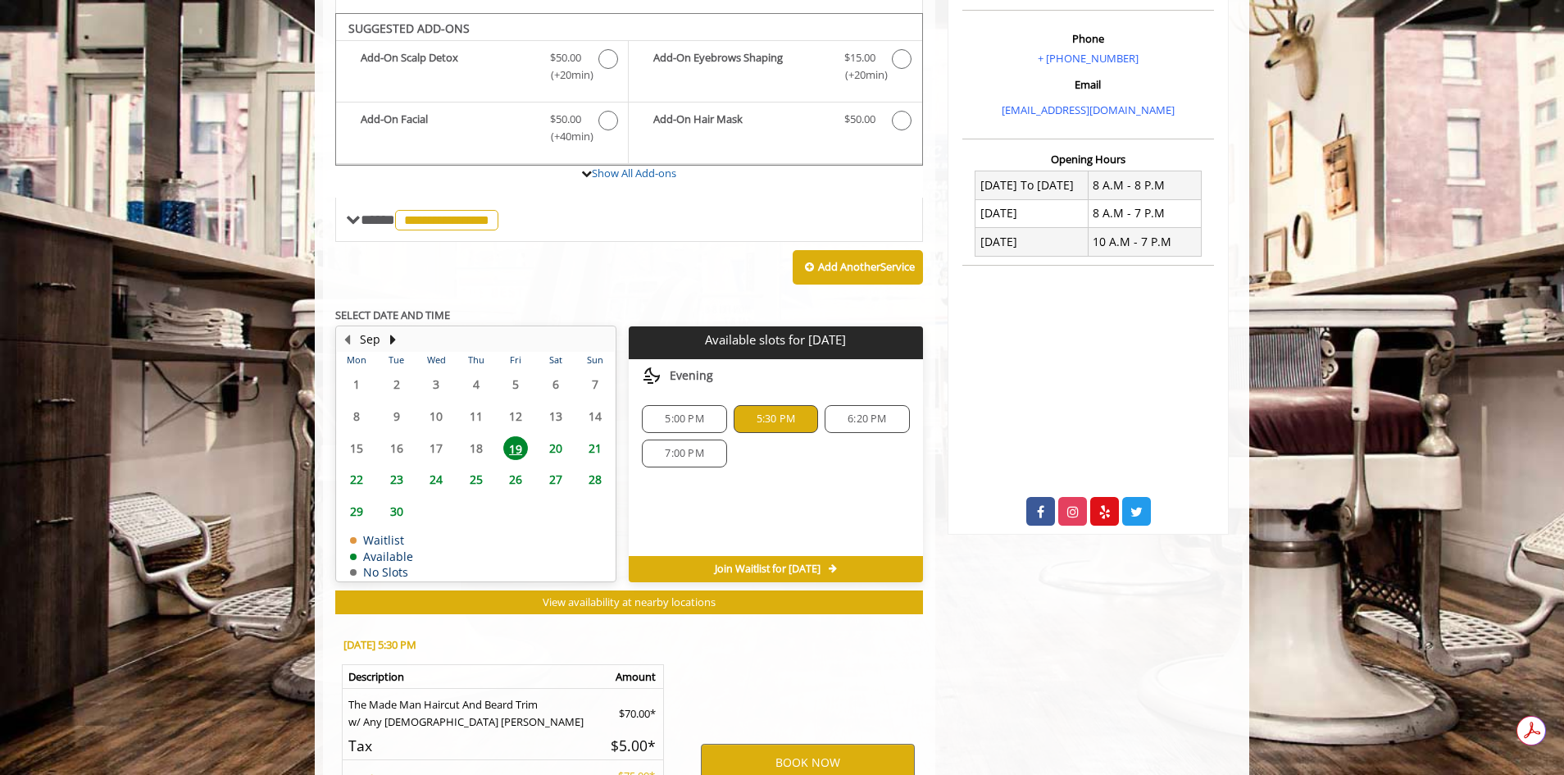
scroll to position [677, 0]
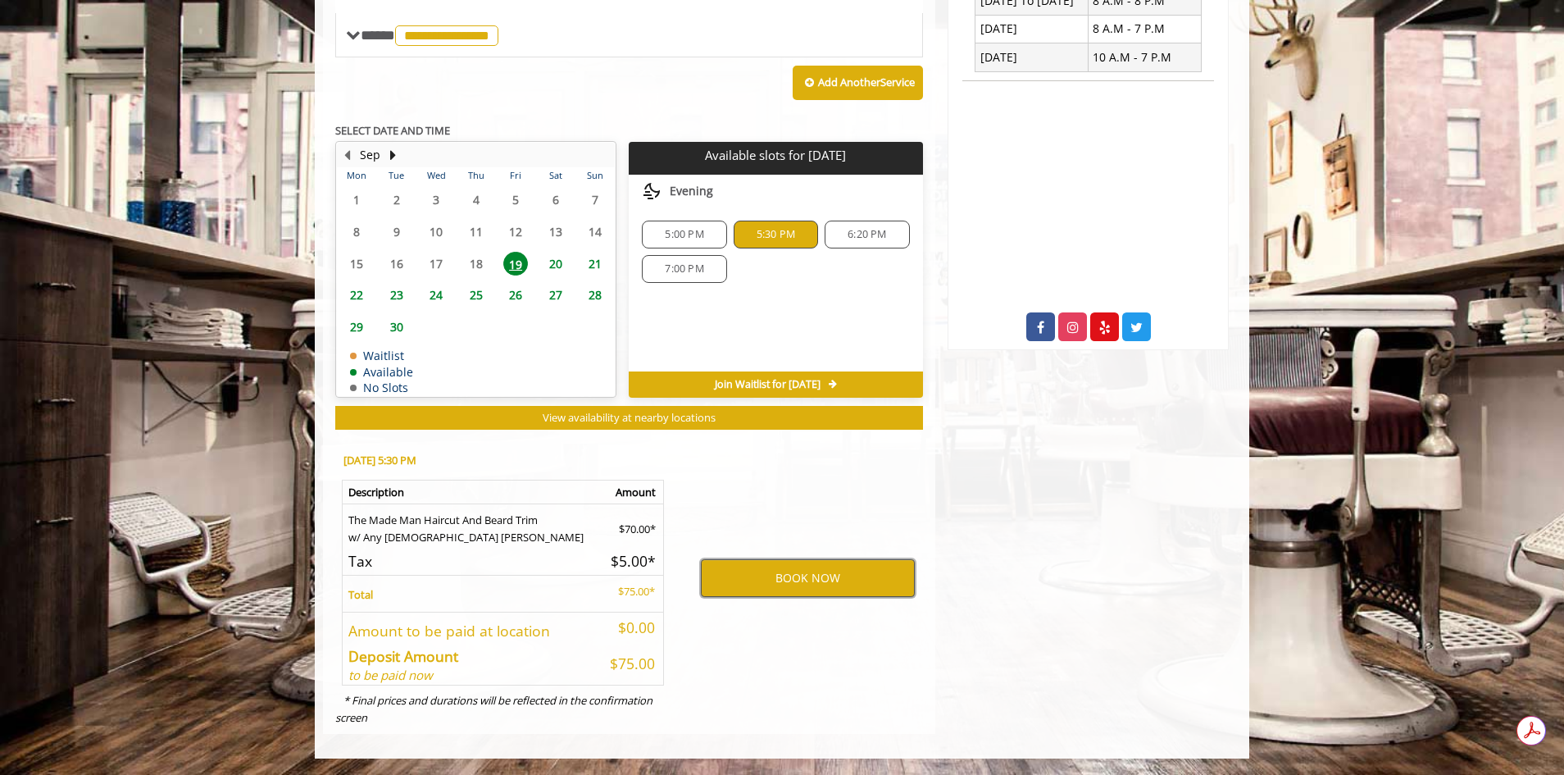
click at [780, 581] on button "BOOK NOW" at bounding box center [808, 578] width 214 height 38
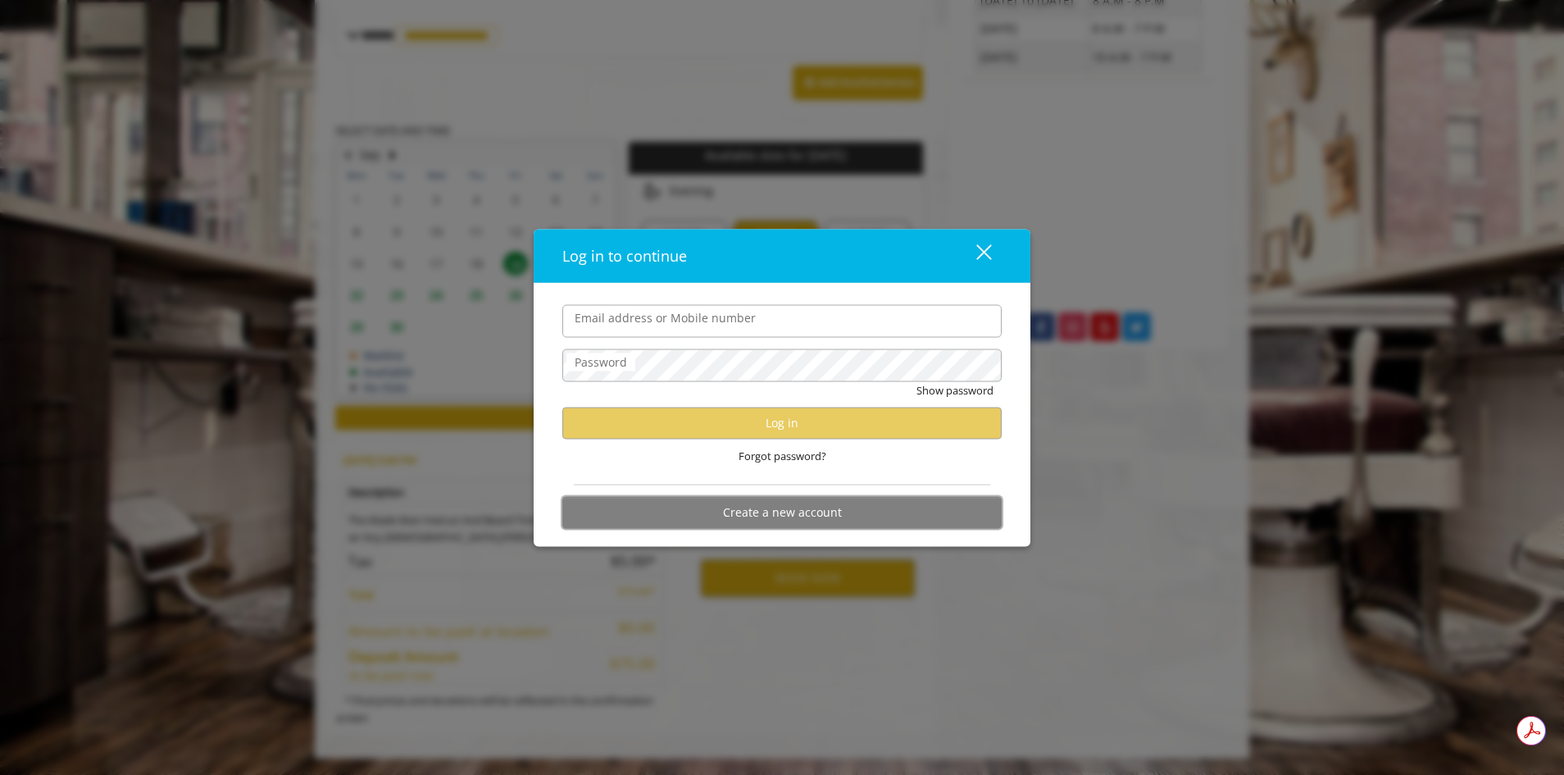
click at [806, 511] on button "Create a new account" at bounding box center [781, 512] width 439 height 32
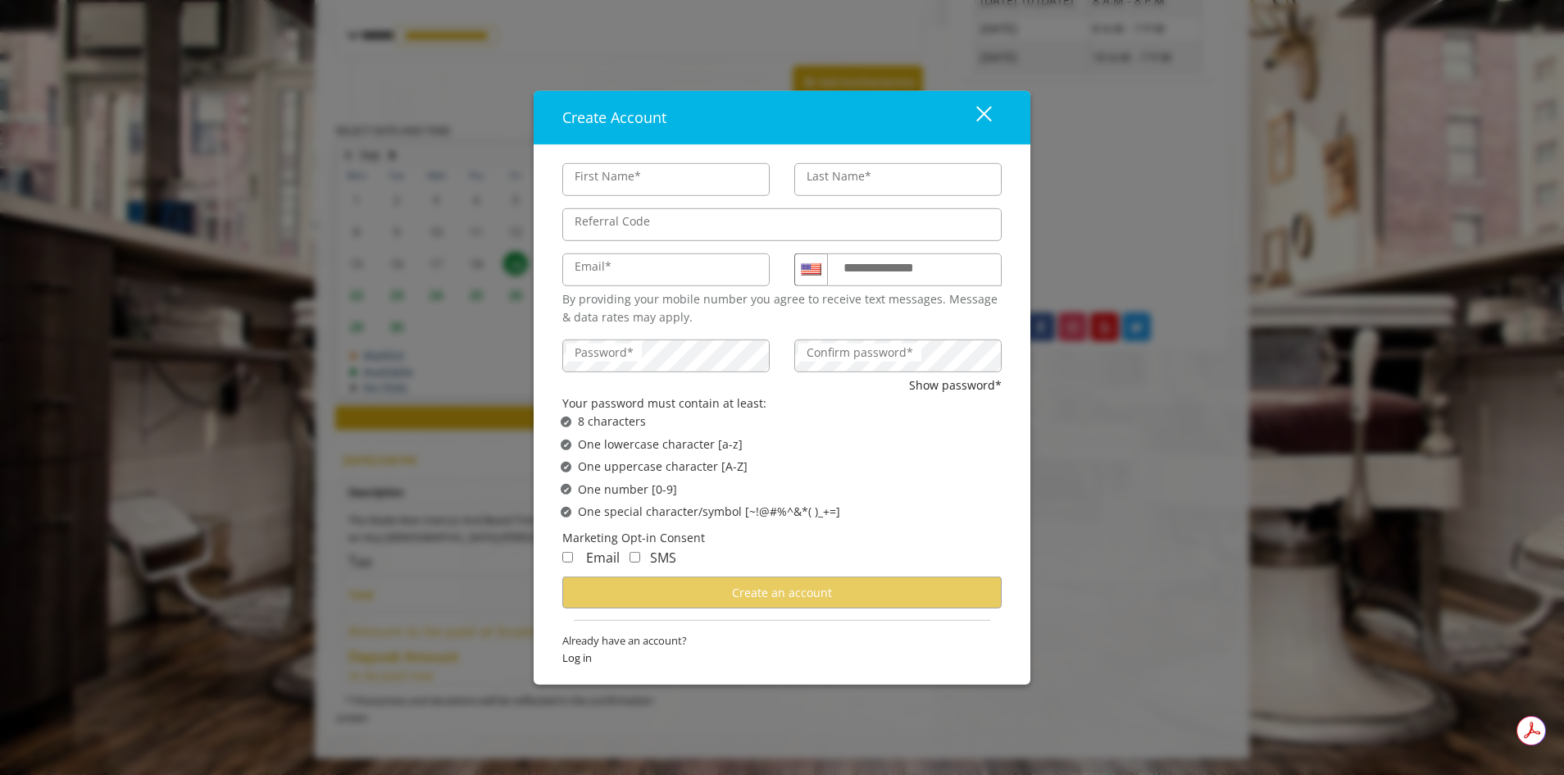
click at [623, 173] on input "First Name*" at bounding box center [665, 179] width 207 height 33
type input "*******"
type input "*********"
type input "**********"
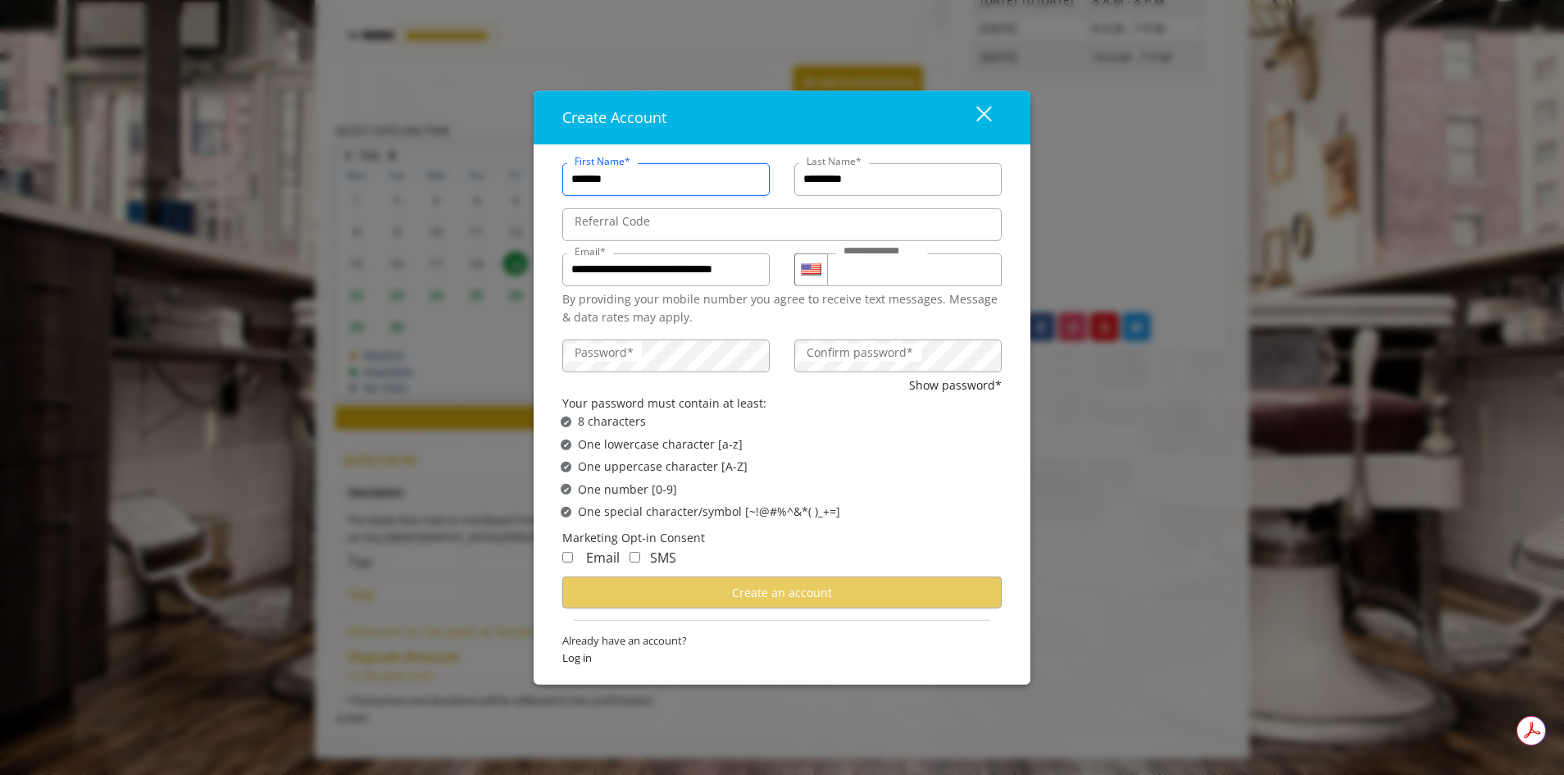
scroll to position [0, 0]
click at [696, 276] on input "**********" at bounding box center [665, 269] width 207 height 33
click at [695, 276] on input "**********" at bounding box center [665, 269] width 207 height 33
type input "**********"
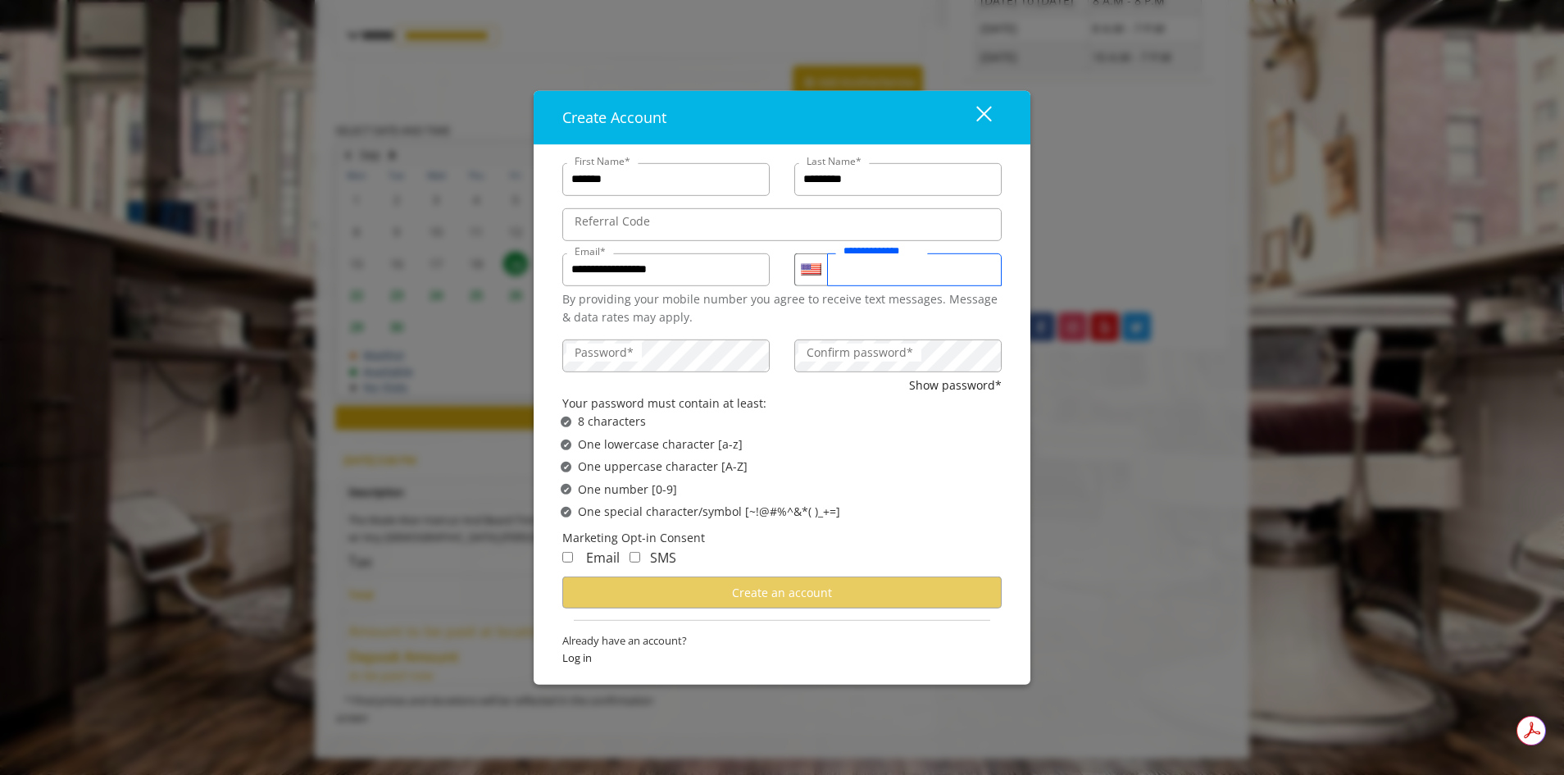
drag, startPoint x: 958, startPoint y: 273, endPoint x: 438, endPoint y: 233, distance: 521.3
click at [439, 233] on div "**********" at bounding box center [782, 387] width 1564 height 775
type input "**********"
click at [863, 344] on label "Confirm password*" at bounding box center [859, 352] width 123 height 18
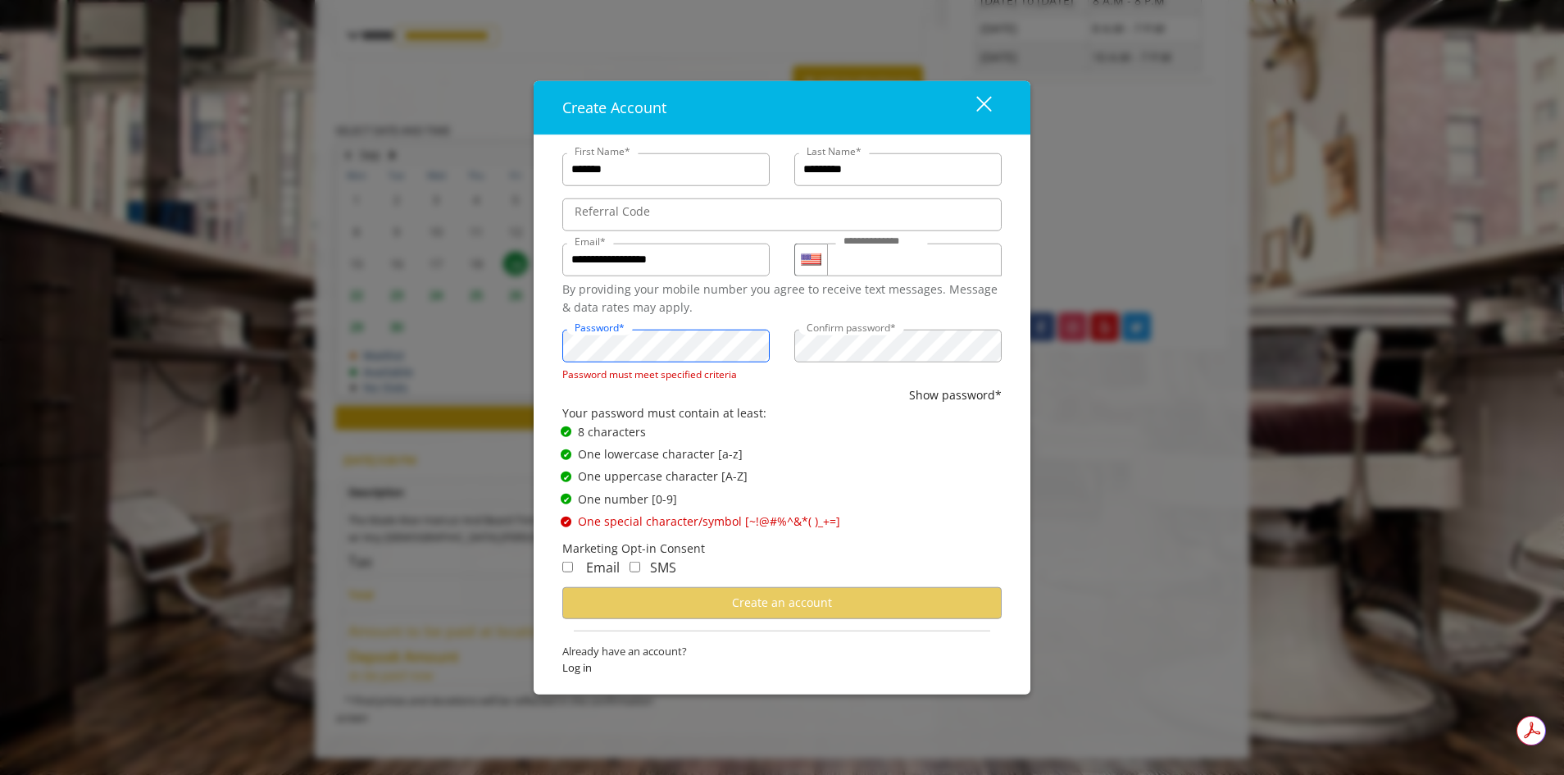
click at [248, 276] on div "**********" at bounding box center [782, 387] width 1564 height 775
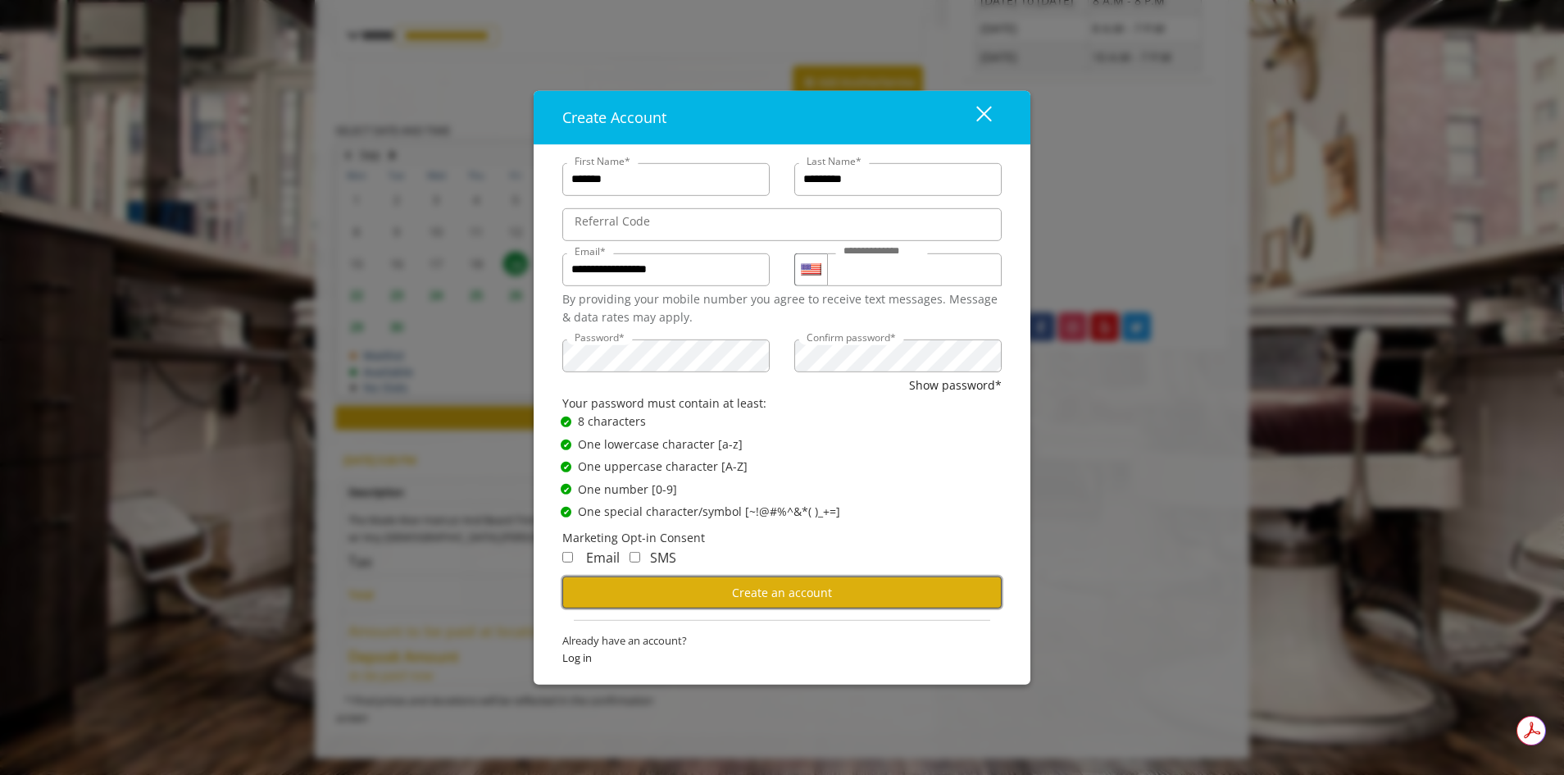
click at [842, 602] on button "Create an account" at bounding box center [781, 592] width 439 height 32
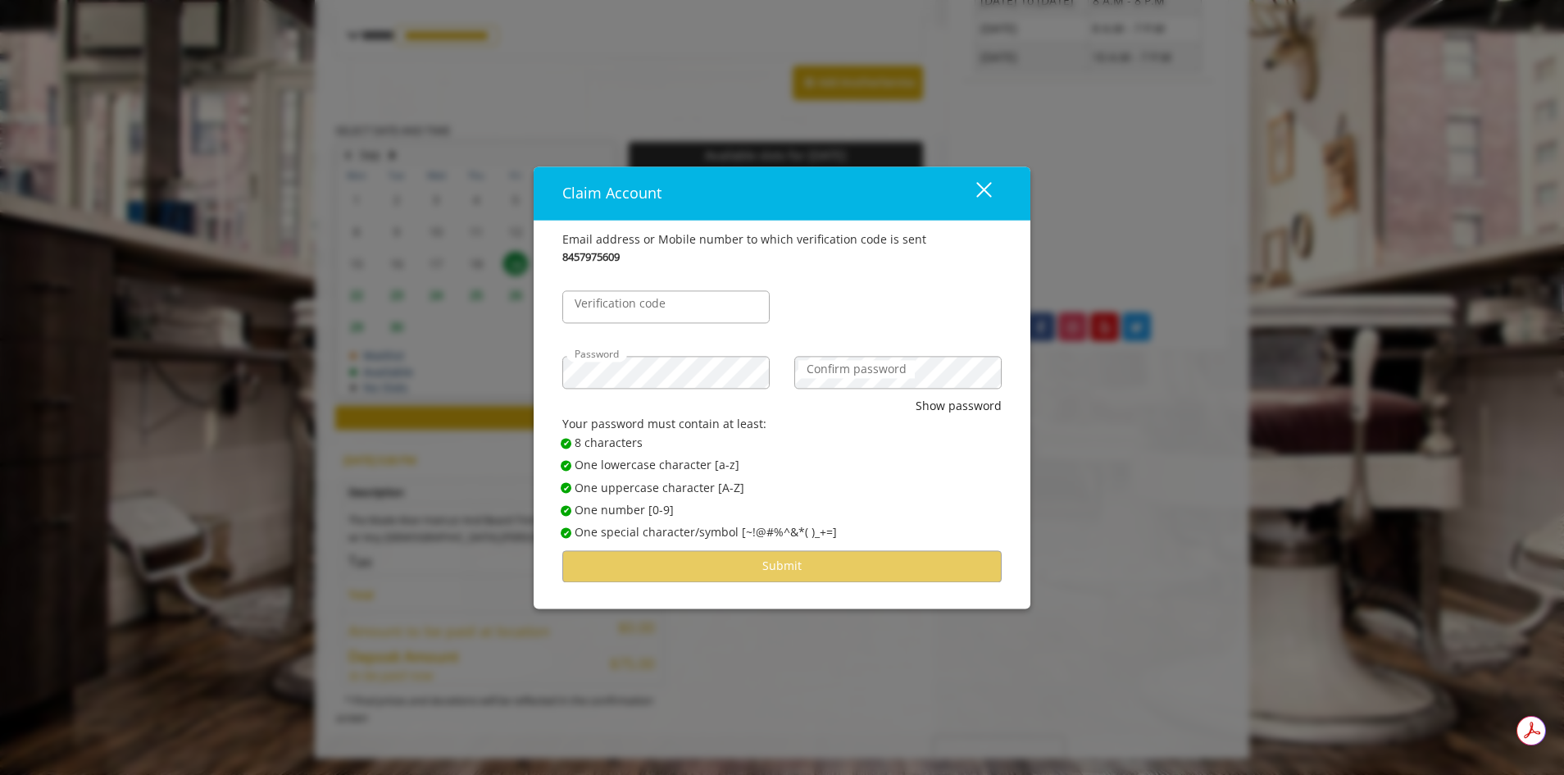
click at [874, 360] on label "Confirm password" at bounding box center [856, 369] width 116 height 18
click at [655, 308] on label "Verification code" at bounding box center [619, 303] width 107 height 18
click at [655, 308] on input "Verification code" at bounding box center [665, 306] width 207 height 33
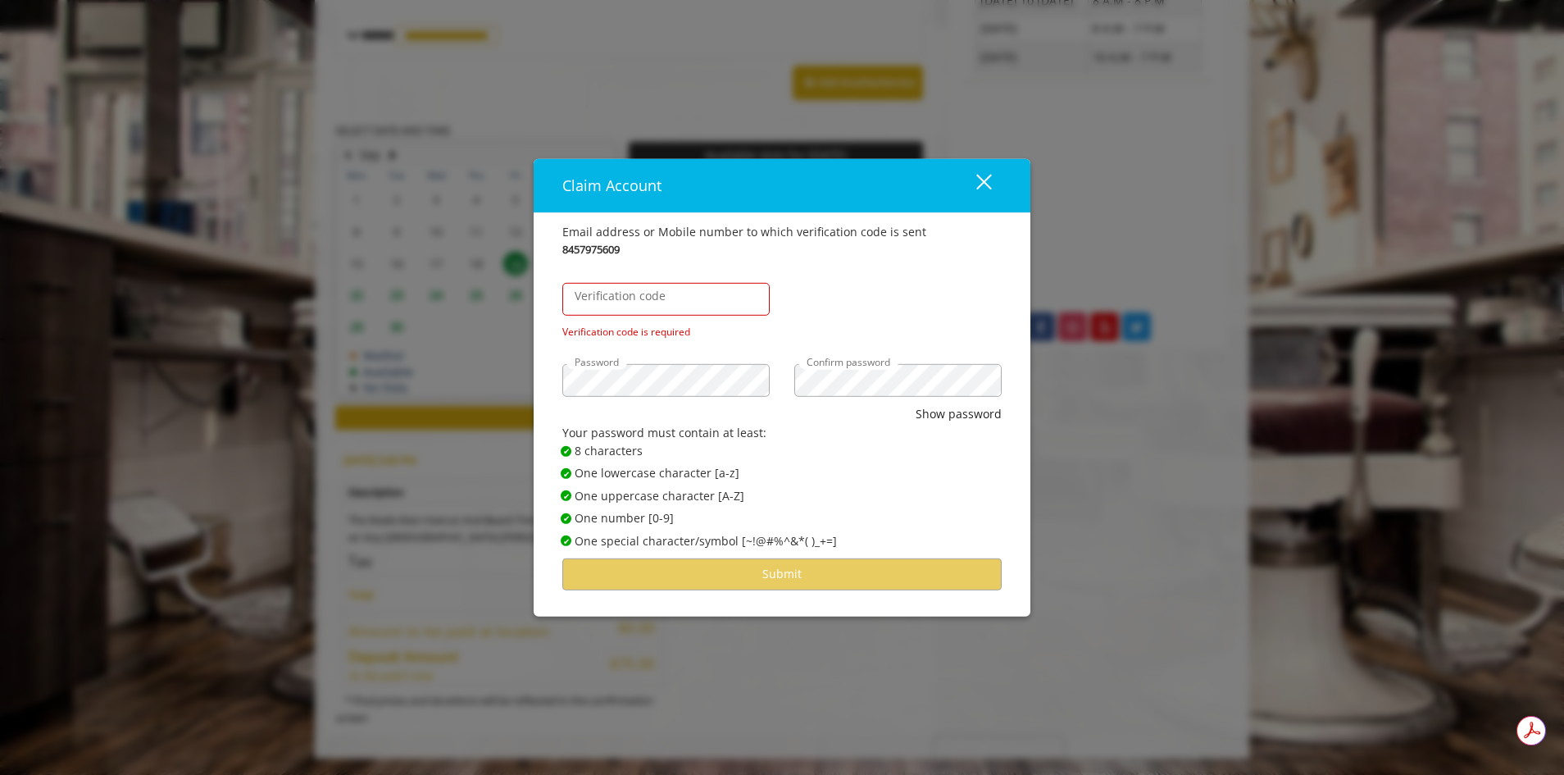
drag, startPoint x: 765, startPoint y: 248, endPoint x: 799, endPoint y: 248, distance: 34.4
click at [772, 248] on form "Email address or Mobile number to which verification code is sent 8457975609 Ve…" at bounding box center [781, 406] width 439 height 367
click at [812, 247] on div "8457975609" at bounding box center [781, 249] width 439 height 17
click at [658, 253] on div "8457975609" at bounding box center [781, 249] width 439 height 17
click at [615, 314] on input "Verification code" at bounding box center [665, 299] width 207 height 33
